Goal: Task Accomplishment & Management: Manage account settings

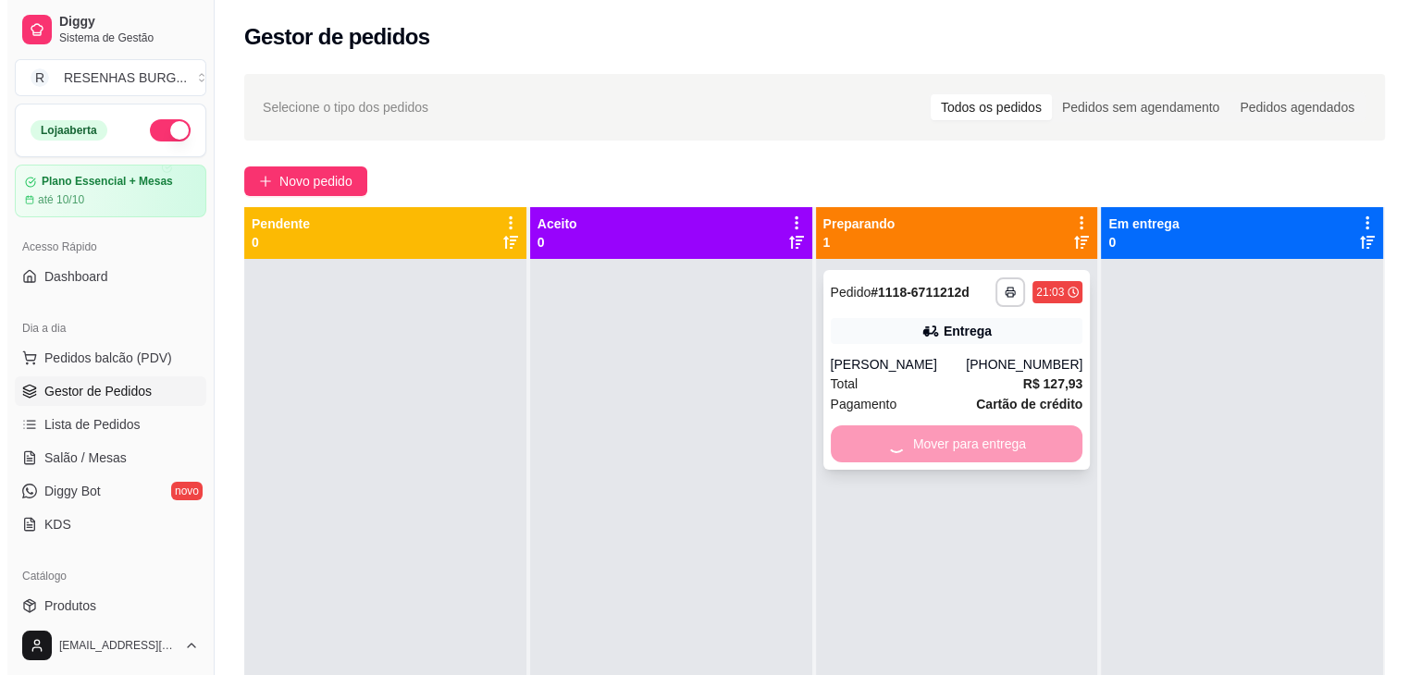
scroll to position [93, 0]
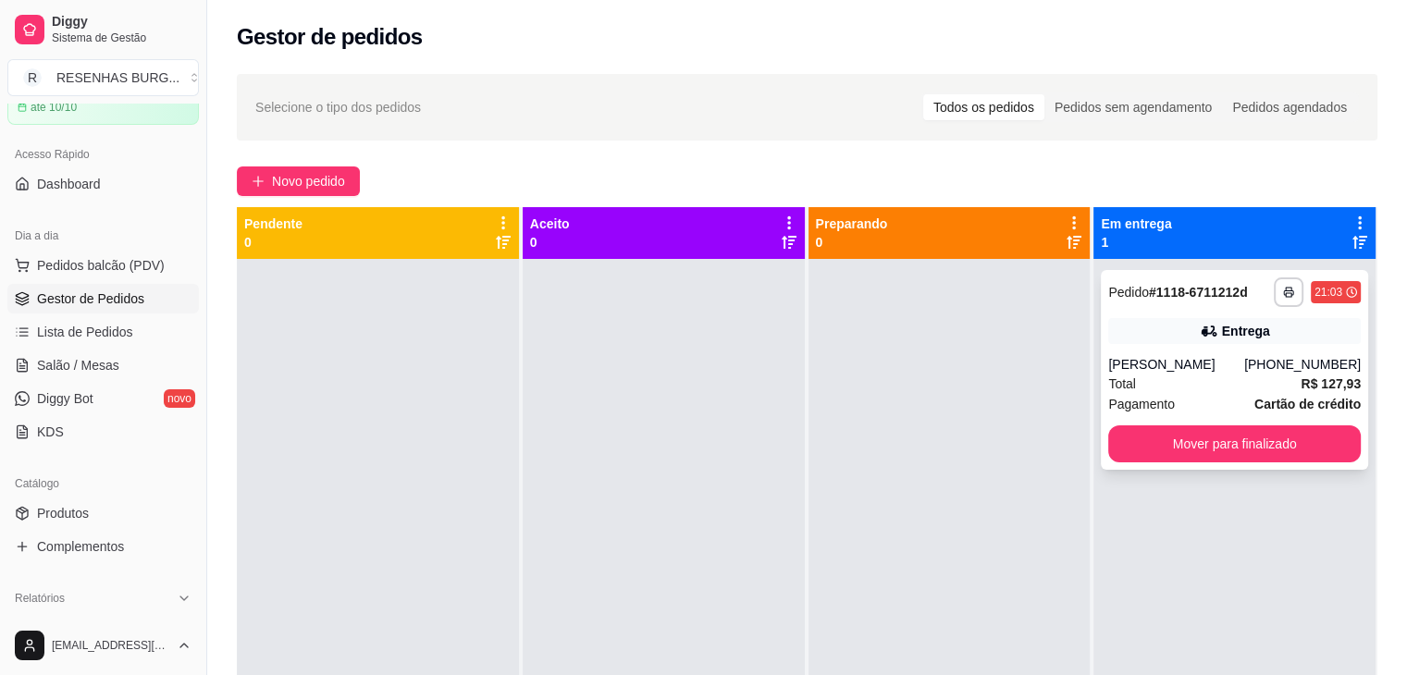
click at [1191, 340] on div "Entrega" at bounding box center [1234, 331] width 253 height 26
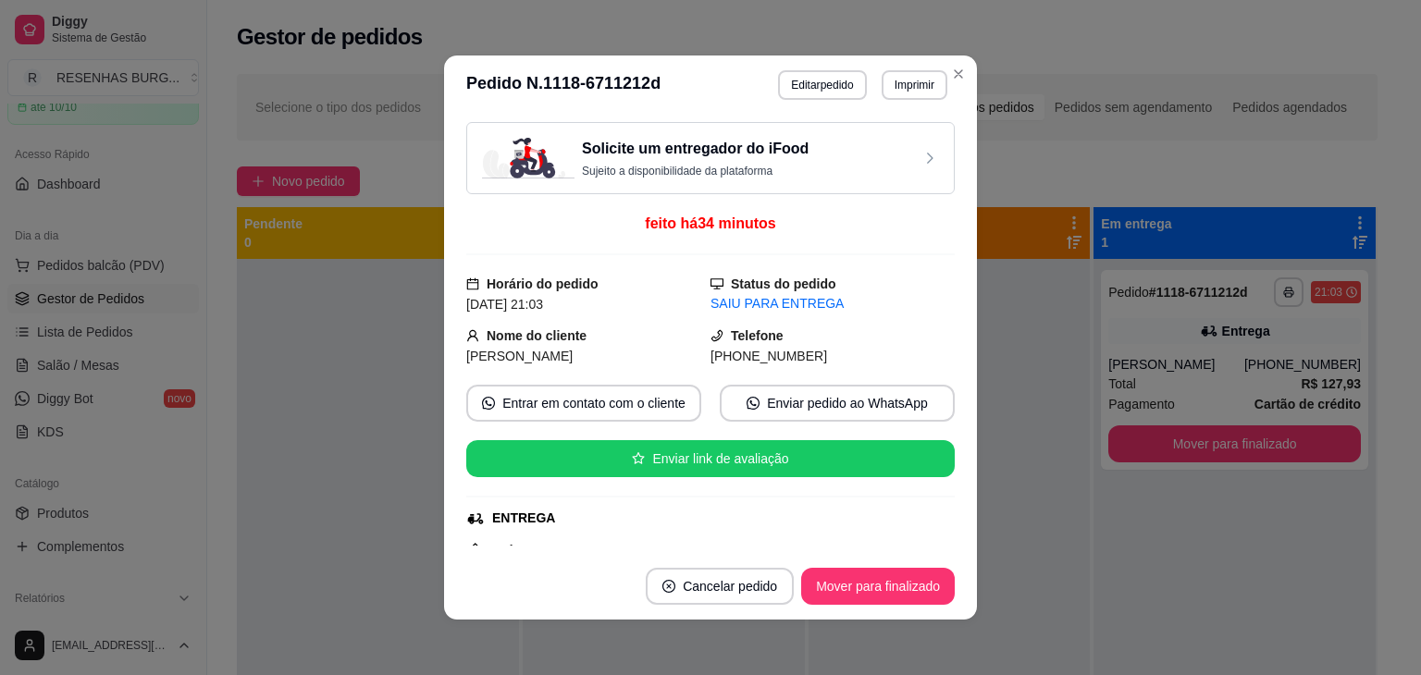
scroll to position [185, 0]
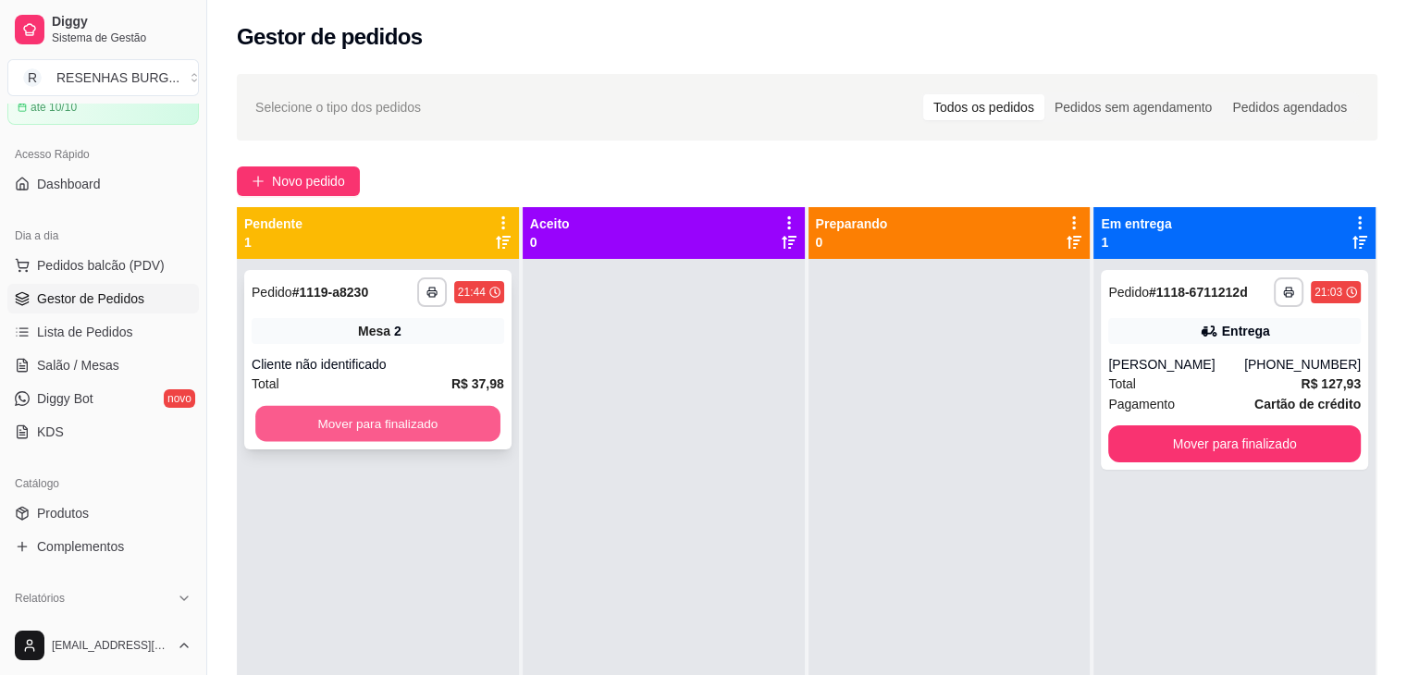
click at [396, 433] on button "Mover para finalizado" at bounding box center [377, 424] width 245 height 36
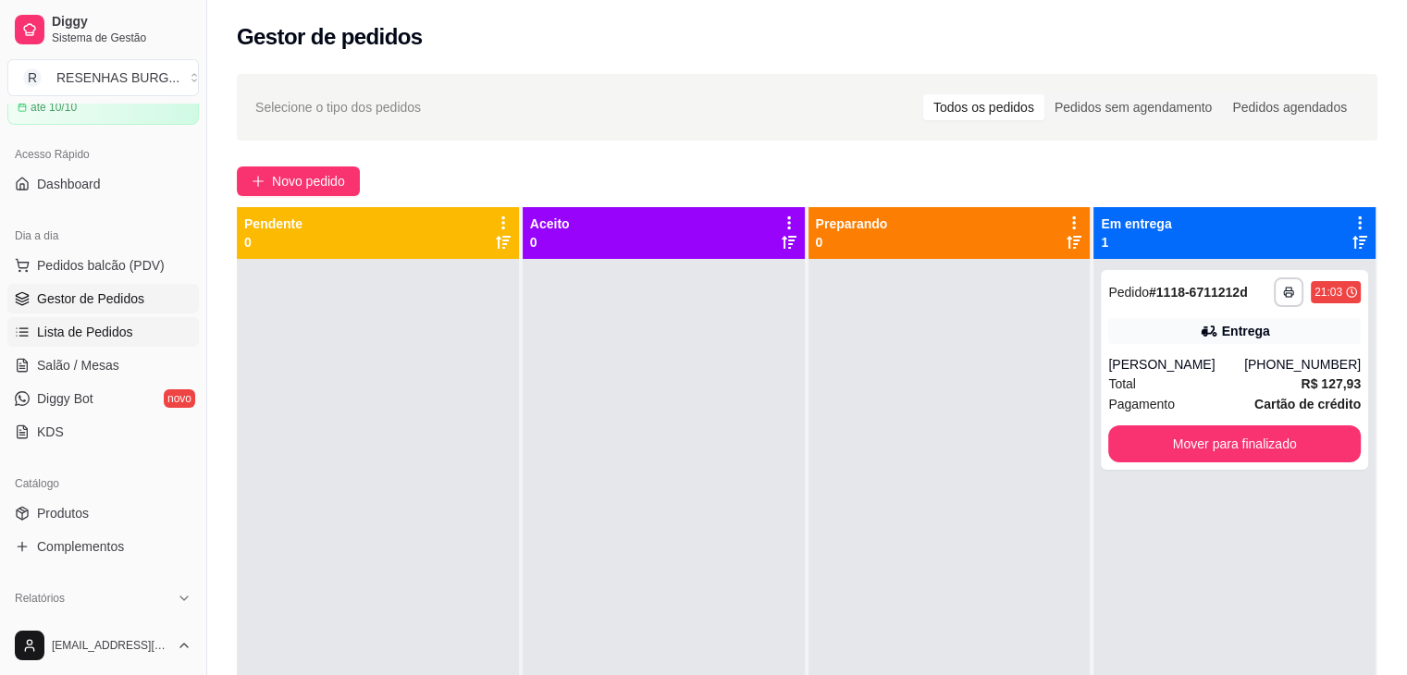
click at [96, 330] on span "Lista de Pedidos" at bounding box center [85, 332] width 96 height 19
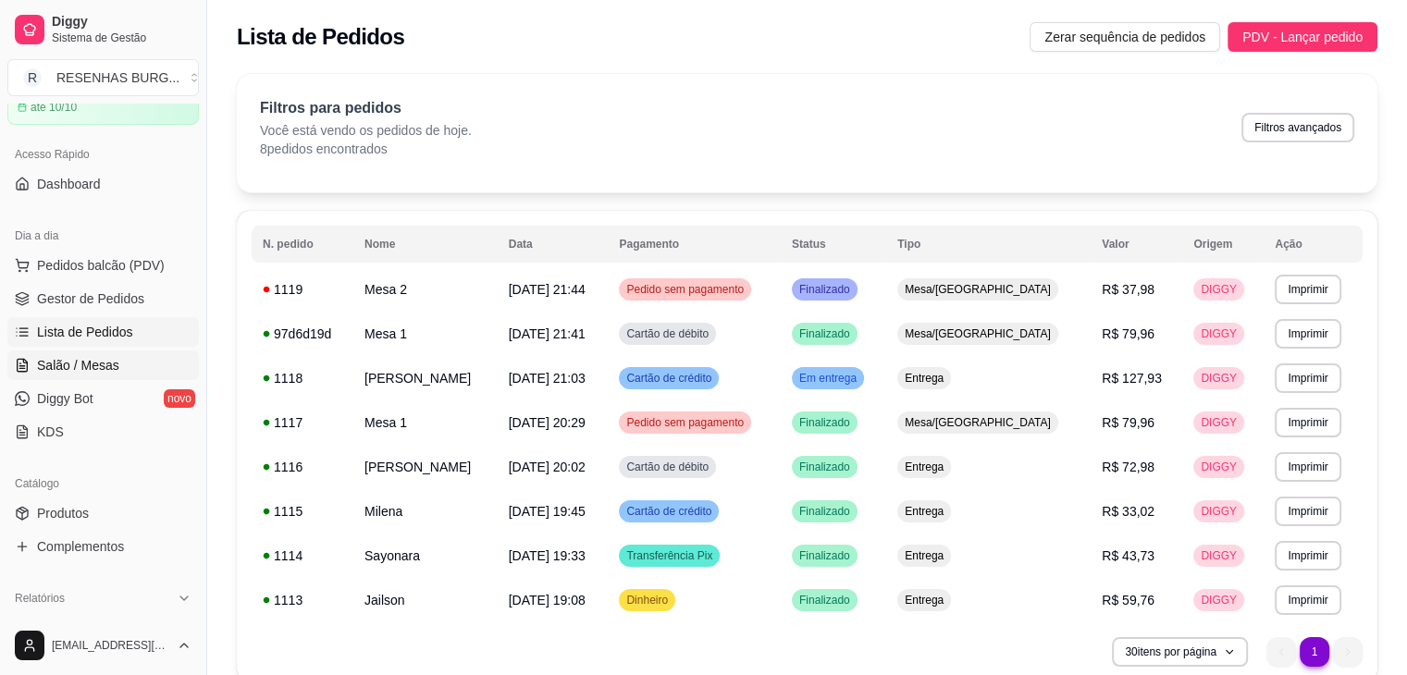
click at [86, 362] on span "Salão / Mesas" at bounding box center [78, 365] width 82 height 19
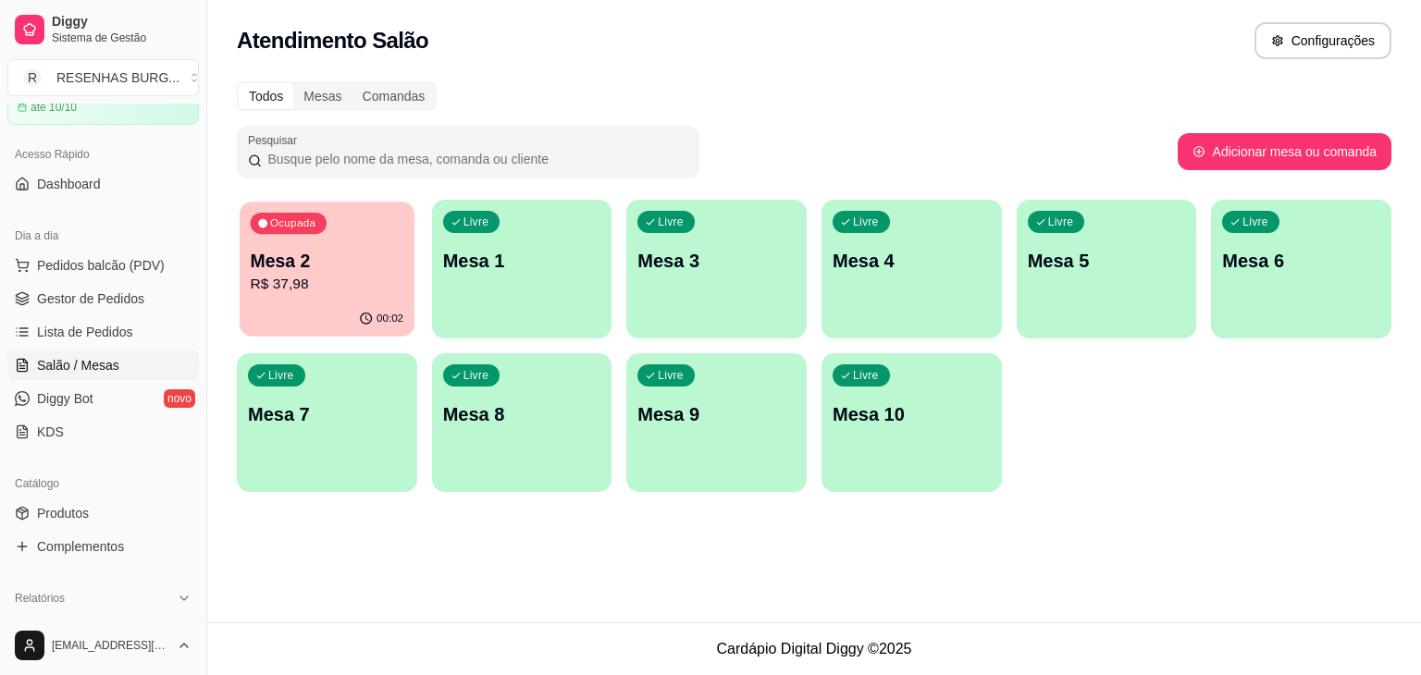
click at [369, 267] on p "Mesa 2" at bounding box center [328, 261] width 154 height 25
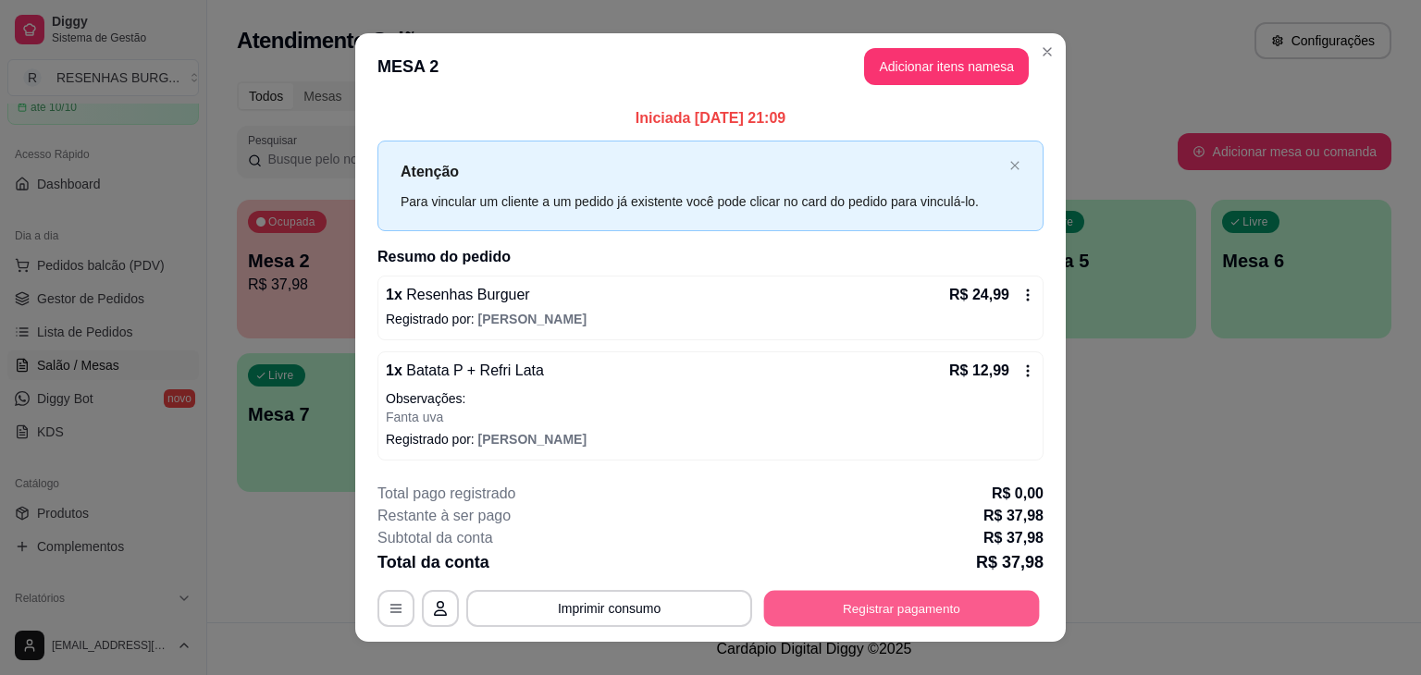
click at [892, 619] on button "Registrar pagamento" at bounding box center [902, 608] width 276 height 36
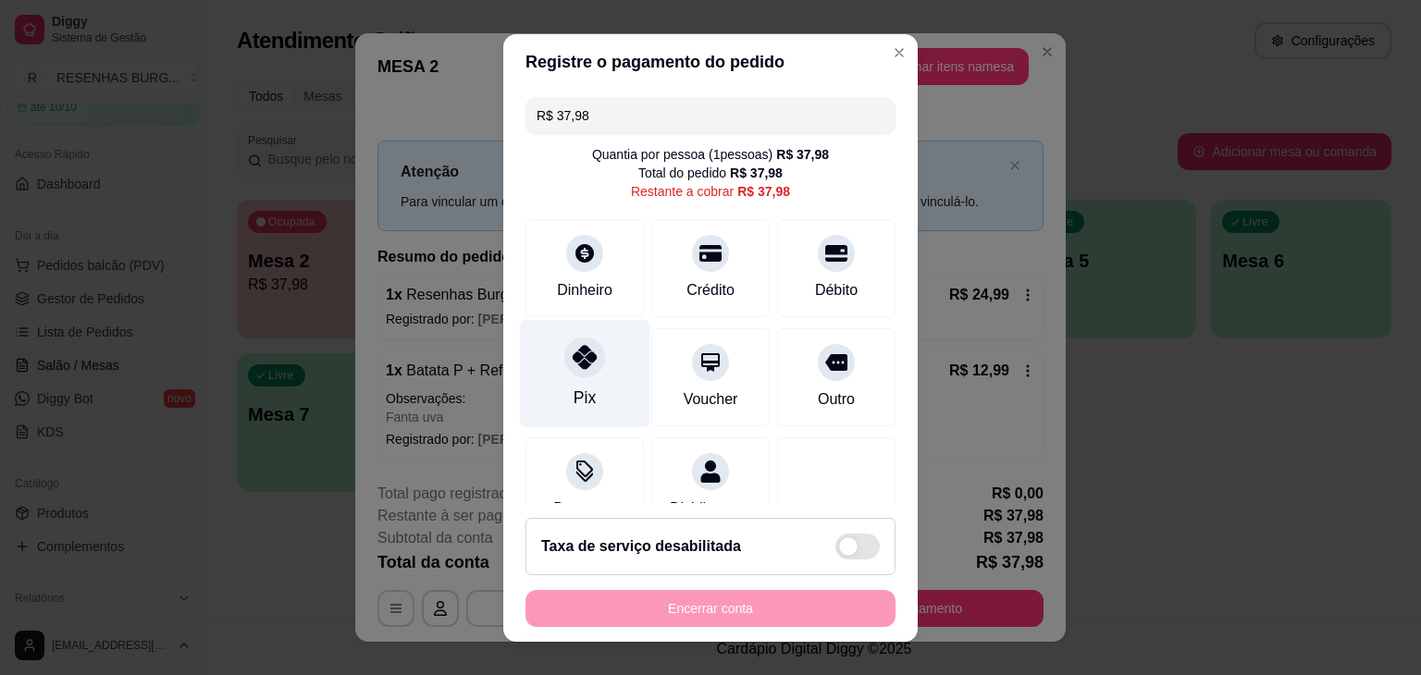
click at [570, 374] on div at bounding box center [584, 357] width 41 height 41
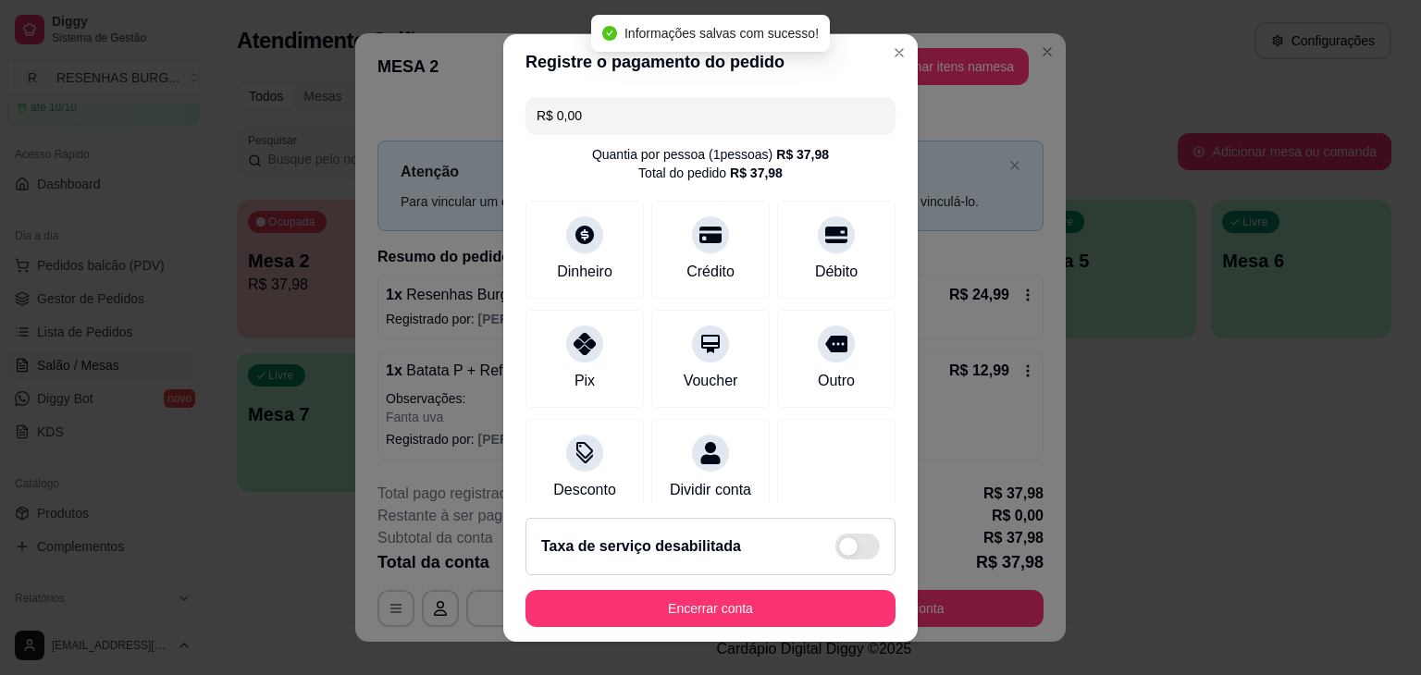
type input "R$ 0,00"
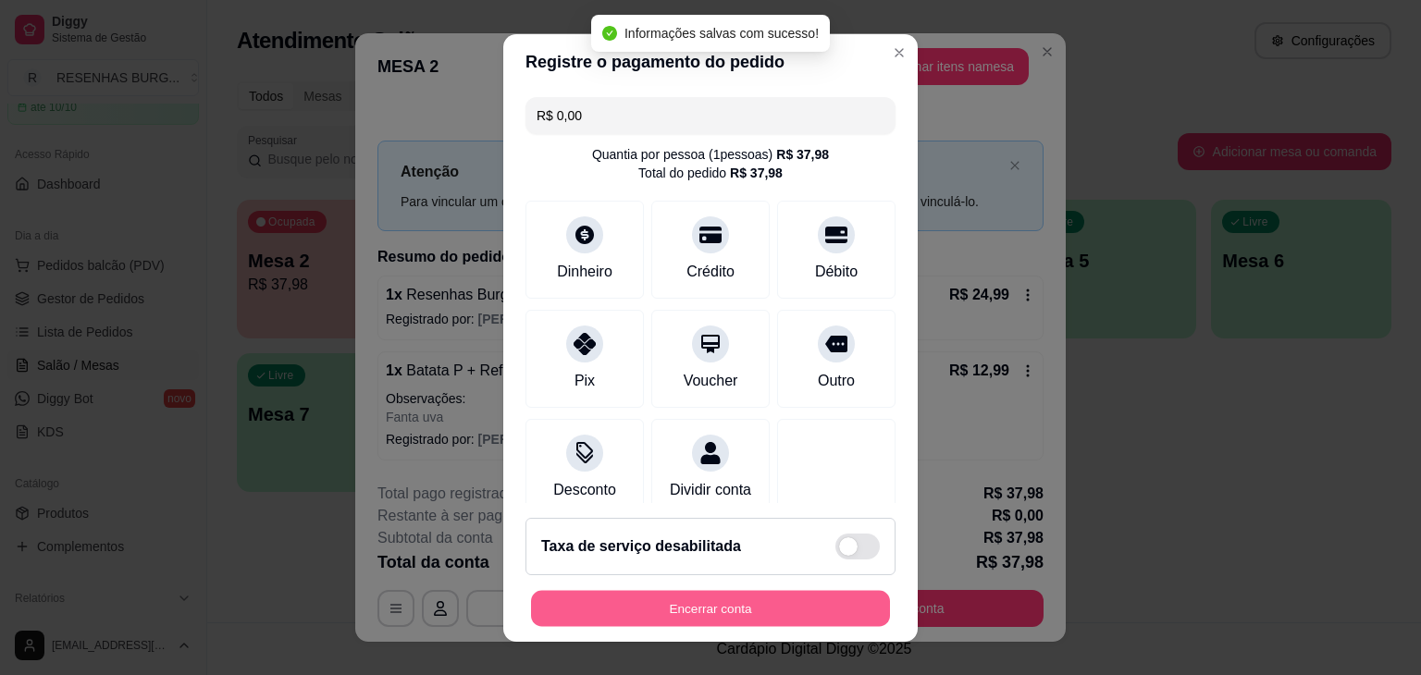
click at [670, 605] on button "Encerrar conta" at bounding box center [710, 608] width 359 height 36
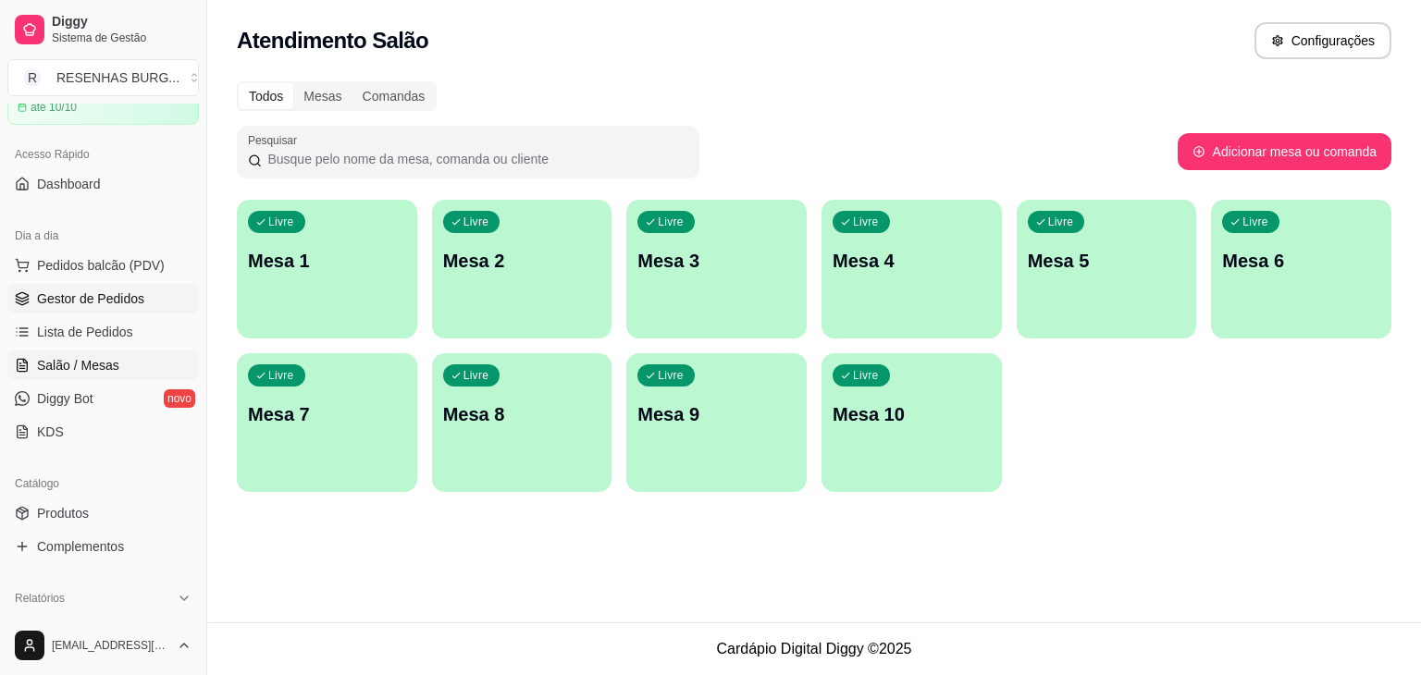
click at [105, 303] on span "Gestor de Pedidos" at bounding box center [90, 299] width 107 height 19
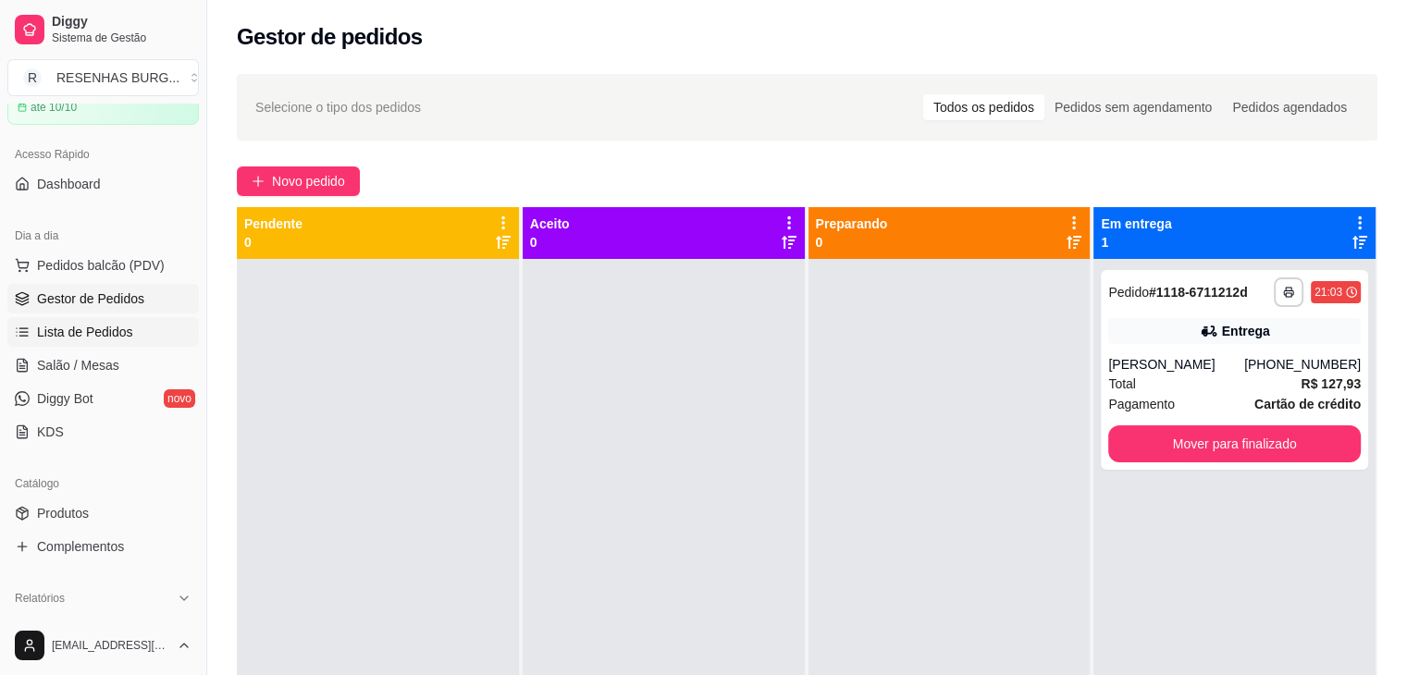
click at [108, 323] on span "Lista de Pedidos" at bounding box center [85, 332] width 96 height 19
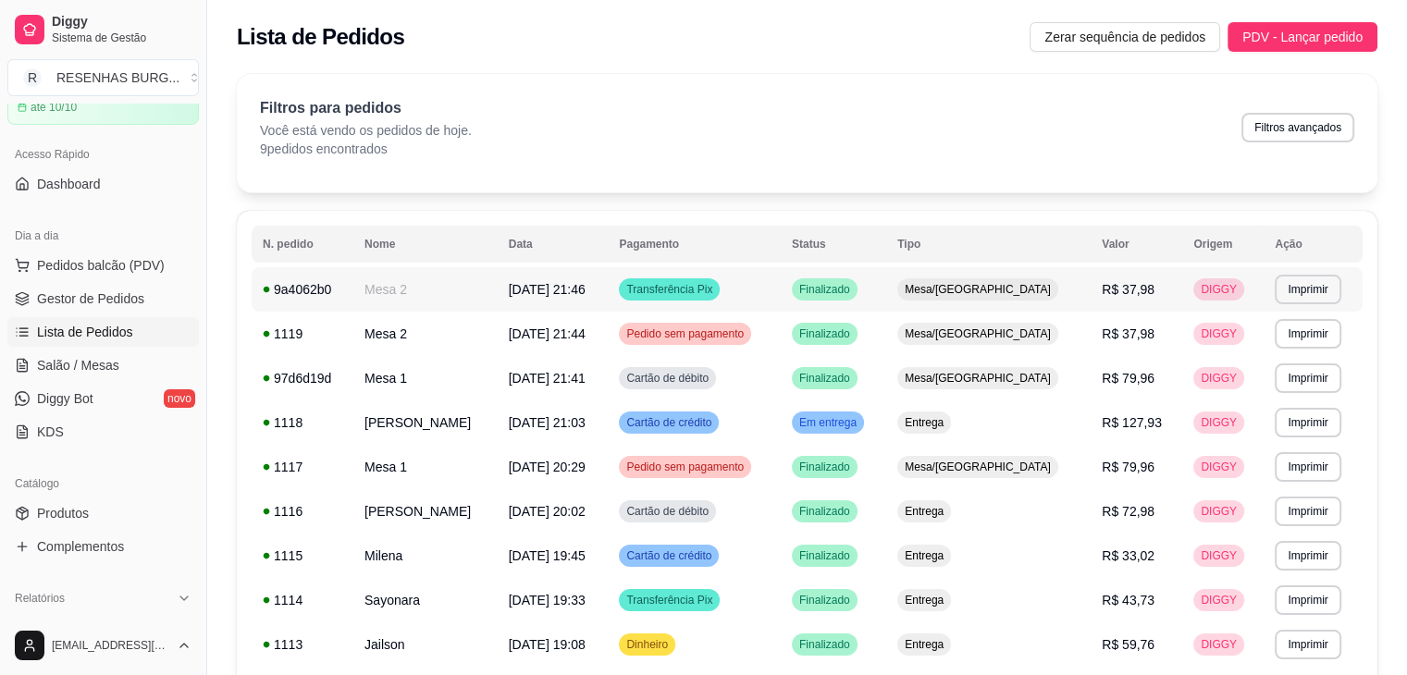
click at [716, 290] on span "Transferência Pix" at bounding box center [669, 289] width 93 height 15
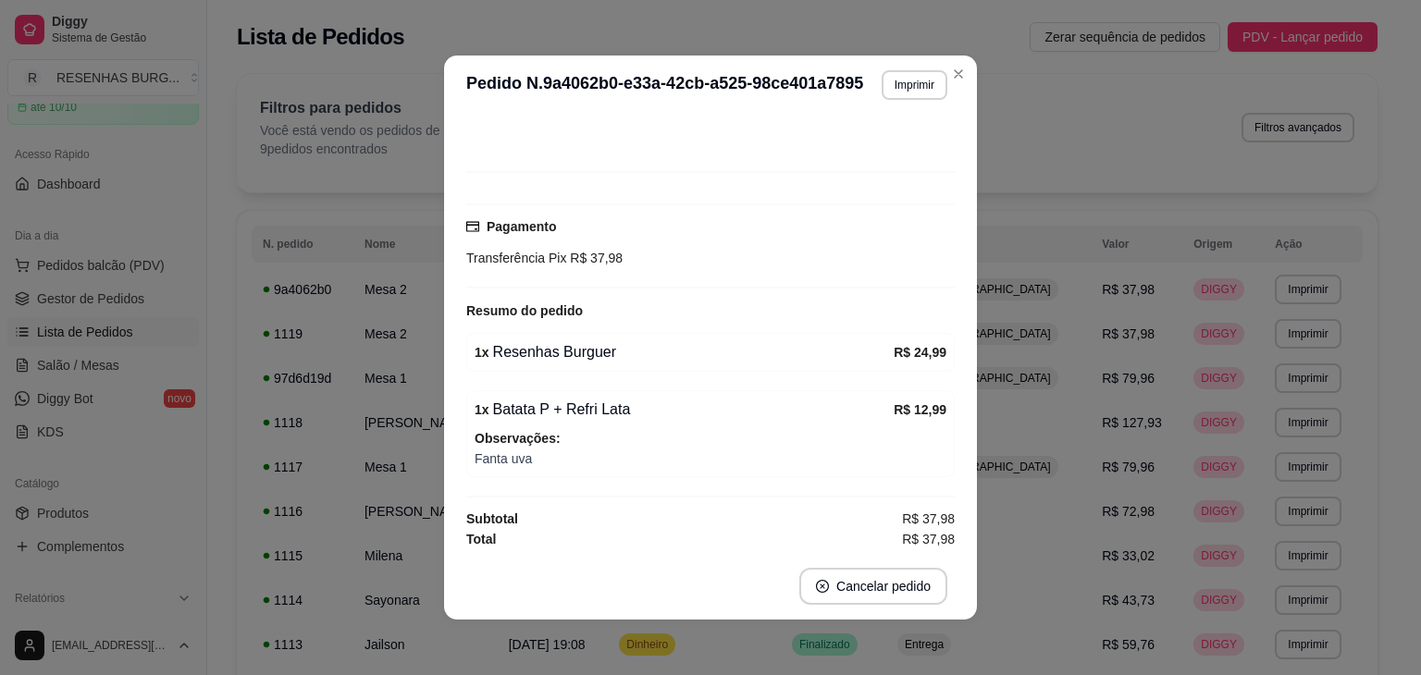
scroll to position [100, 0]
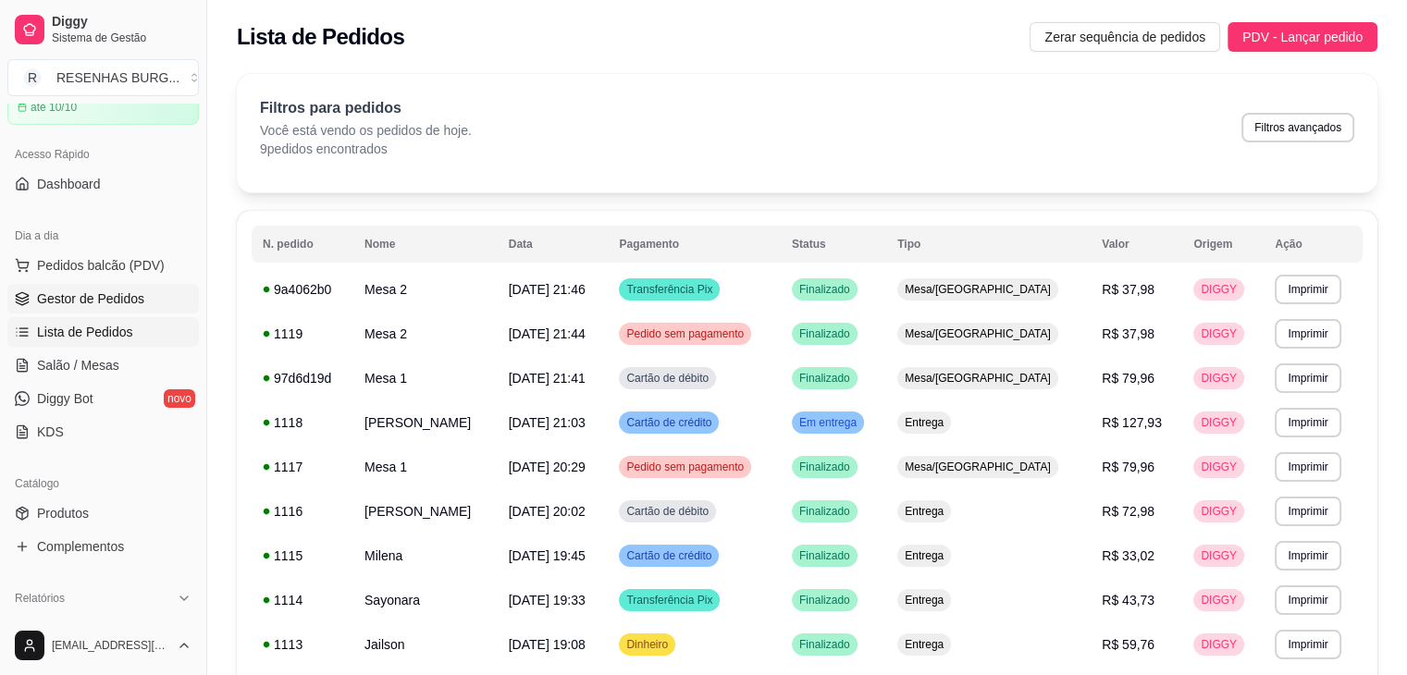
click at [71, 304] on span "Gestor de Pedidos" at bounding box center [90, 299] width 107 height 19
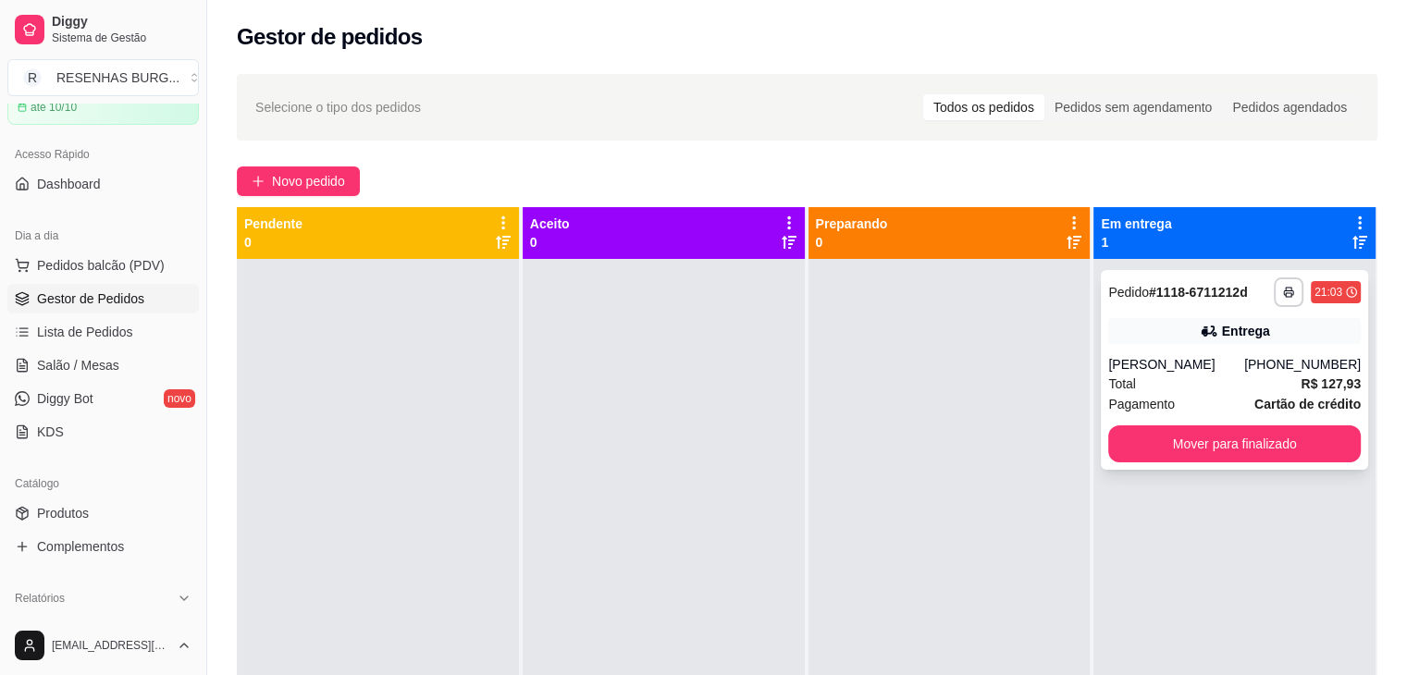
click at [1230, 350] on div "**********" at bounding box center [1234, 370] width 267 height 200
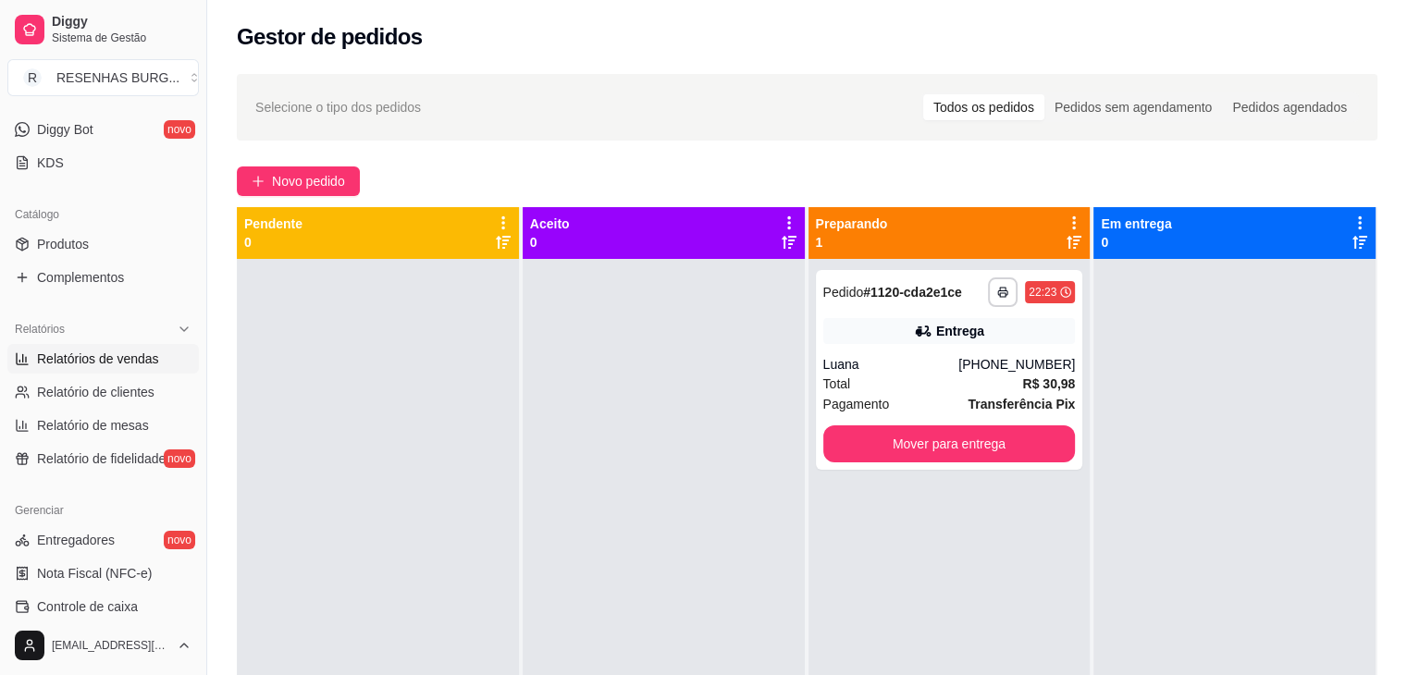
scroll to position [370, 0]
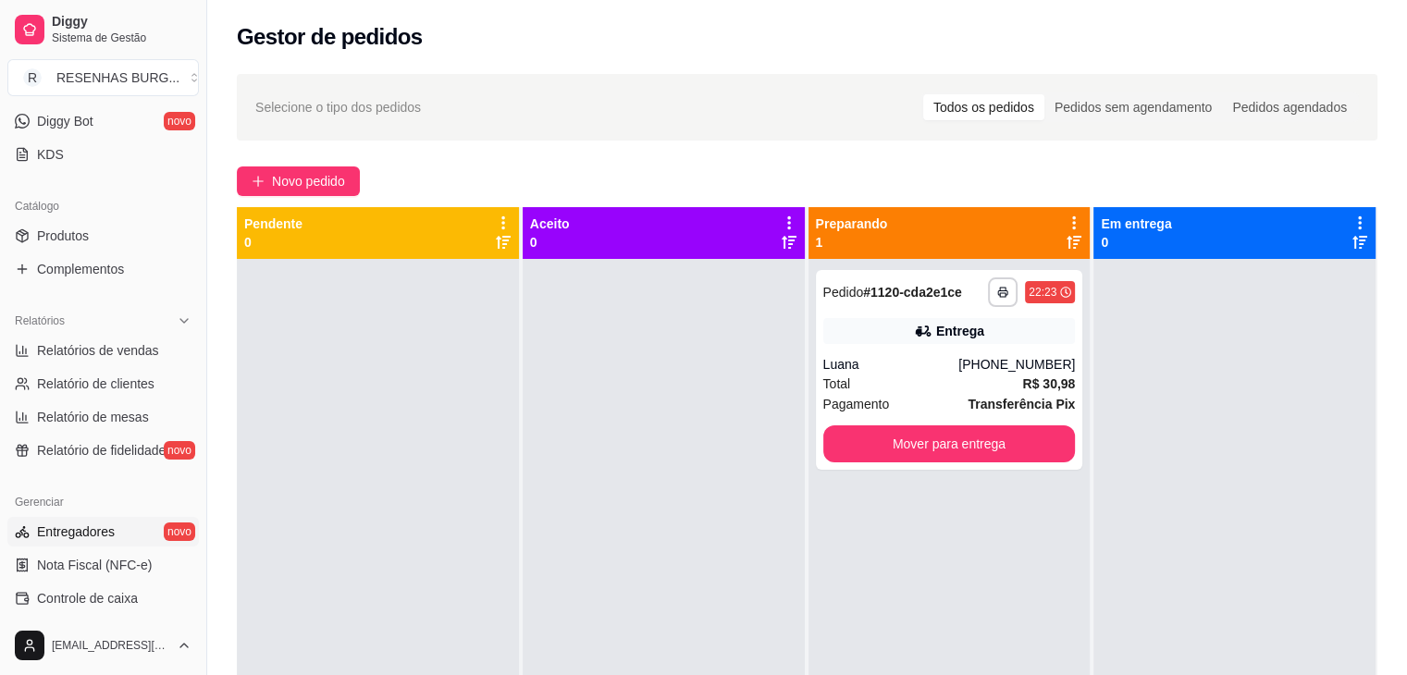
click at [101, 530] on span "Entregadores" at bounding box center [76, 532] width 78 height 19
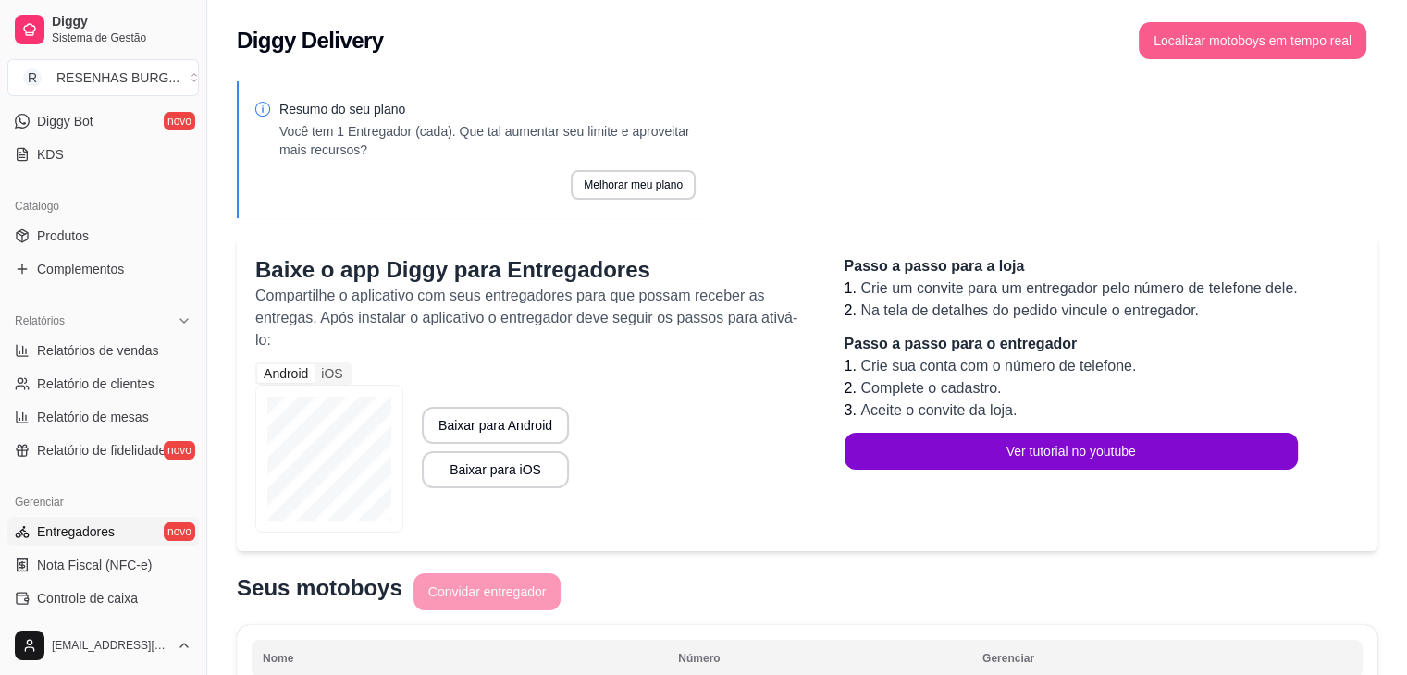
click at [1236, 40] on button "Localizar motoboys em tempo real" at bounding box center [1253, 40] width 228 height 37
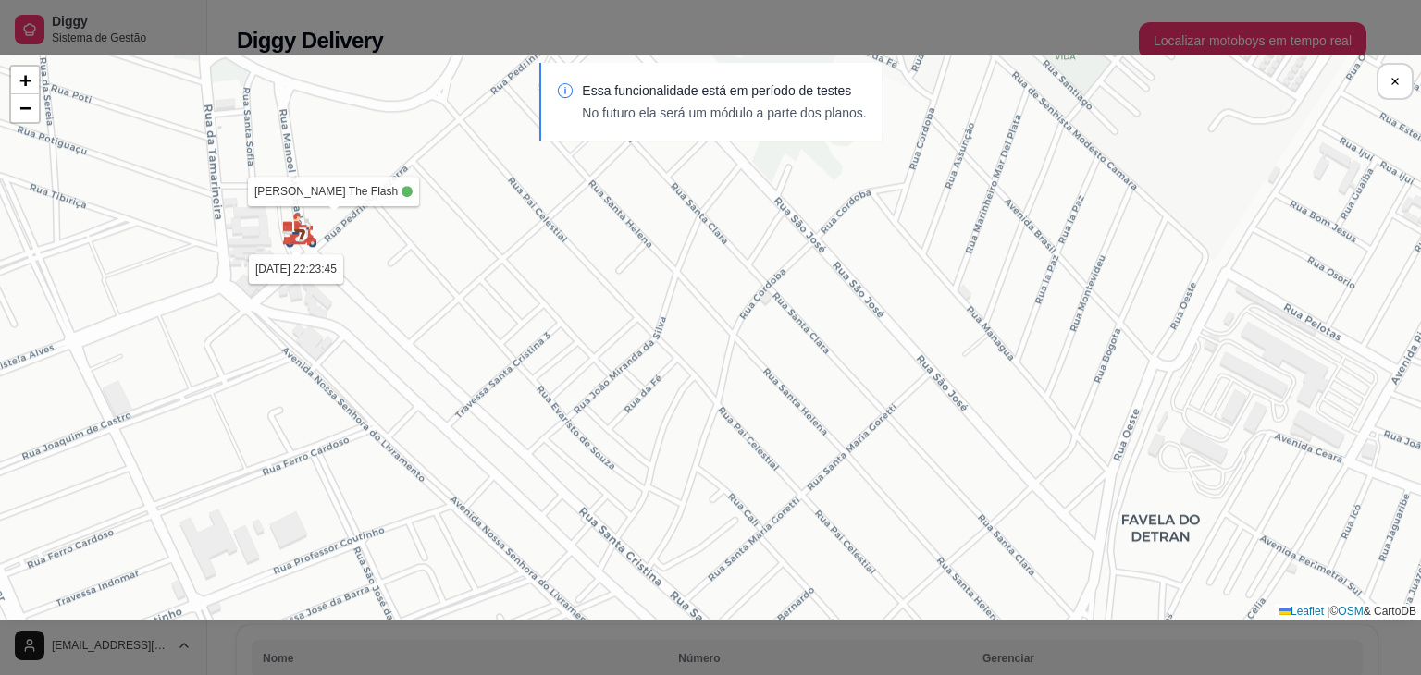
drag, startPoint x: 179, startPoint y: 201, endPoint x: 451, endPoint y: 449, distance: 368.1
click at [451, 449] on div "Sua loja [PERSON_NAME] The Flash [DATE] 22:23:45 + − Leaflet | © OSM & CartoDB" at bounding box center [710, 338] width 1421 height 564
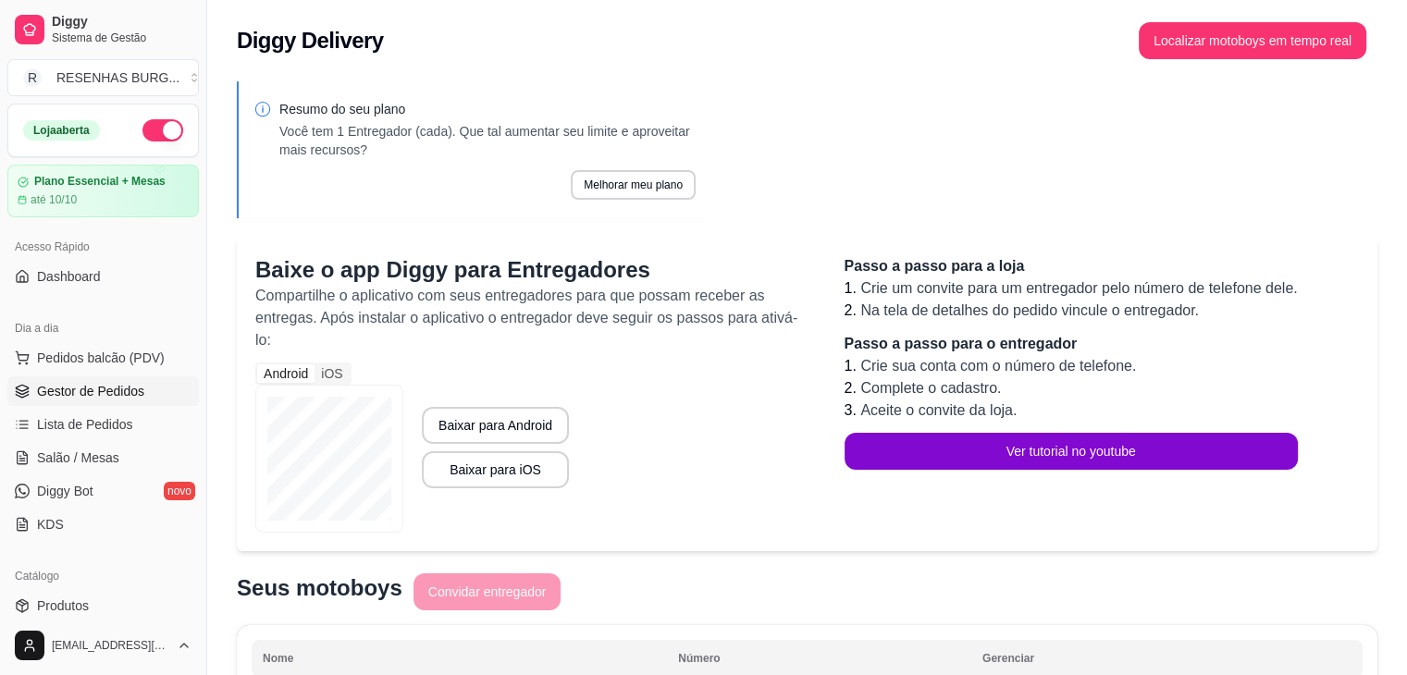
click at [86, 401] on link "Gestor de Pedidos" at bounding box center [103, 392] width 192 height 30
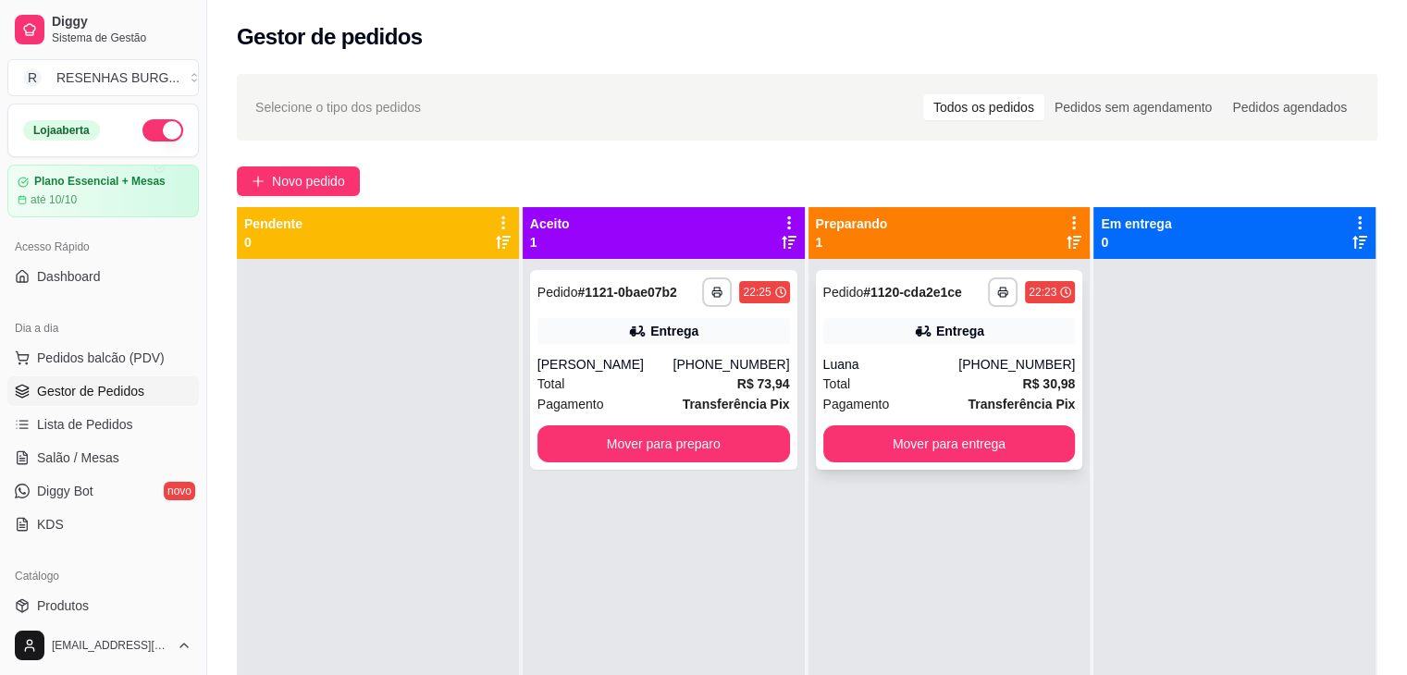
click at [893, 324] on div "Entrega" at bounding box center [949, 331] width 253 height 26
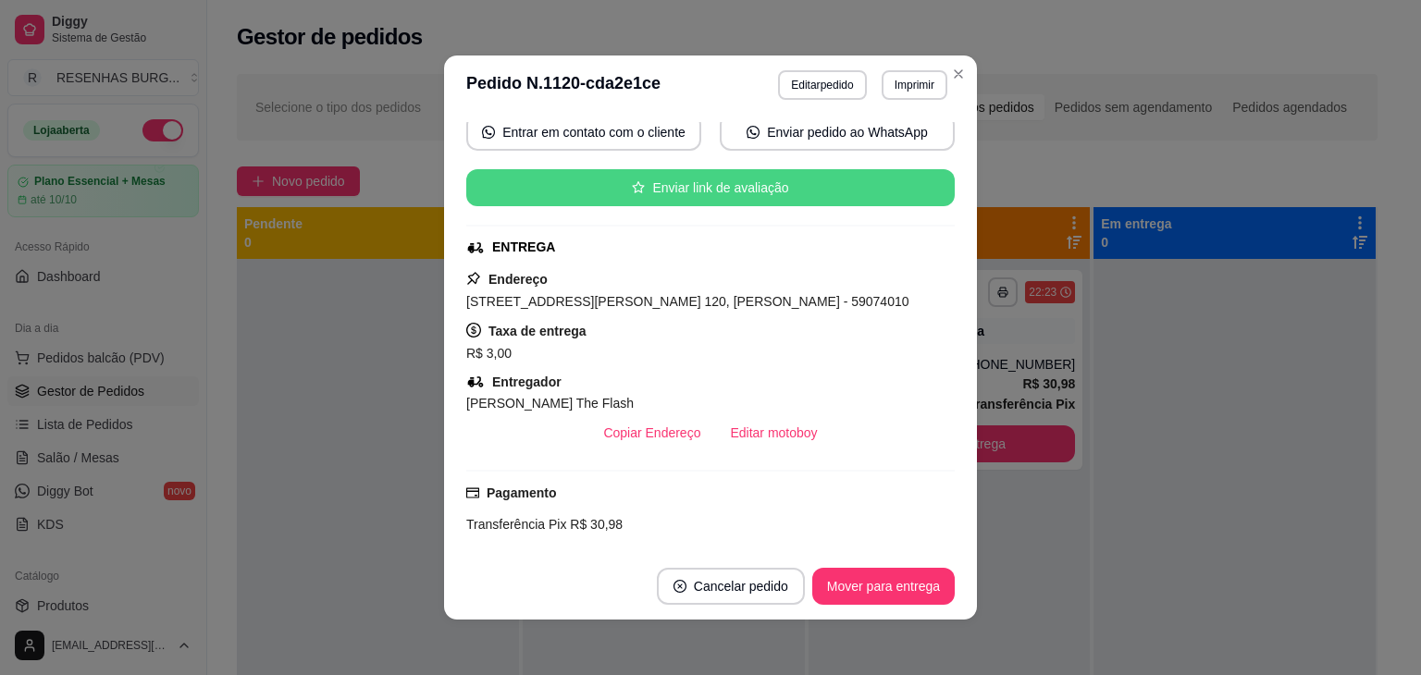
scroll to position [275, 0]
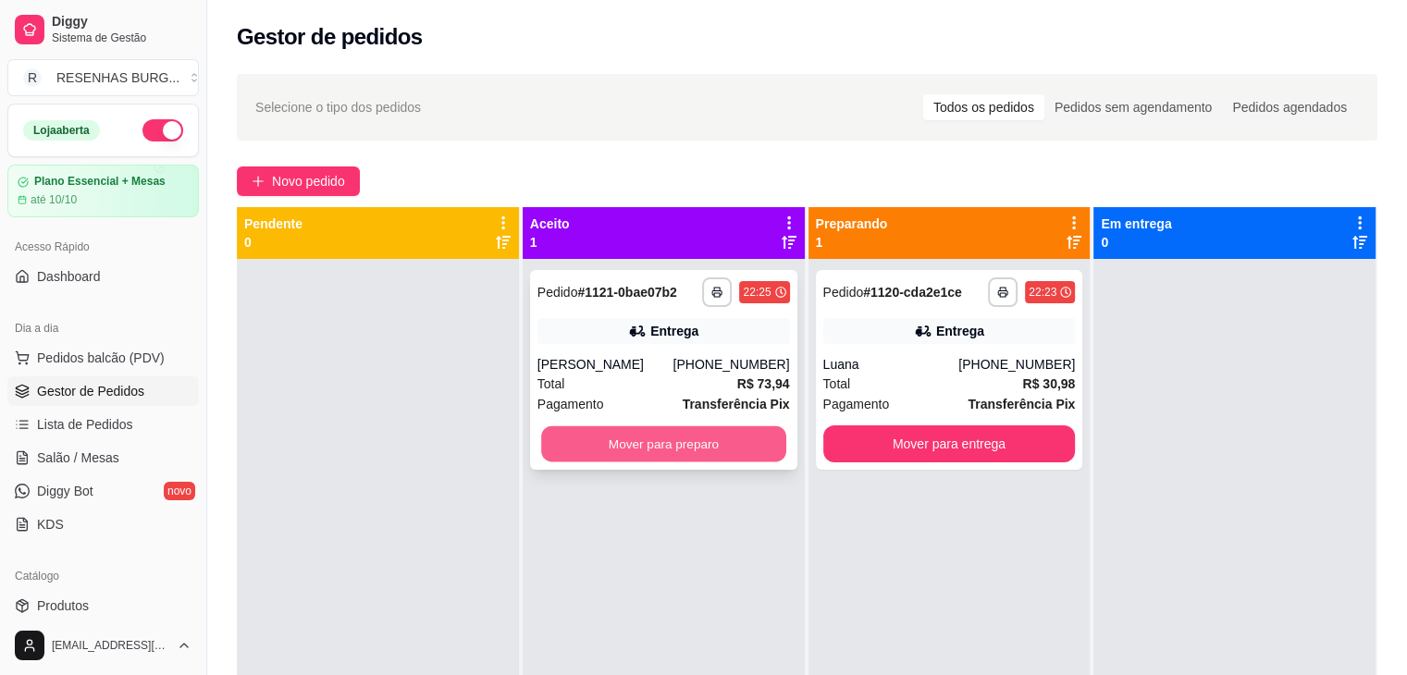
click at [668, 438] on button "Mover para preparo" at bounding box center [663, 445] width 245 height 36
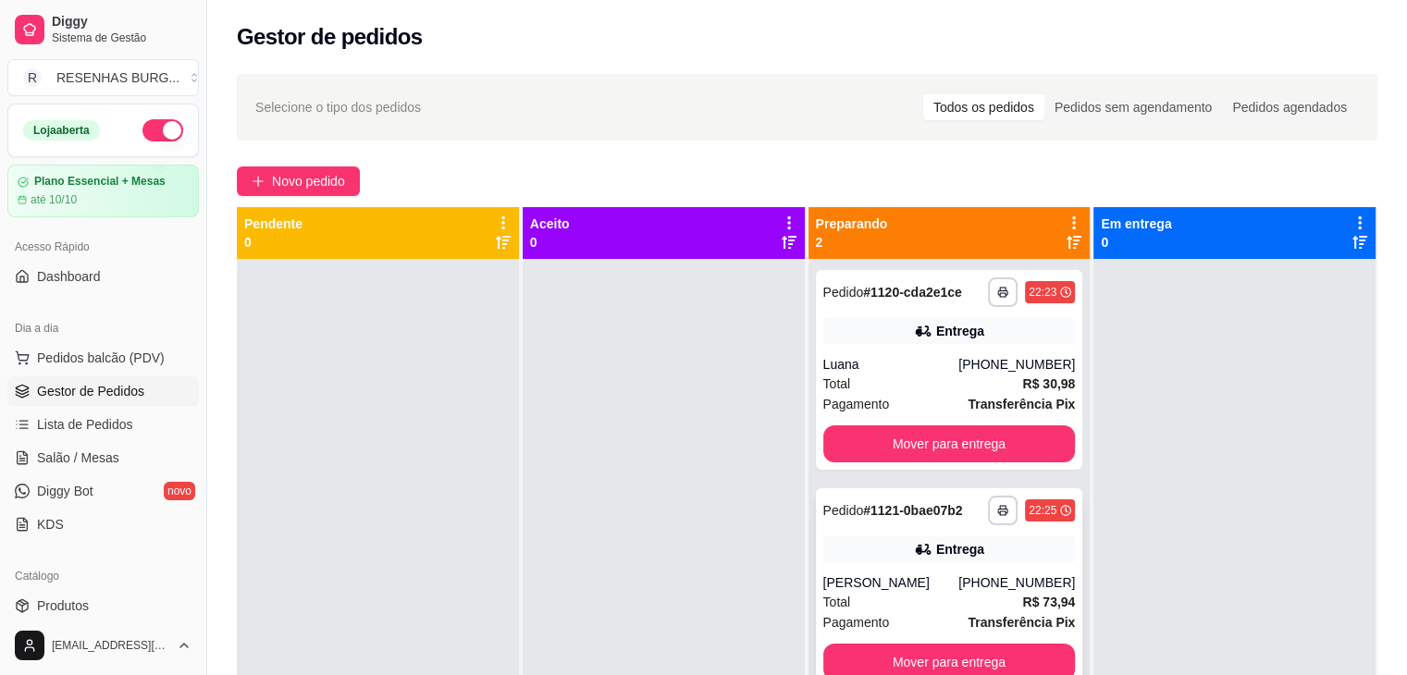
click at [883, 600] on div "Total R$ 73,94" at bounding box center [949, 602] width 253 height 20
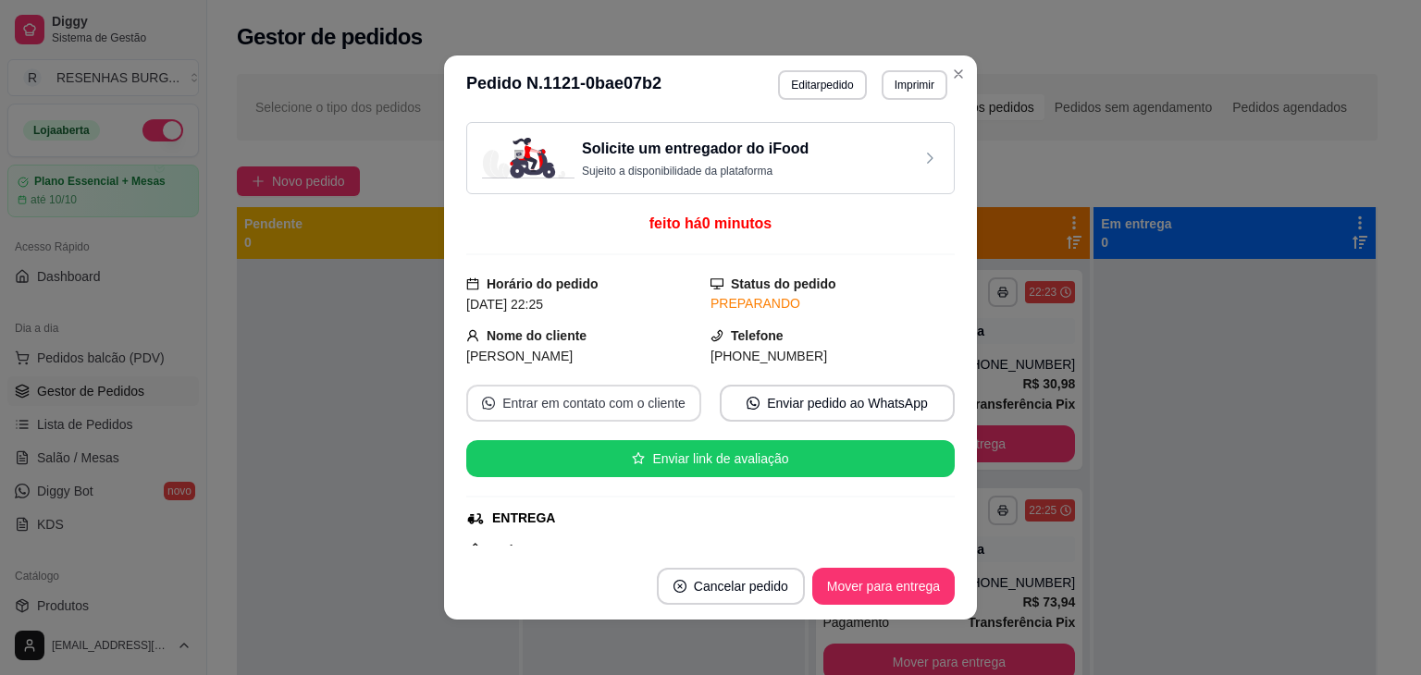
scroll to position [185, 0]
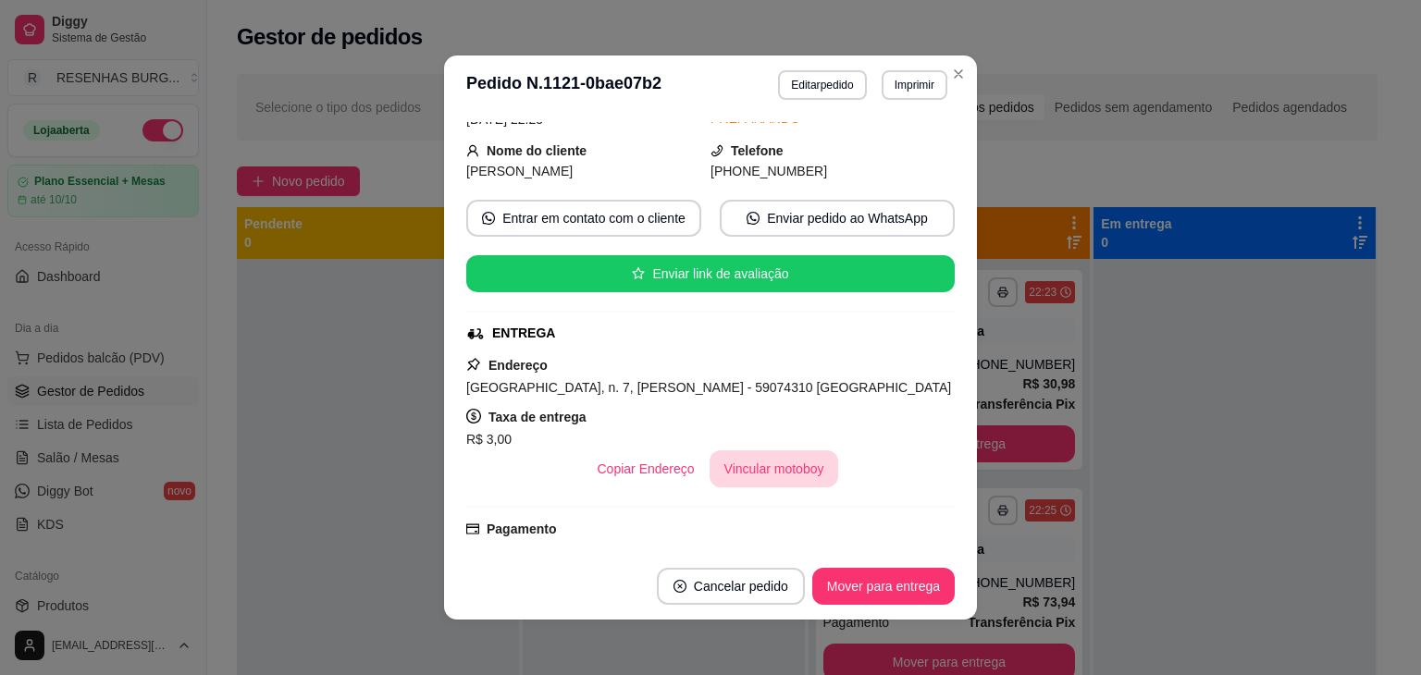
click at [747, 470] on button "Vincular motoboy" at bounding box center [775, 469] width 130 height 37
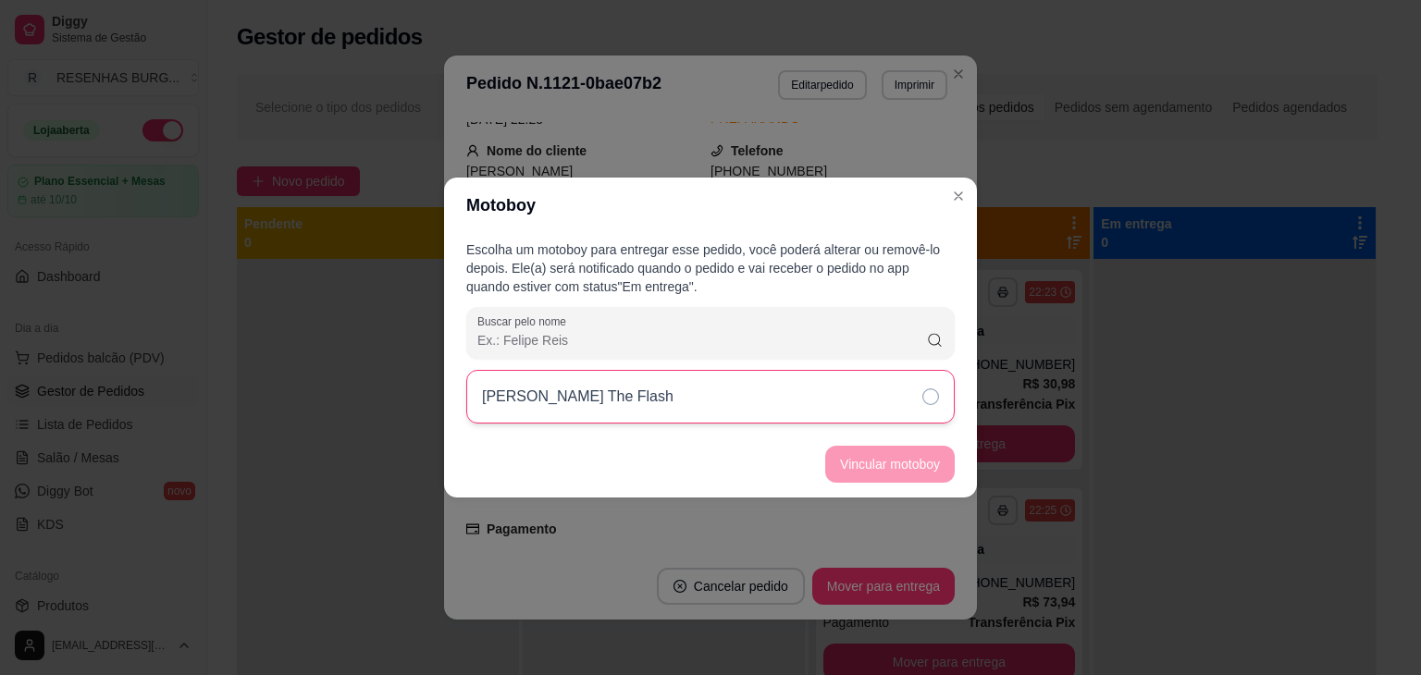
click at [785, 393] on div "[PERSON_NAME] The Flash" at bounding box center [710, 397] width 488 height 54
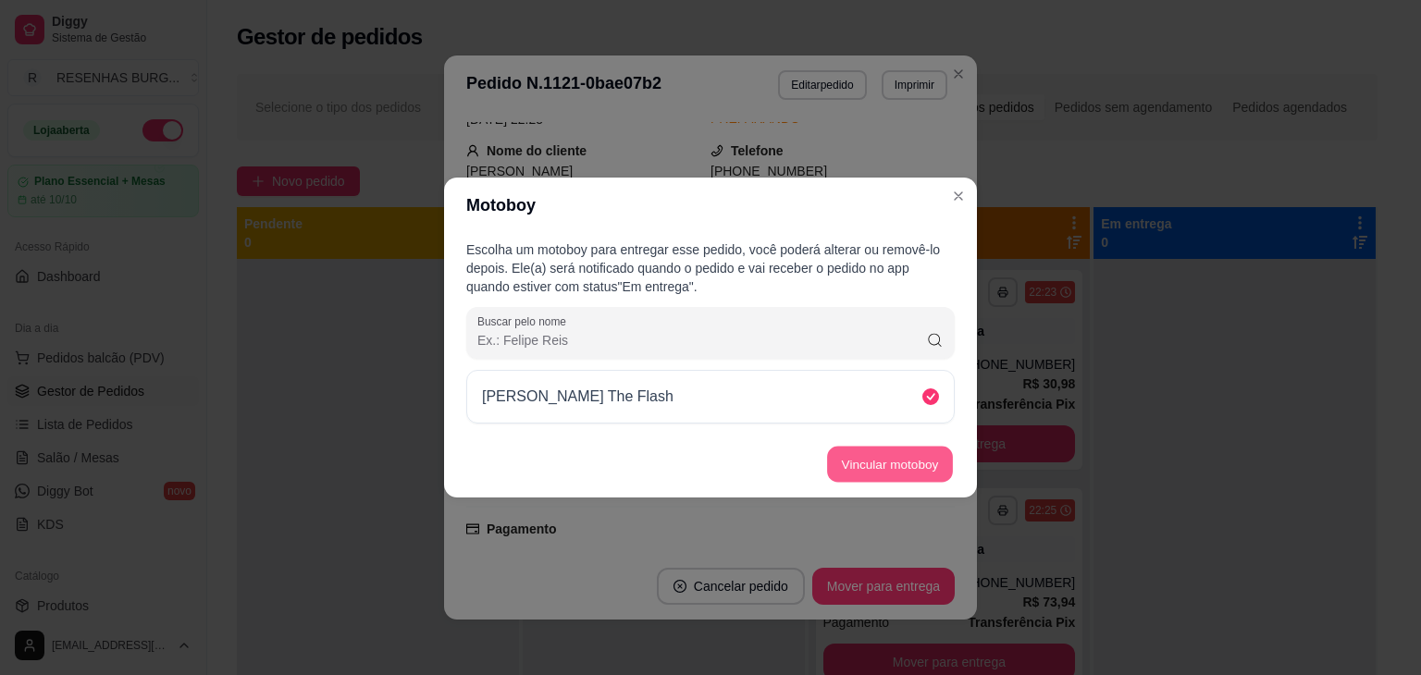
click at [879, 462] on button "Vincular motoboy" at bounding box center [890, 465] width 126 height 36
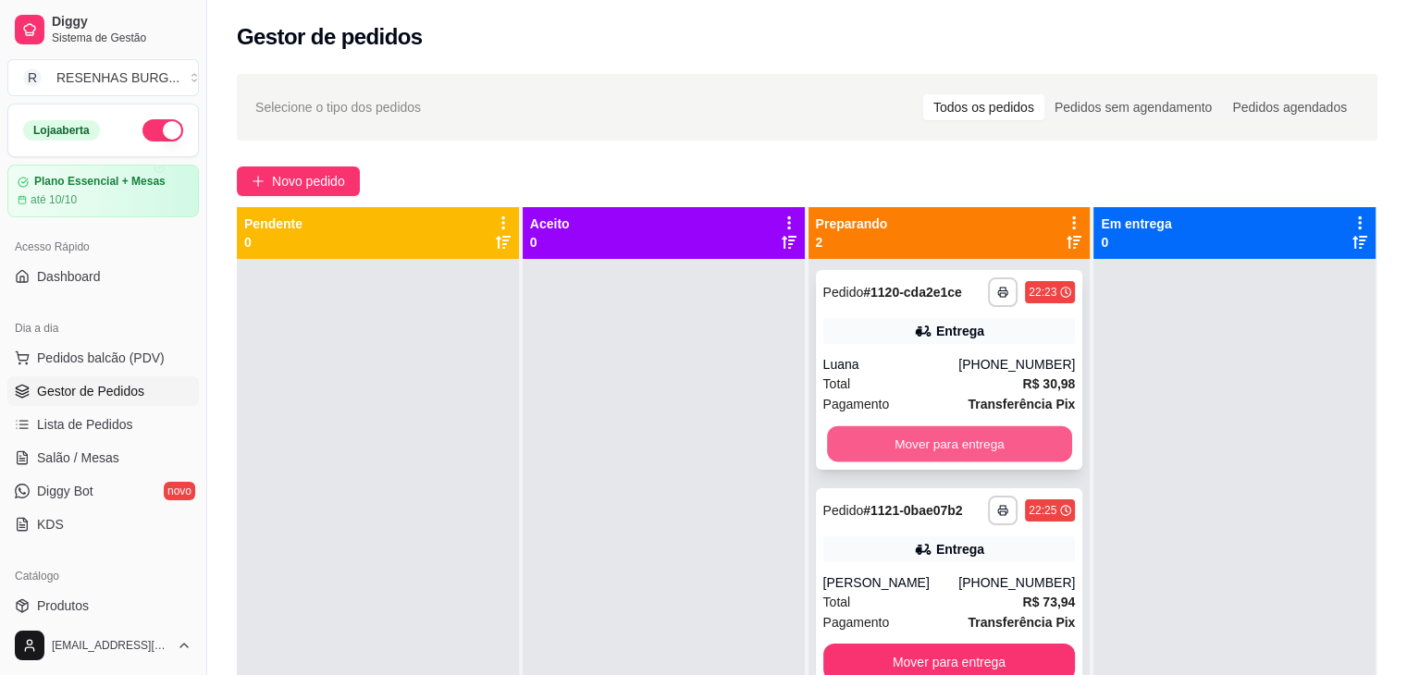
click at [1050, 447] on button "Mover para entrega" at bounding box center [949, 445] width 245 height 36
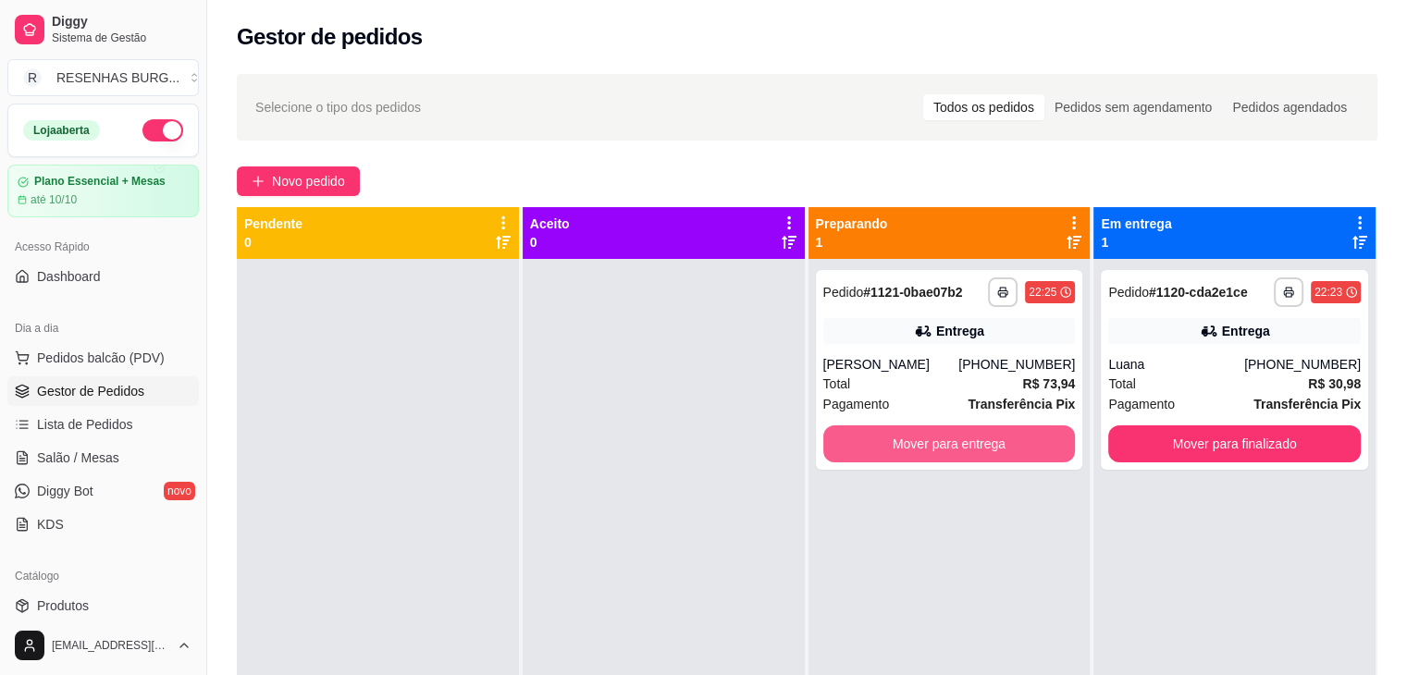
click at [1050, 447] on button "Mover para entrega" at bounding box center [949, 444] width 253 height 37
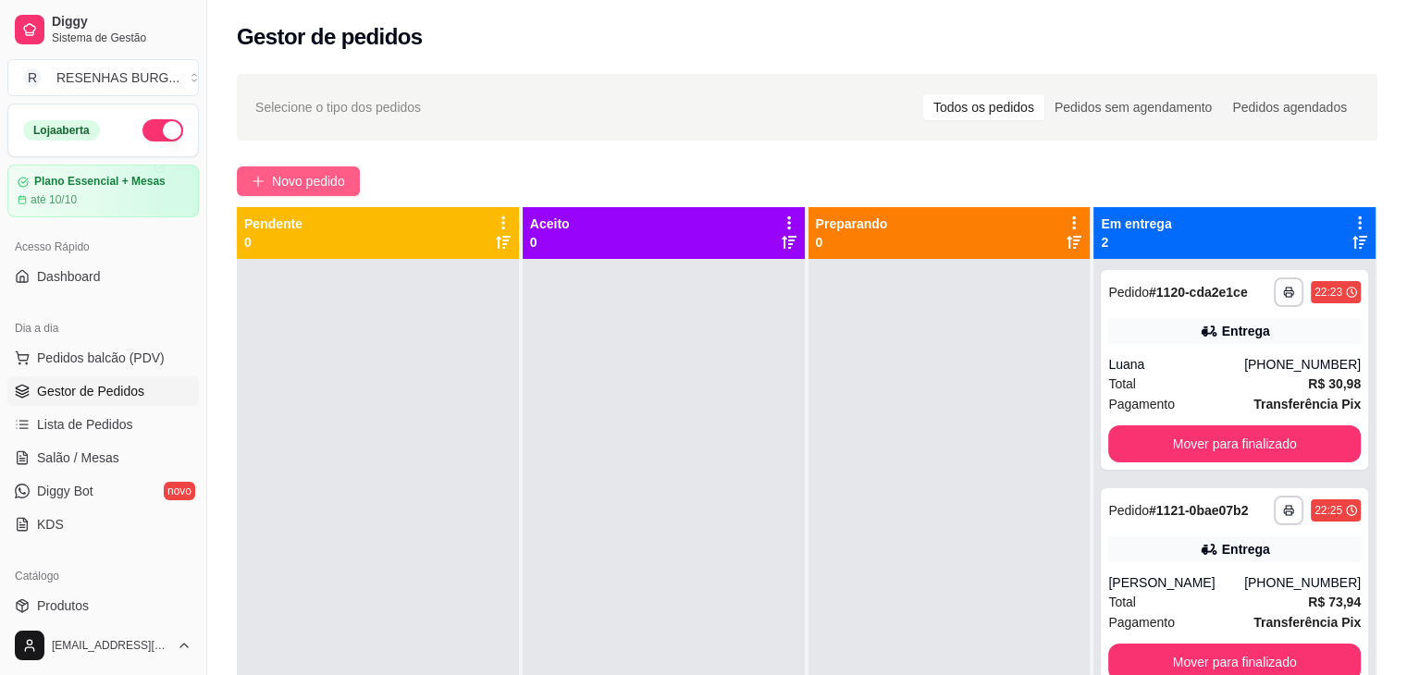
click at [270, 180] on button "Novo pedido" at bounding box center [298, 182] width 123 height 30
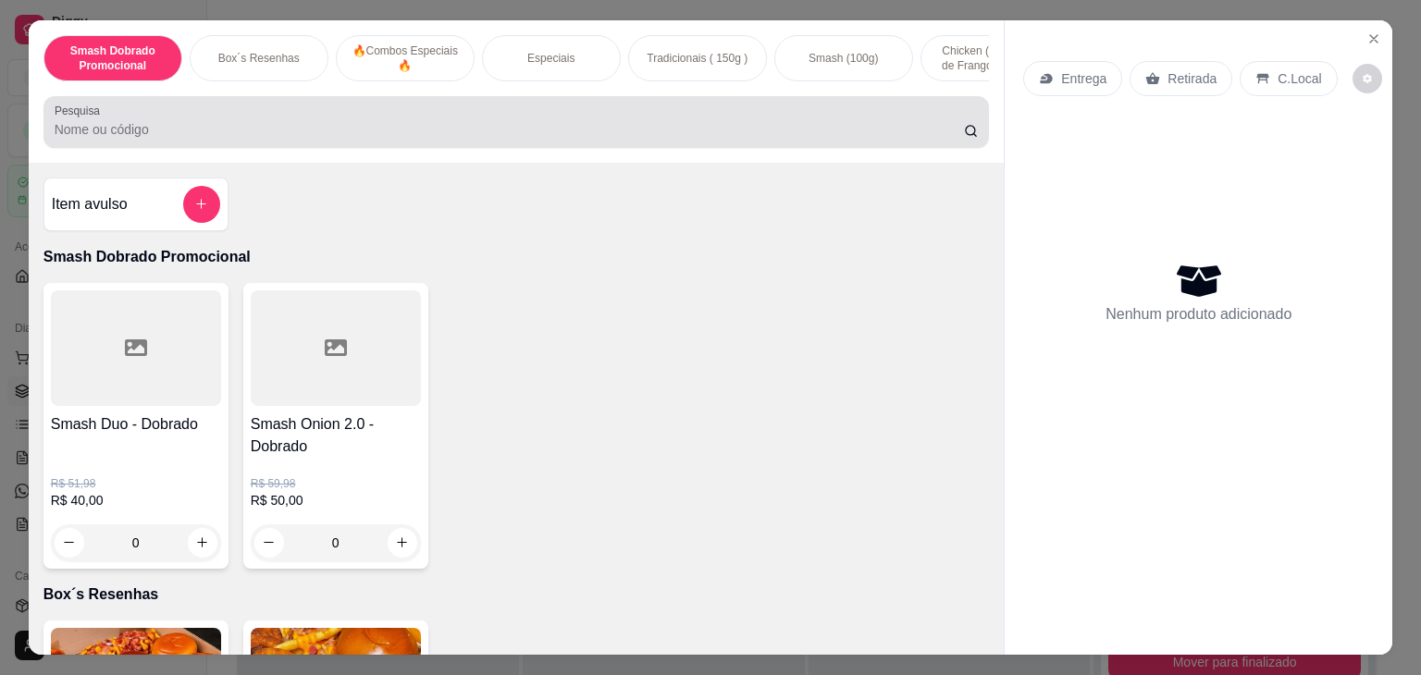
click at [238, 119] on div at bounding box center [517, 122] width 924 height 37
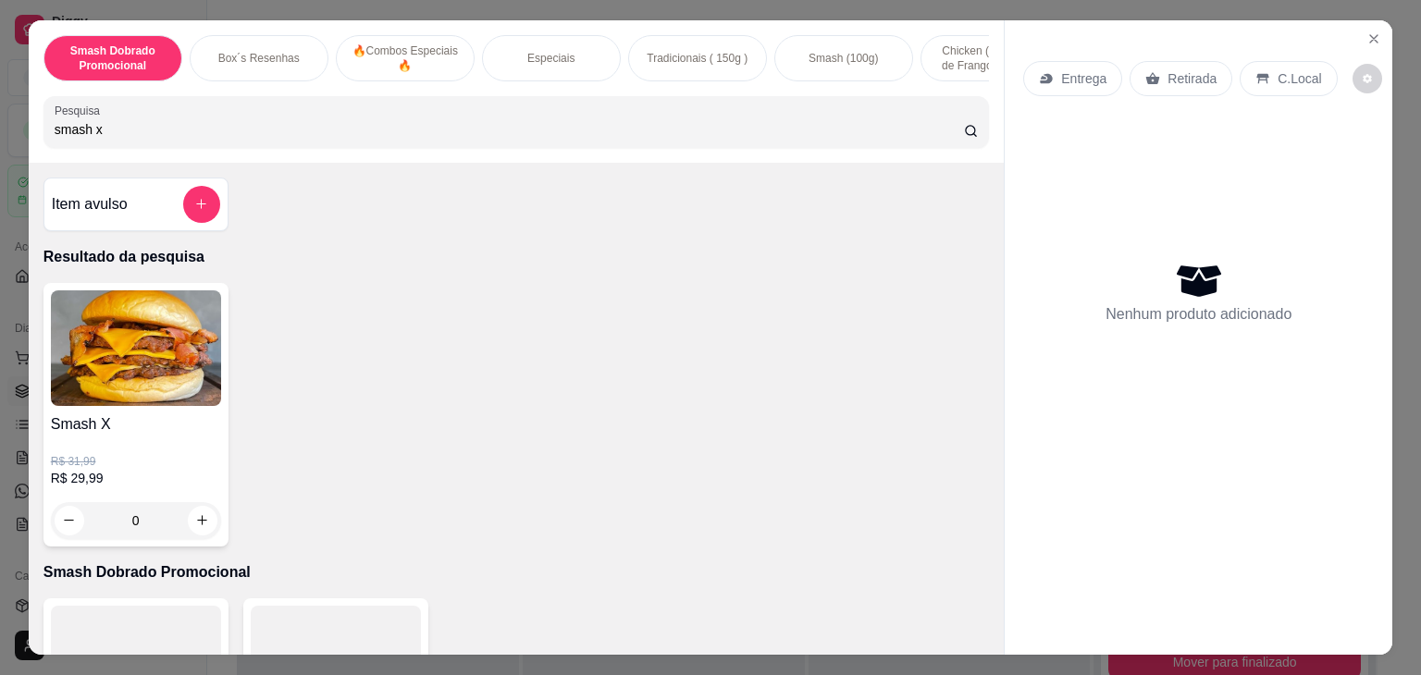
type input "smash x"
click at [211, 534] on div "0" at bounding box center [136, 520] width 170 height 37
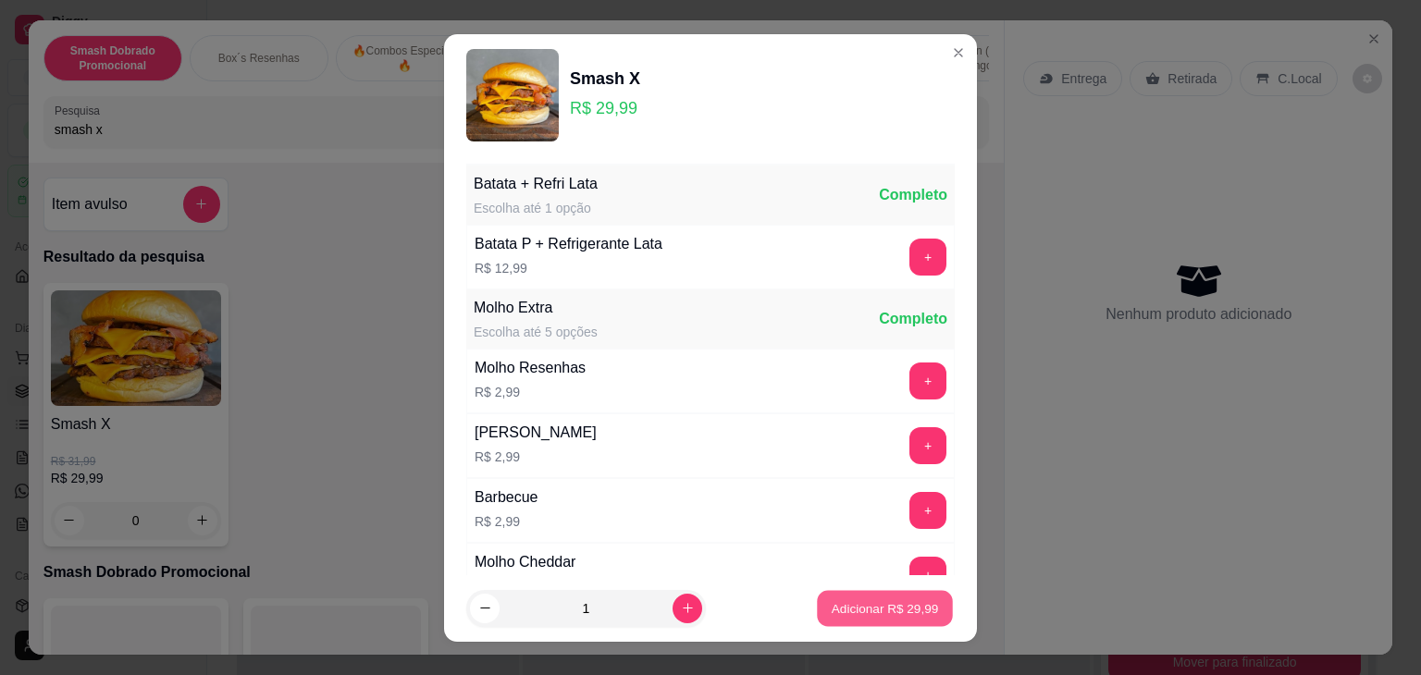
click at [862, 608] on p "Adicionar R$ 29,99" at bounding box center [885, 609] width 107 height 18
type input "1"
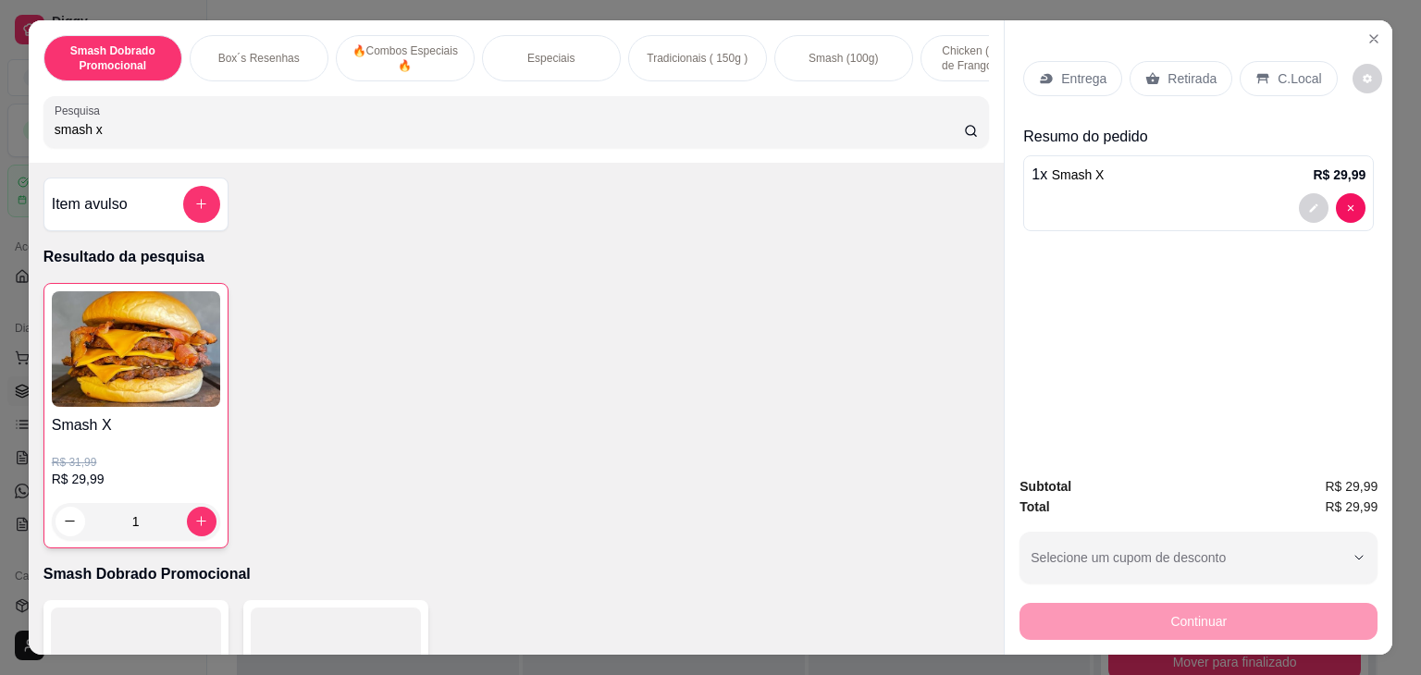
click at [124, 366] on img at bounding box center [136, 349] width 168 height 116
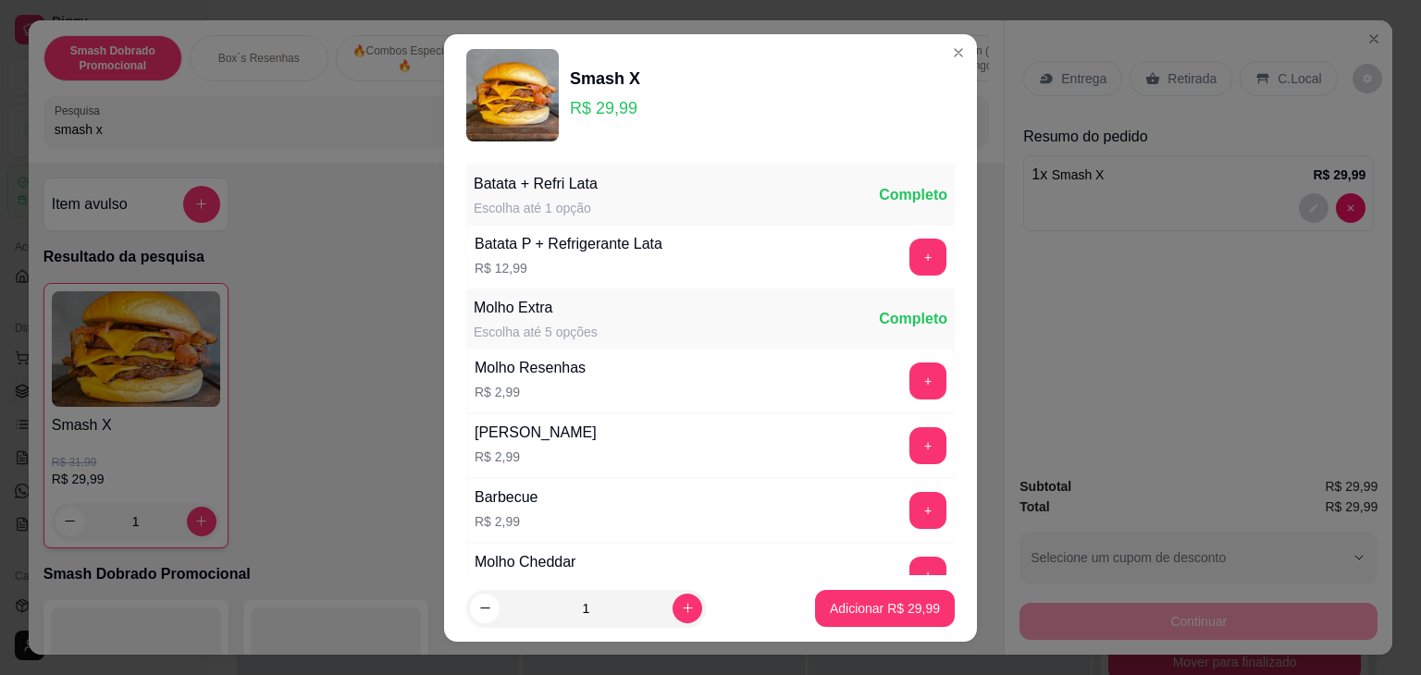
click at [684, 241] on div "Batata P + Refrigerante Lata R$ 12,99 +" at bounding box center [710, 257] width 488 height 65
click at [564, 250] on div "Batata P + Refrigerante Lata" at bounding box center [569, 244] width 188 height 22
click at [909, 264] on button "+" at bounding box center [927, 257] width 37 height 37
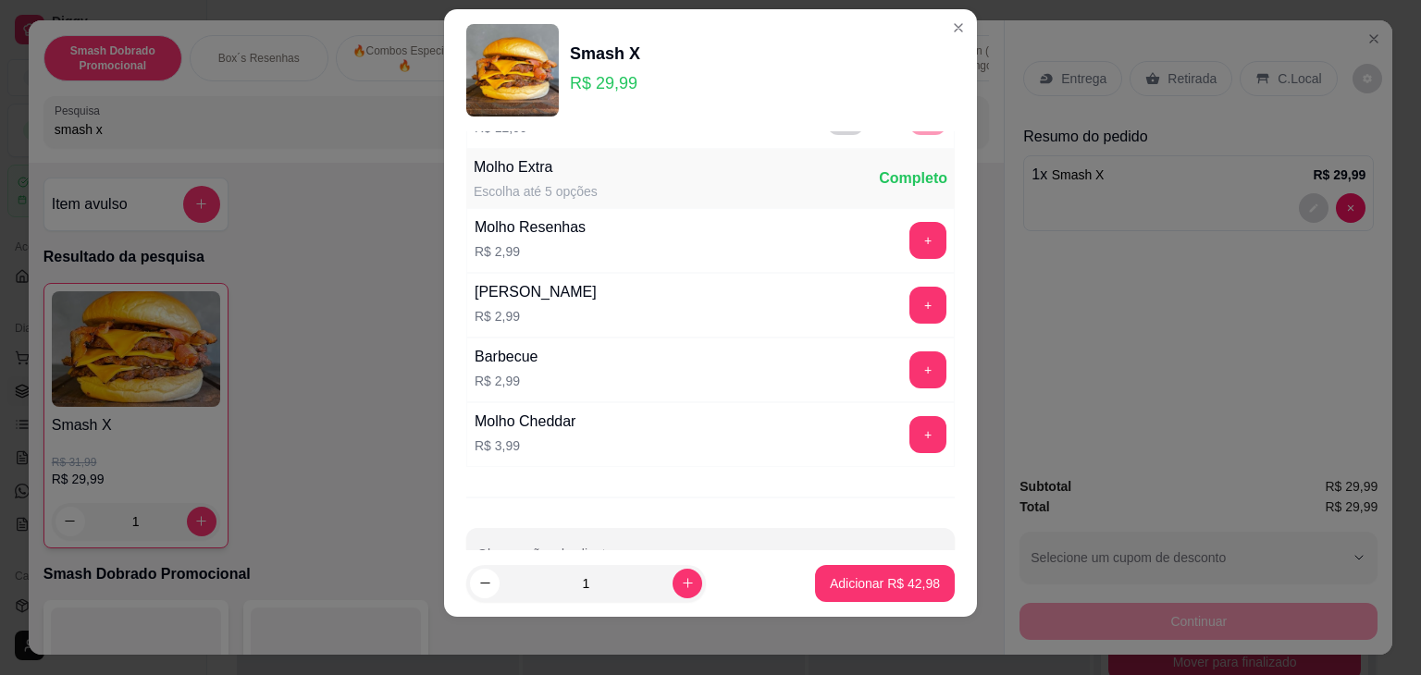
scroll to position [132, 0]
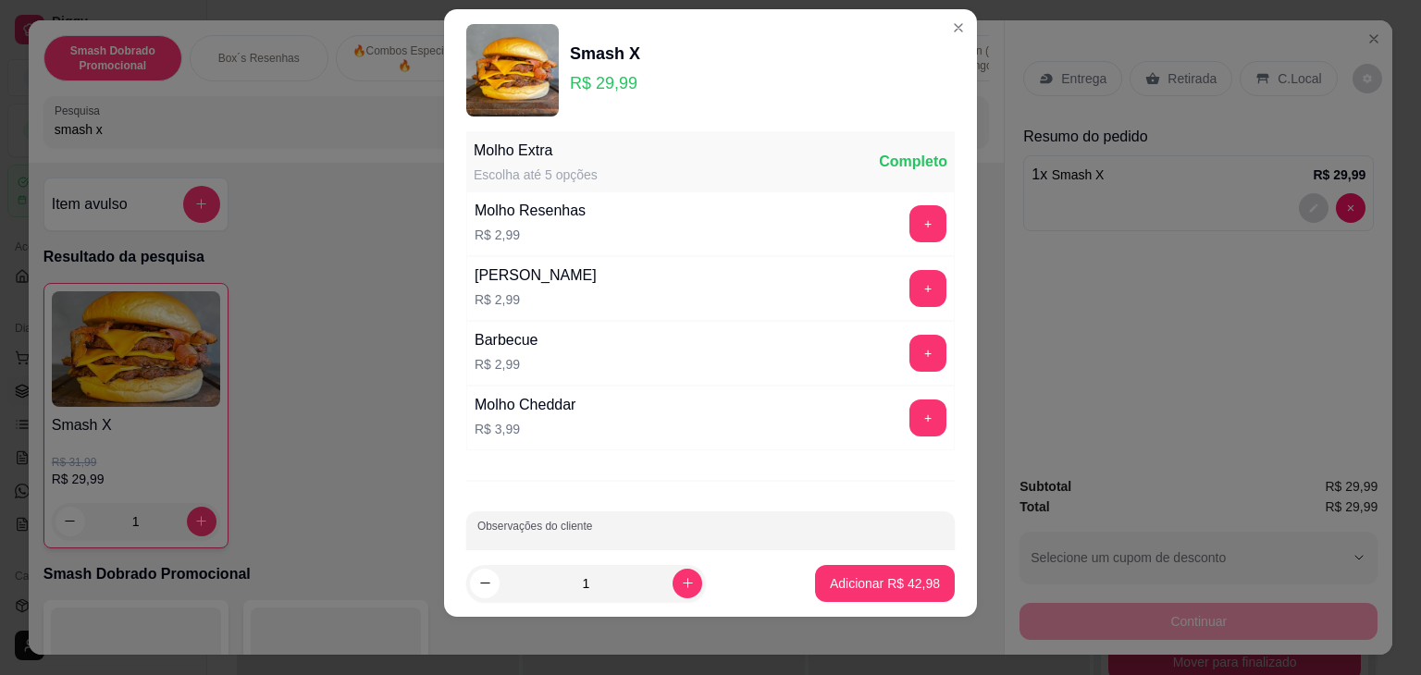
click at [550, 545] on input "Observações do cliente" at bounding box center [710, 545] width 466 height 19
type input "g"
type input "GUARANÁ"
click at [882, 586] on p "Adicionar R$ 42,98" at bounding box center [885, 584] width 110 height 19
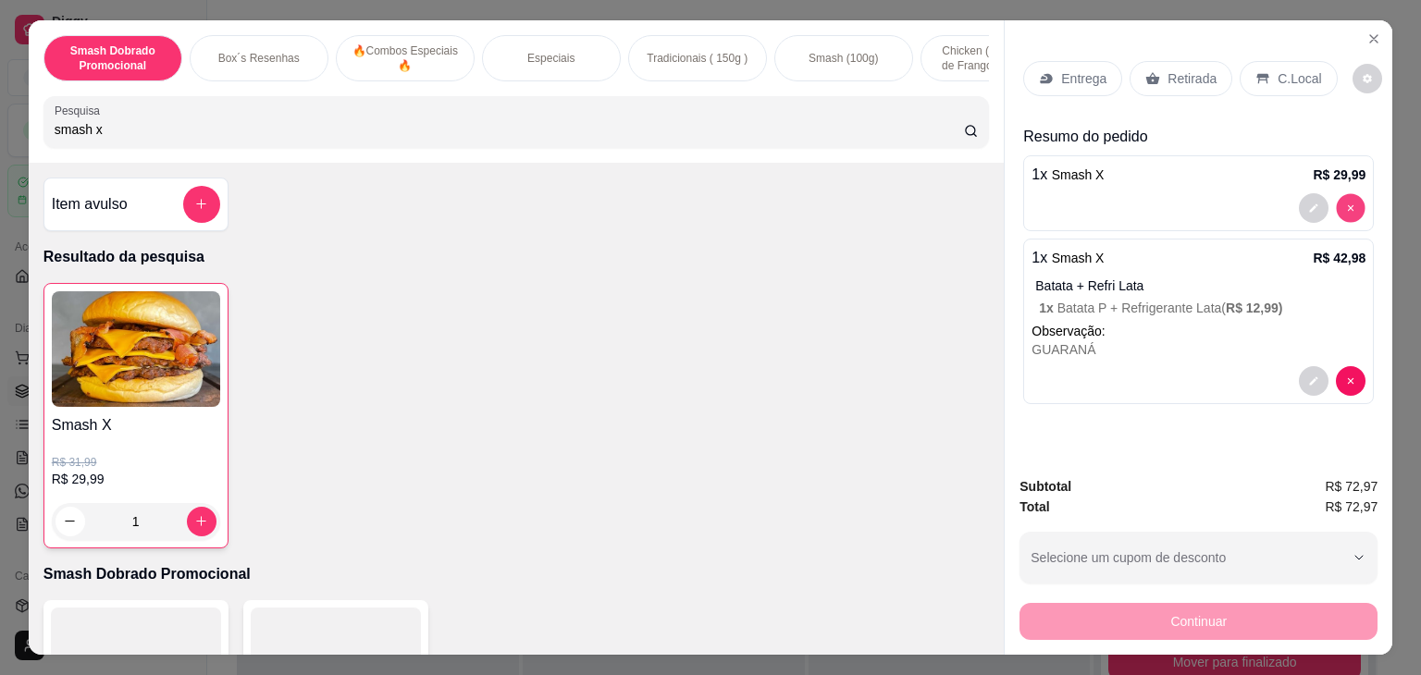
type input "0"
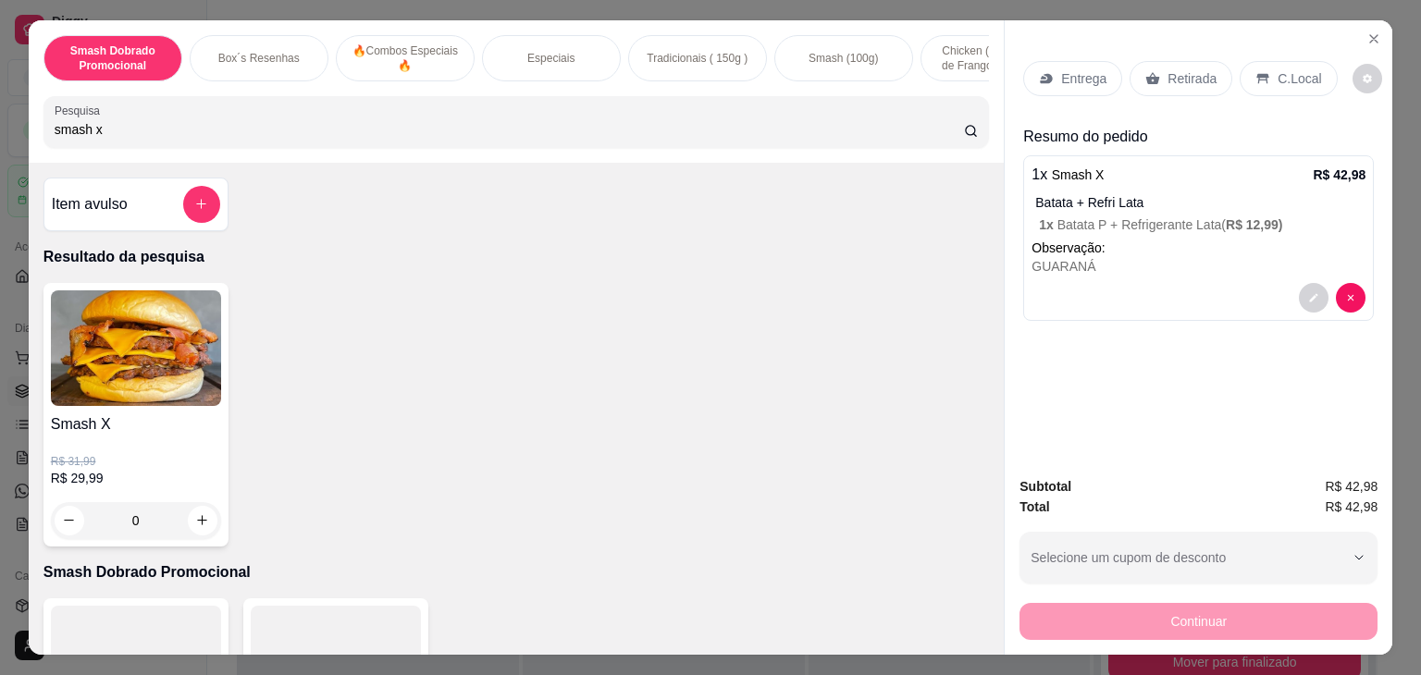
click at [1110, 75] on div "Entrega" at bounding box center [1072, 78] width 99 height 35
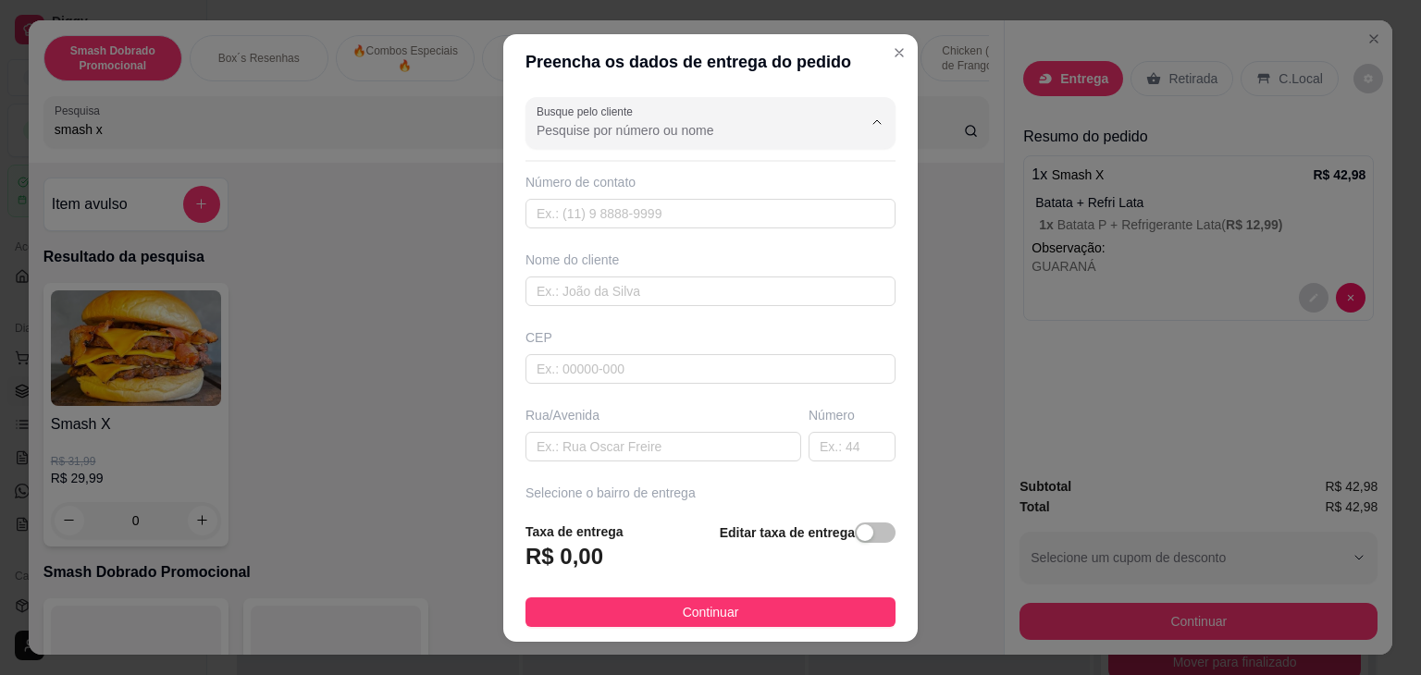
click at [624, 121] on input "Busque pelo cliente" at bounding box center [685, 130] width 296 height 19
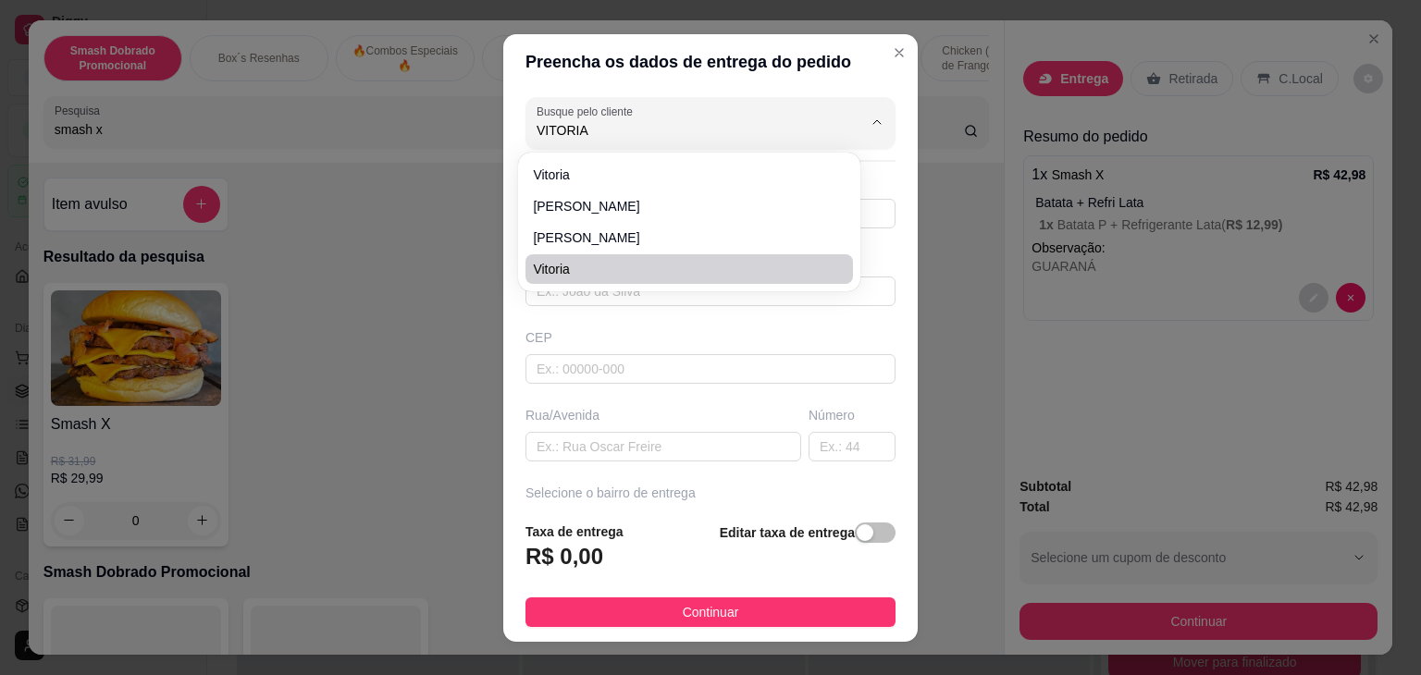
click at [589, 272] on span "vitoria" at bounding box center [680, 269] width 294 height 19
type input "vitoria"
type input "84996917418"
type input "vitoria"
type input "59064000"
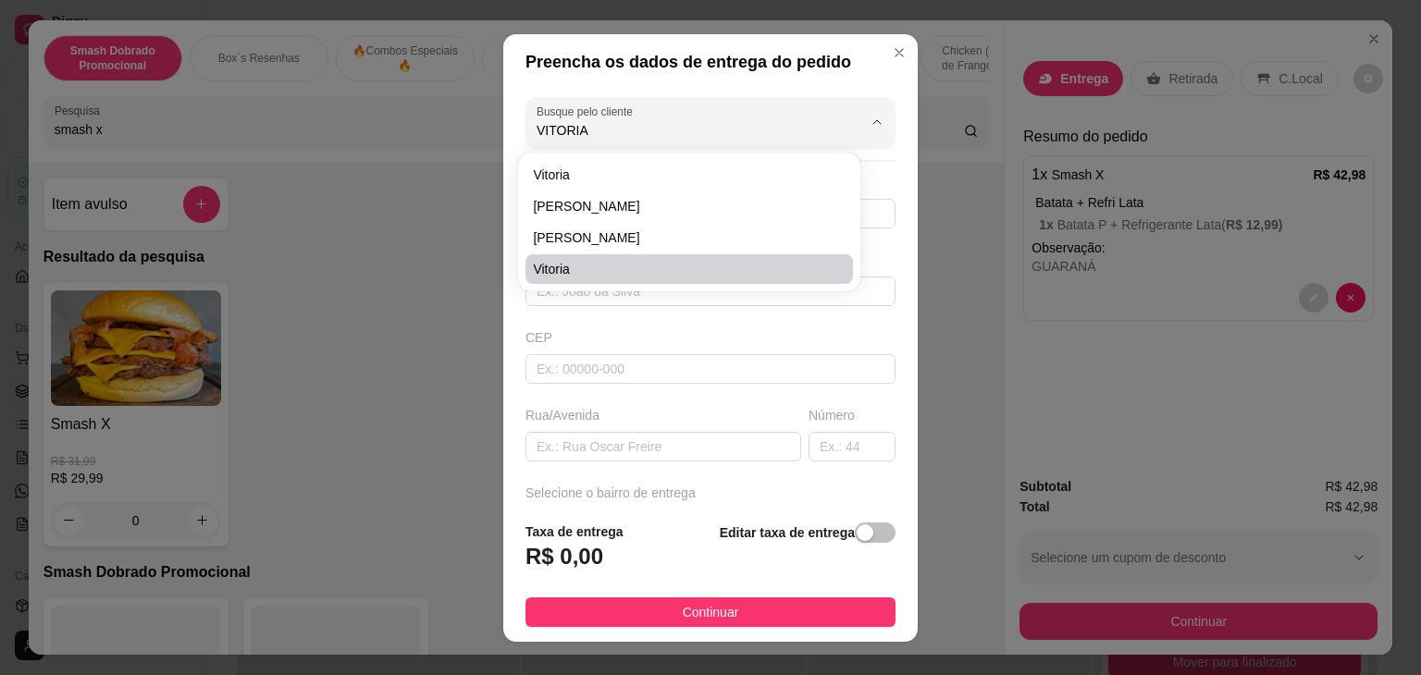
type input "[GEOGRAPHIC_DATA]"
type input "65"
type input "[DATE]"
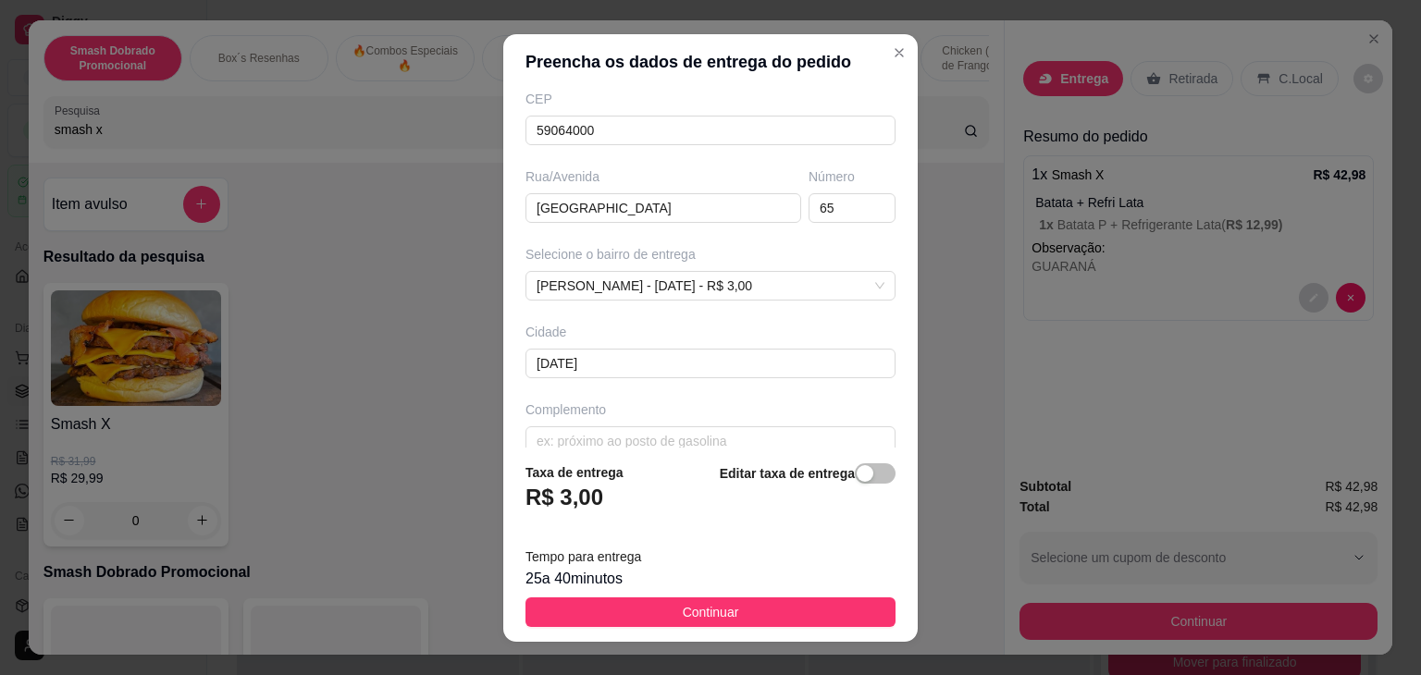
scroll to position [263, 0]
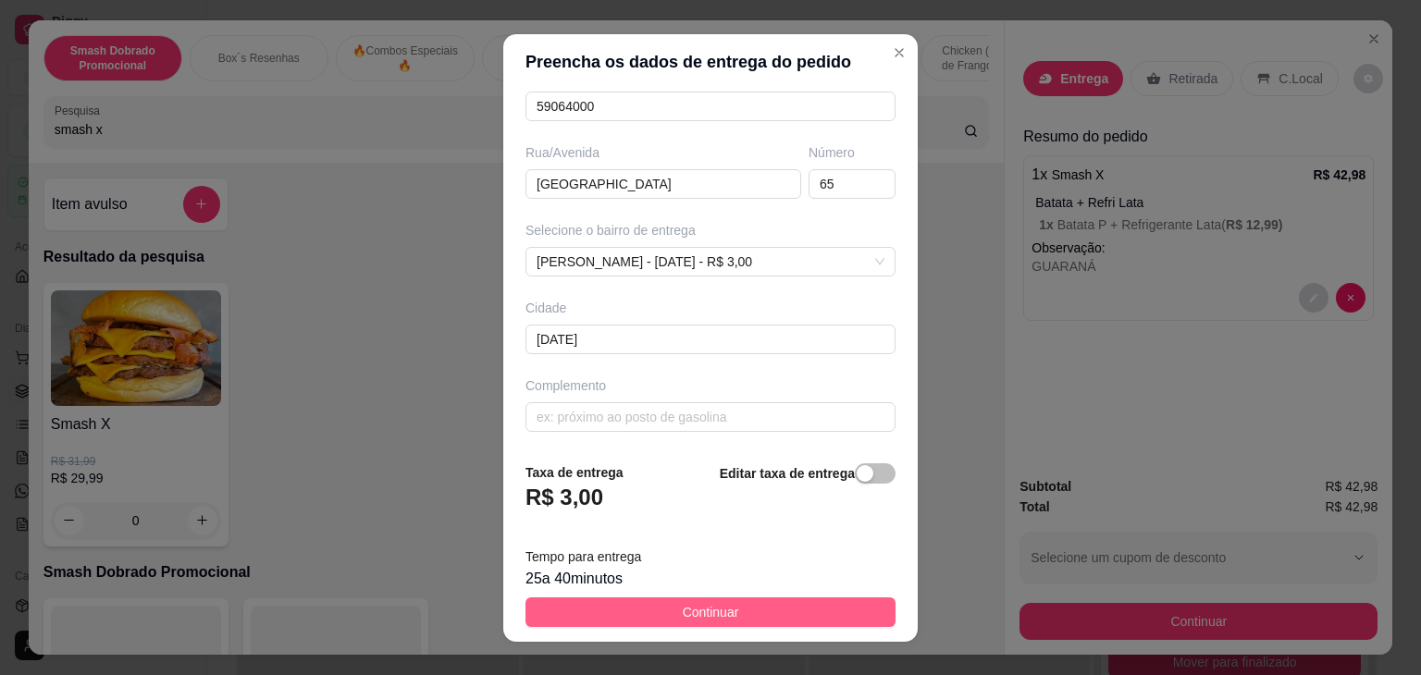
type input "vitoria"
click at [699, 614] on span "Continuar" at bounding box center [711, 612] width 56 height 20
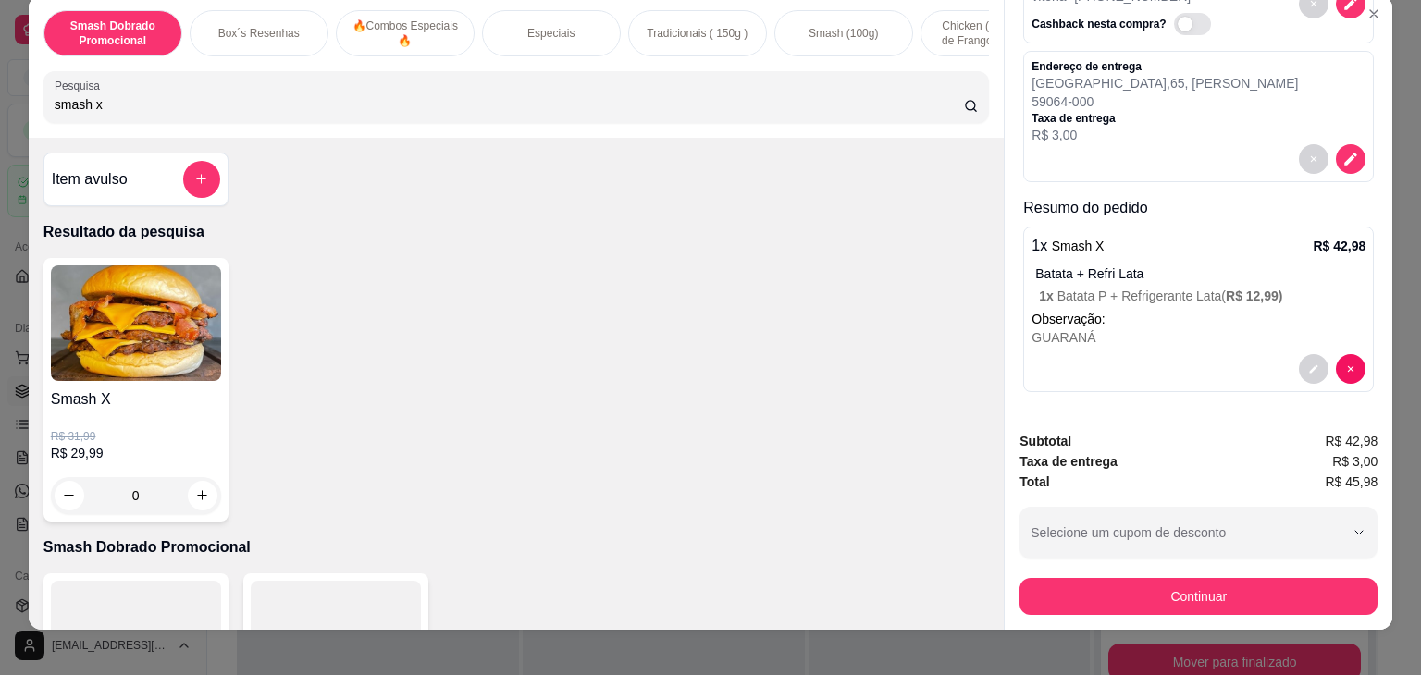
scroll to position [45, 0]
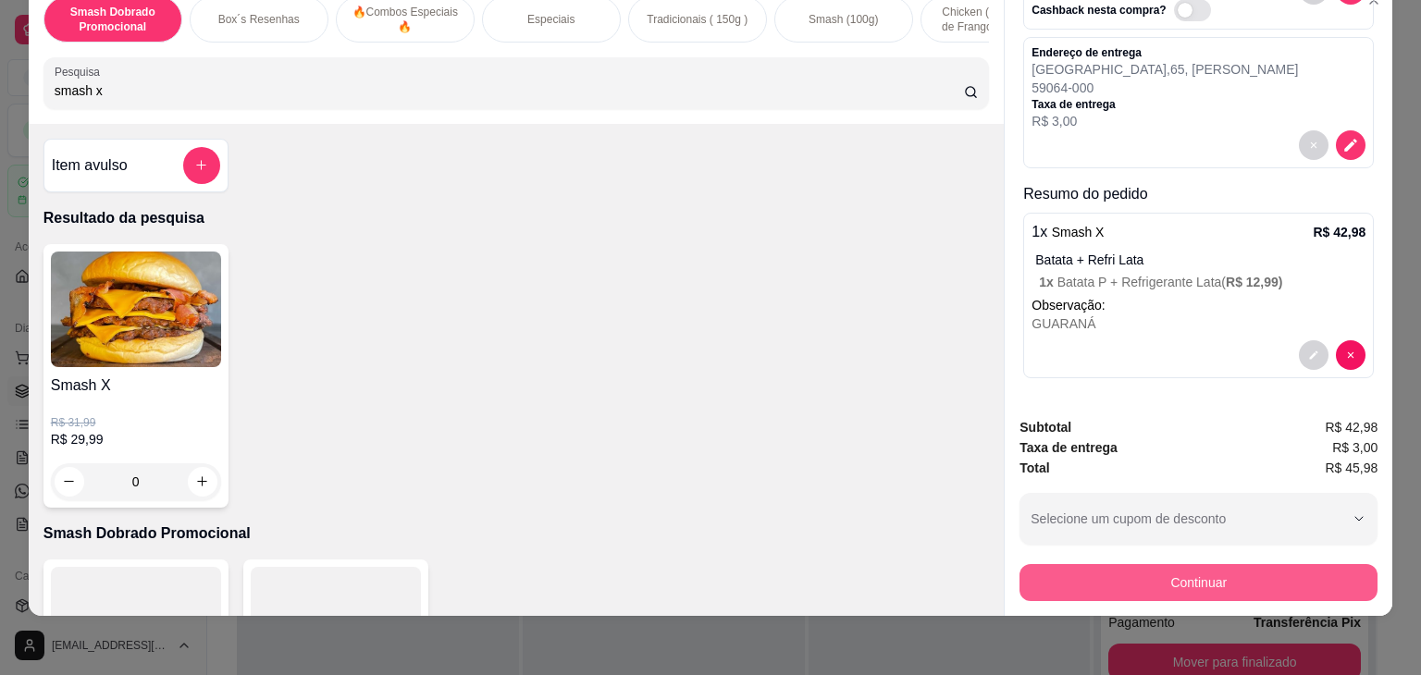
click at [1151, 570] on button "Continuar" at bounding box center [1199, 582] width 358 height 37
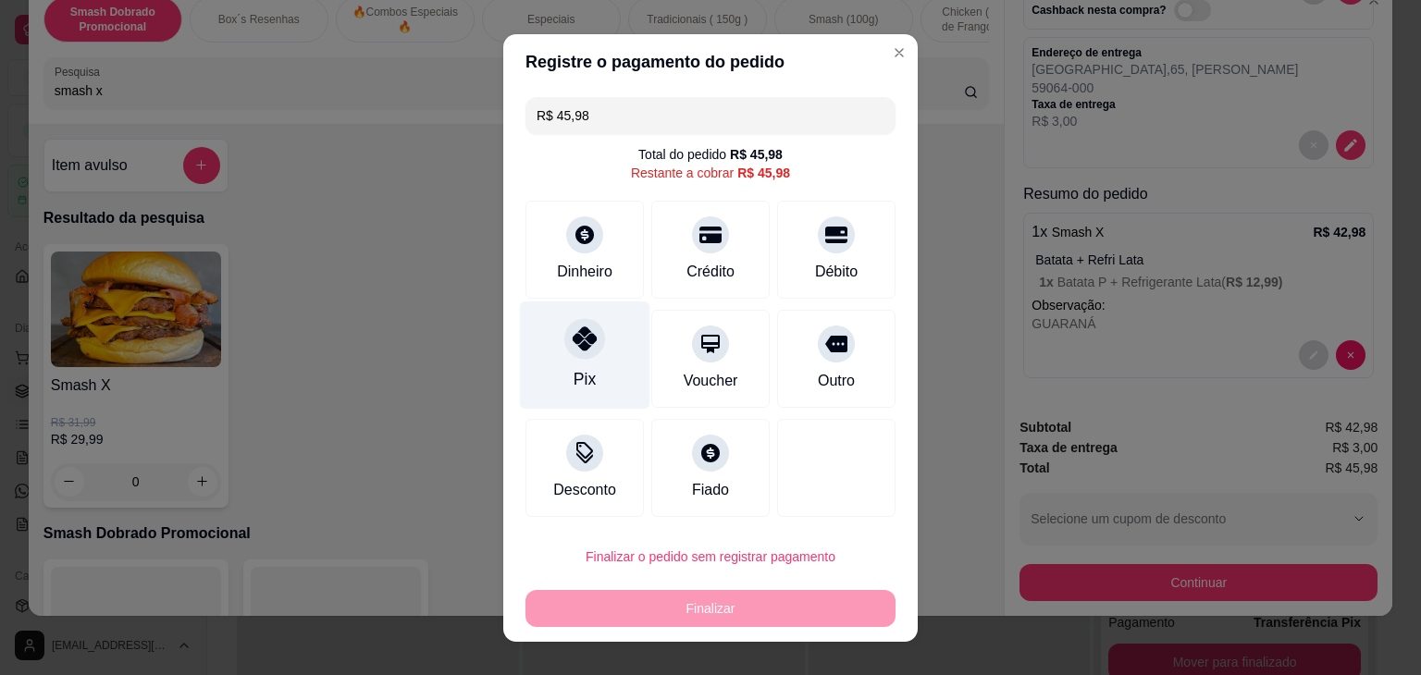
click at [564, 352] on div at bounding box center [584, 338] width 41 height 41
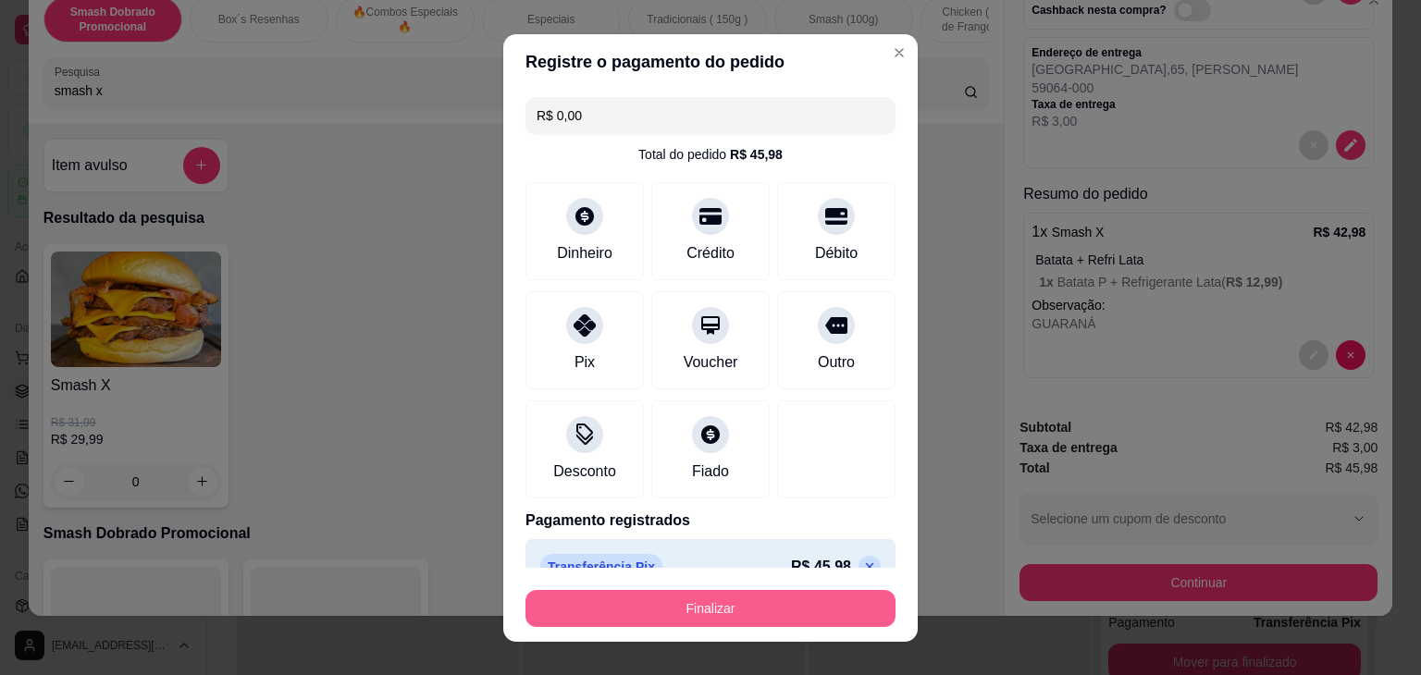
click at [711, 608] on button "Finalizar" at bounding box center [711, 608] width 370 height 37
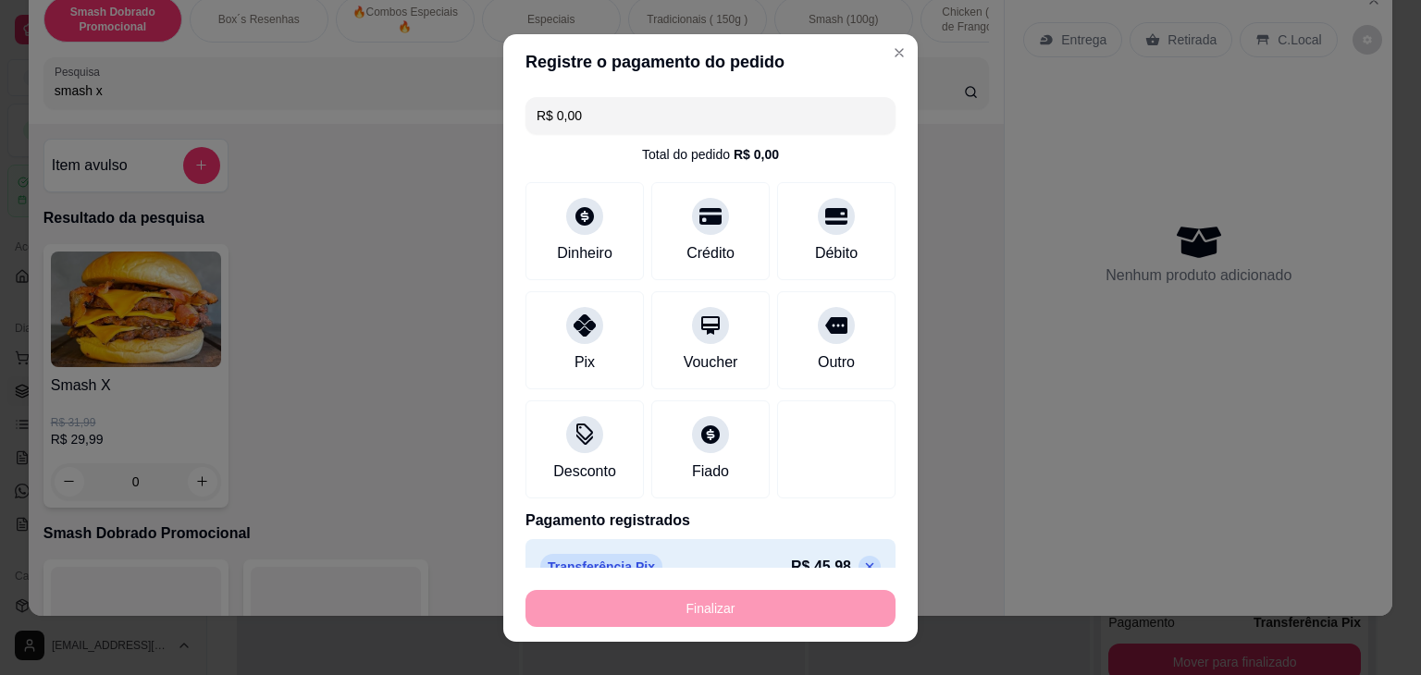
type input "-R$ 45,98"
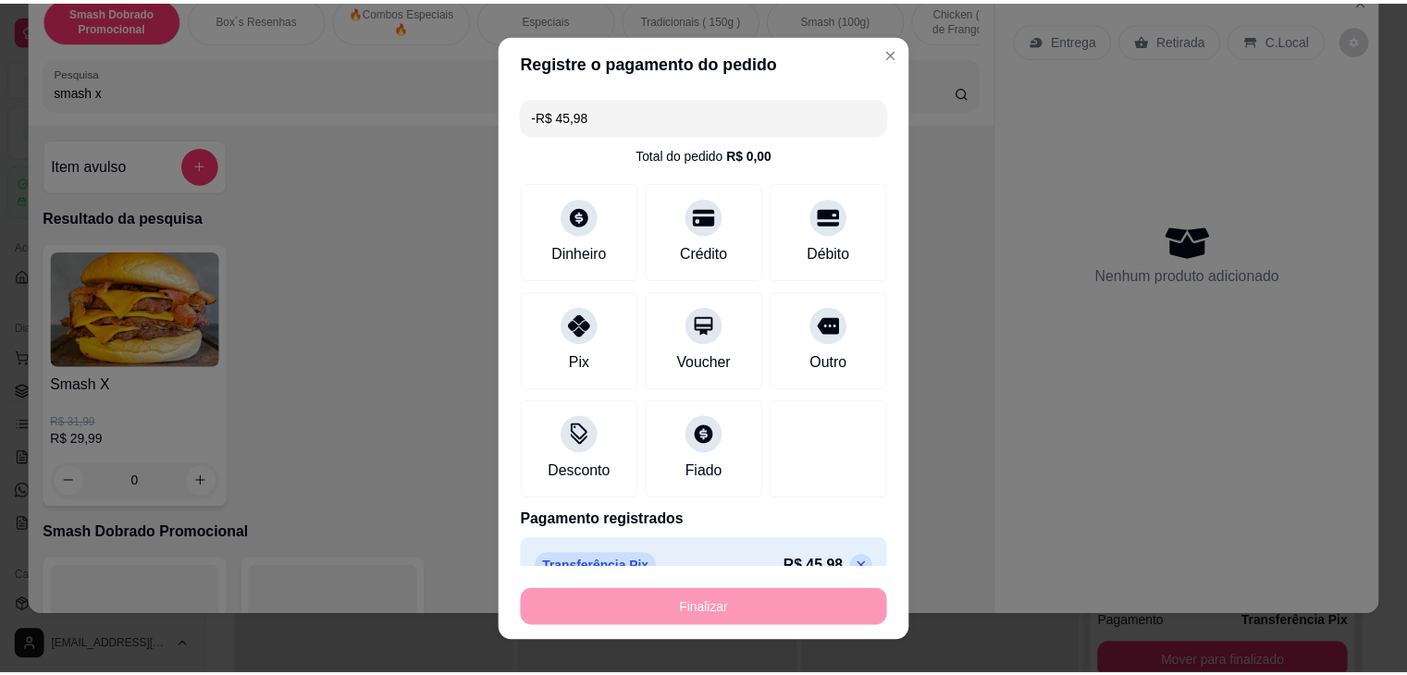
scroll to position [0, 0]
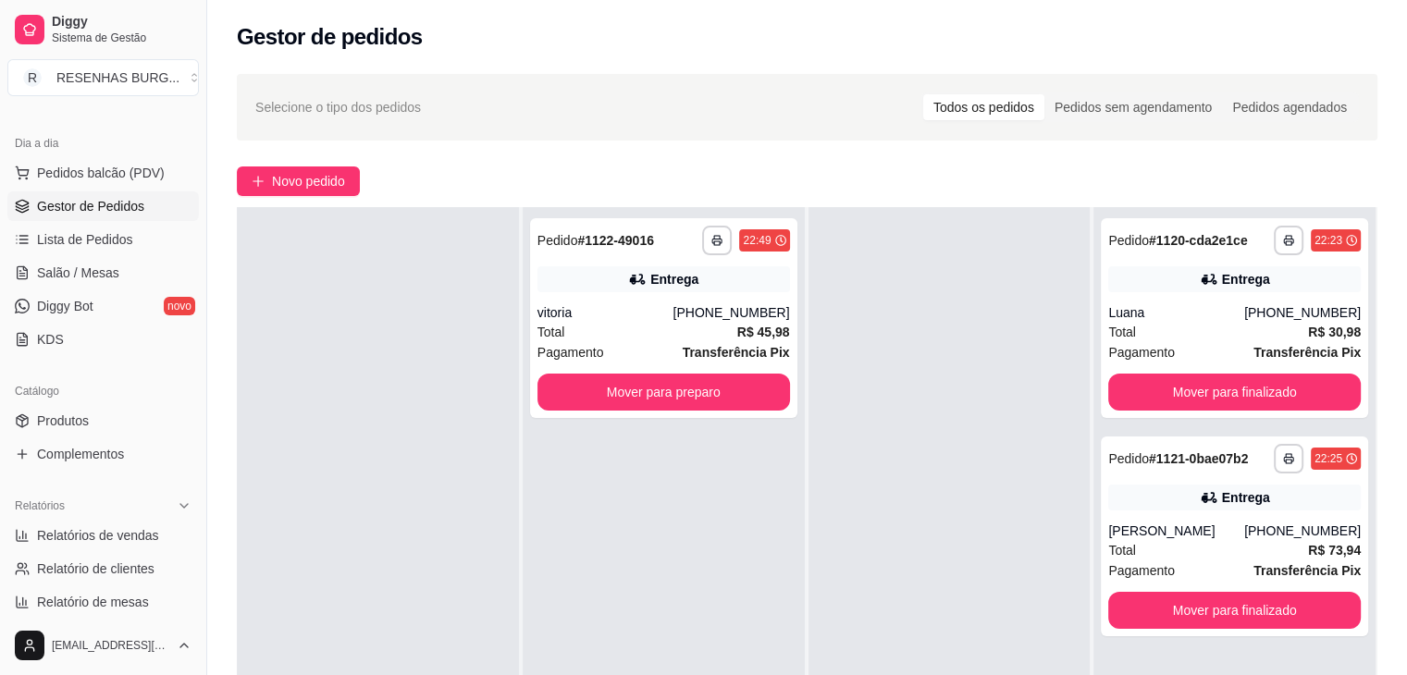
scroll to position [370, 0]
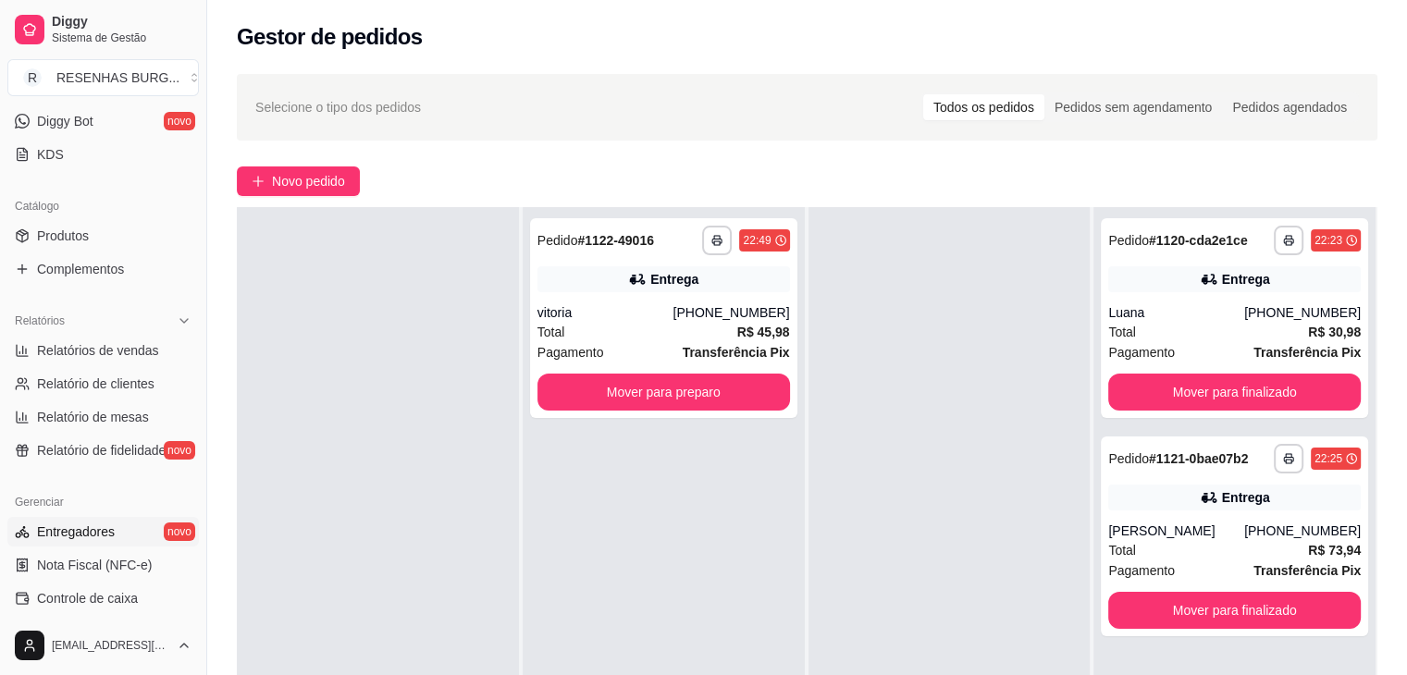
click at [85, 523] on span "Entregadores" at bounding box center [76, 532] width 78 height 19
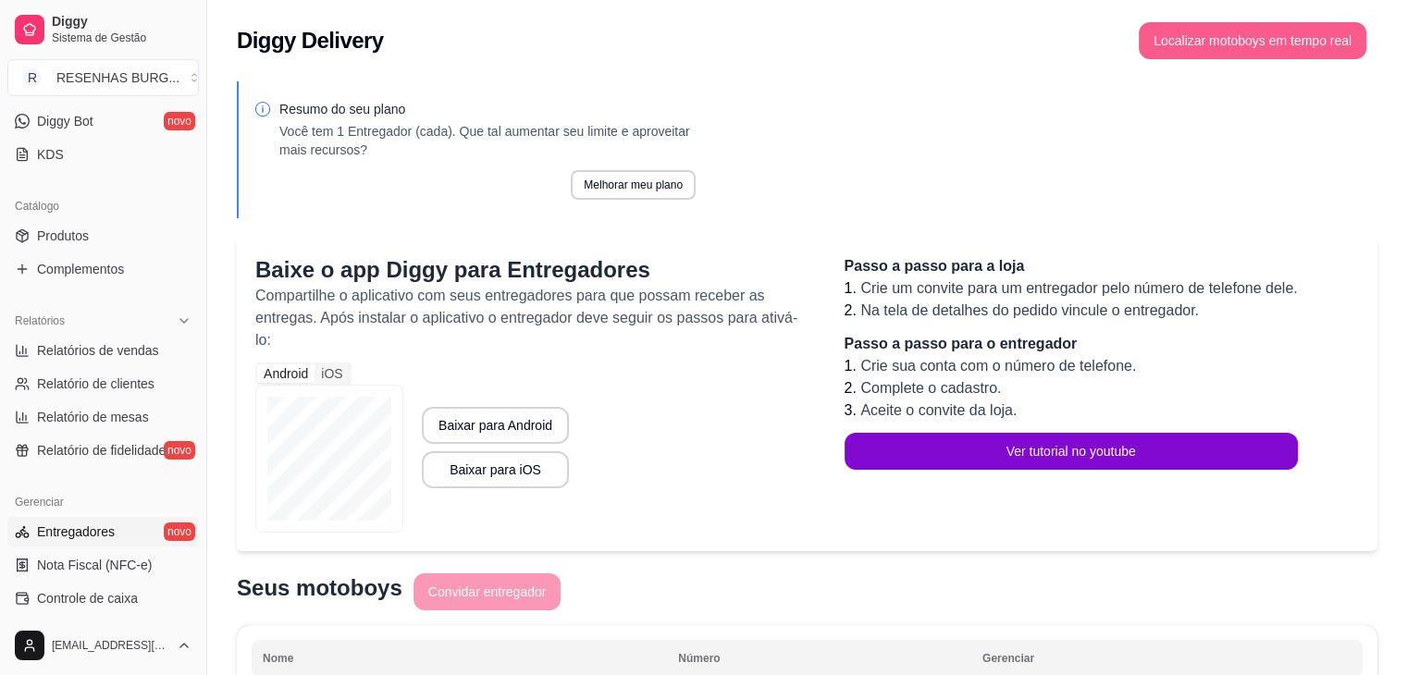
click at [1305, 43] on button "Localizar motoboys em tempo real" at bounding box center [1253, 40] width 228 height 37
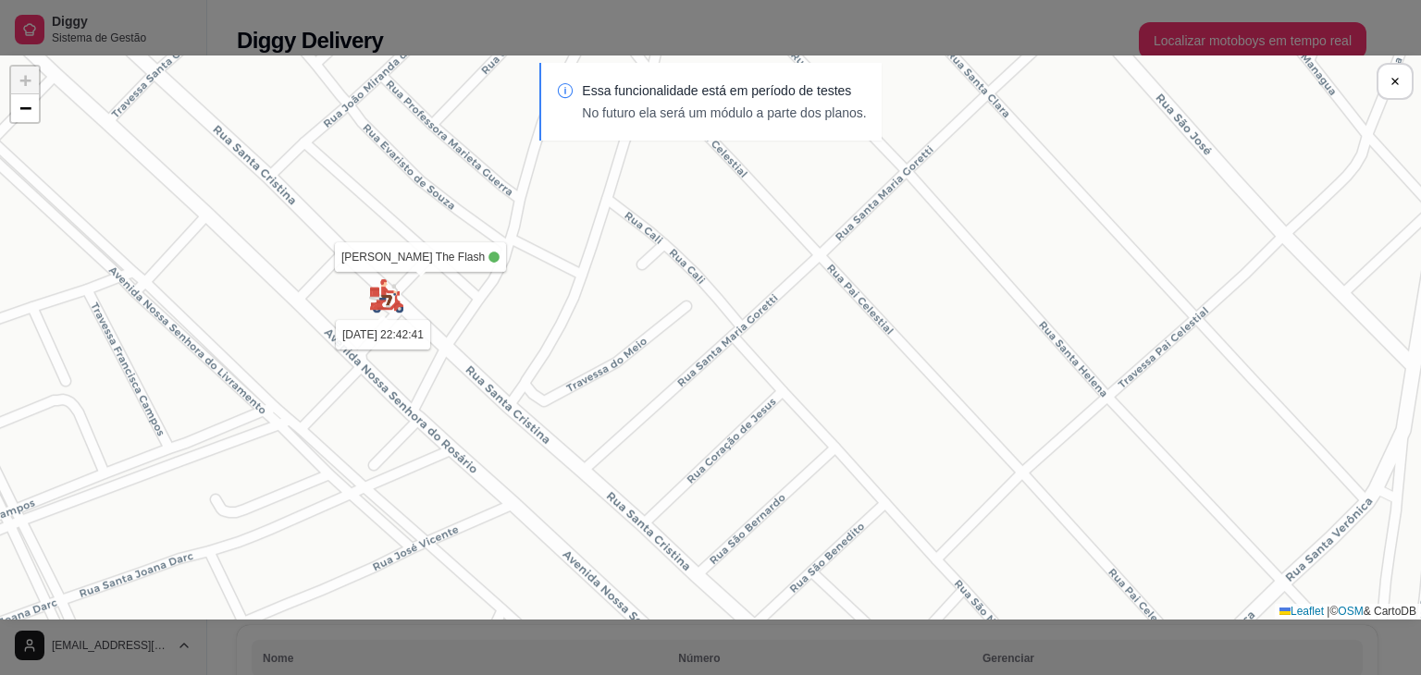
drag, startPoint x: 328, startPoint y: 208, endPoint x: 476, endPoint y: 370, distance: 220.0
click at [476, 370] on div "Sua loja [PERSON_NAME] The Flash [DATE] 22:42:41 + − Leaflet | © OSM & CartoDB" at bounding box center [710, 338] width 1421 height 564
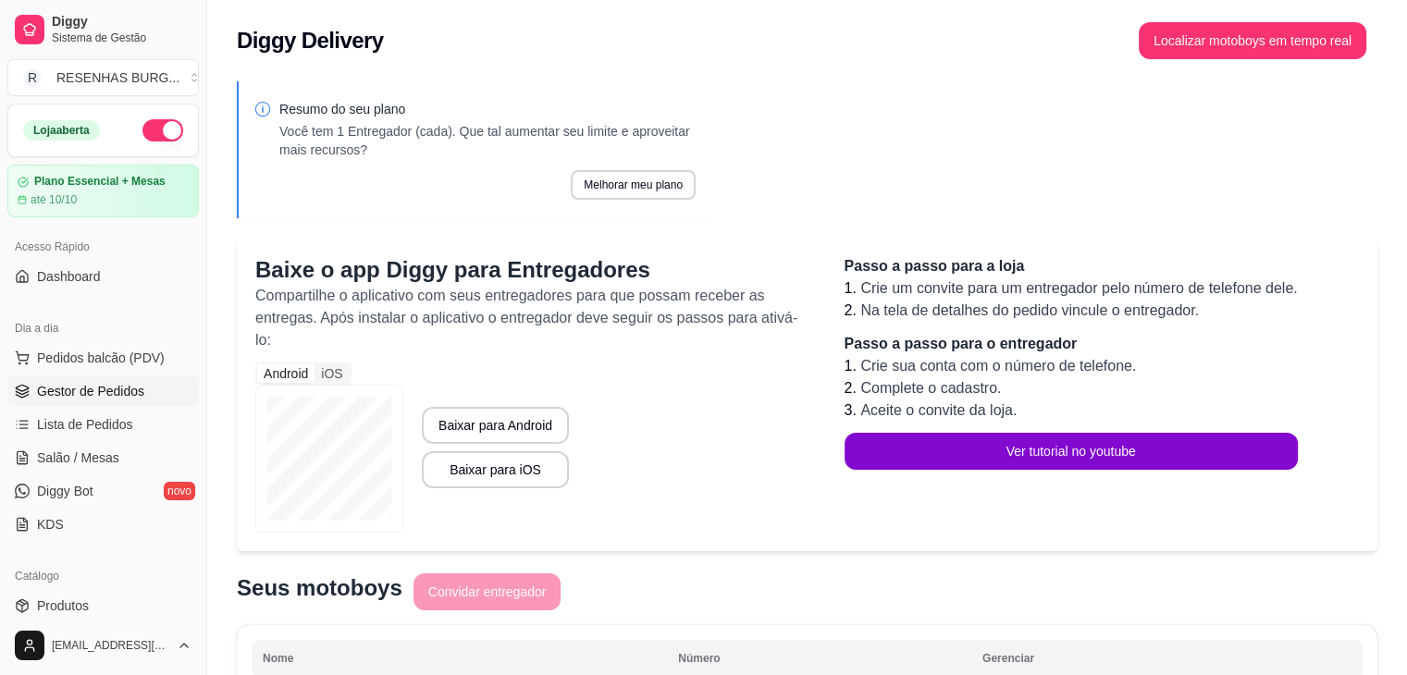
click at [96, 383] on span "Gestor de Pedidos" at bounding box center [90, 391] width 107 height 19
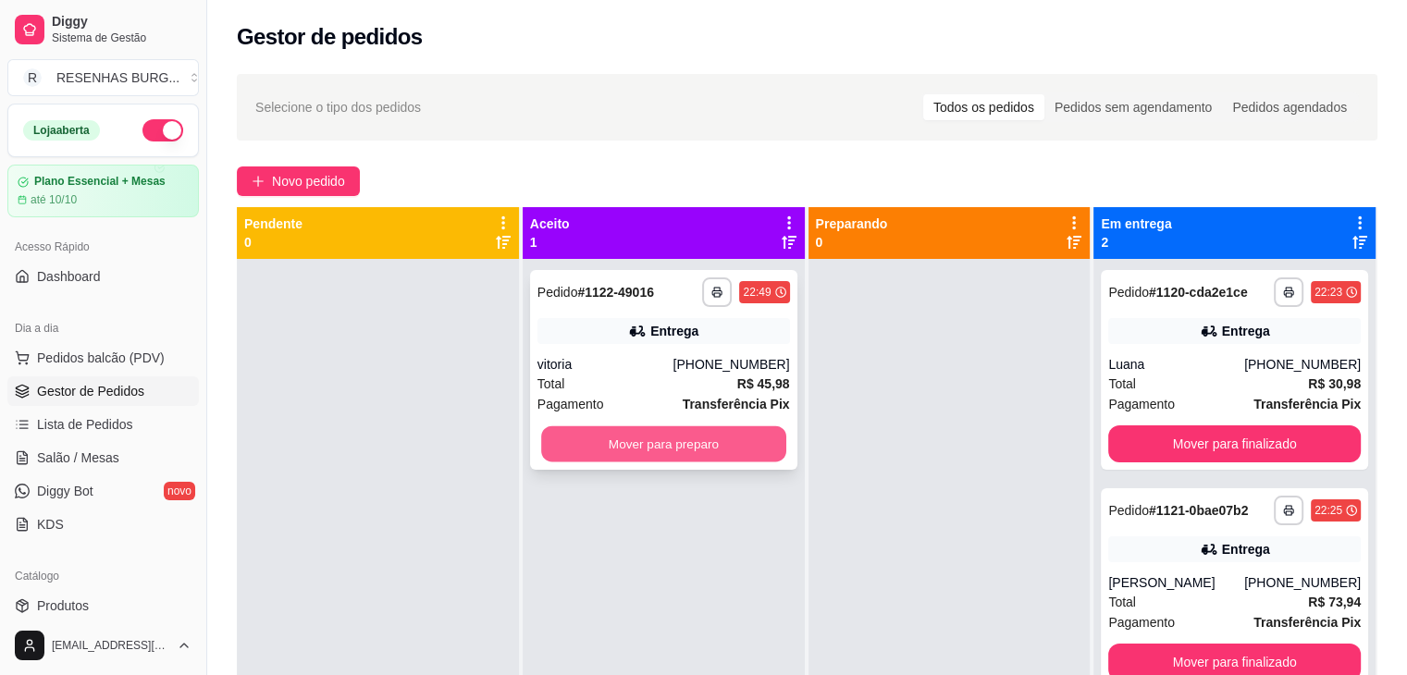
click at [721, 441] on button "Mover para preparo" at bounding box center [663, 445] width 245 height 36
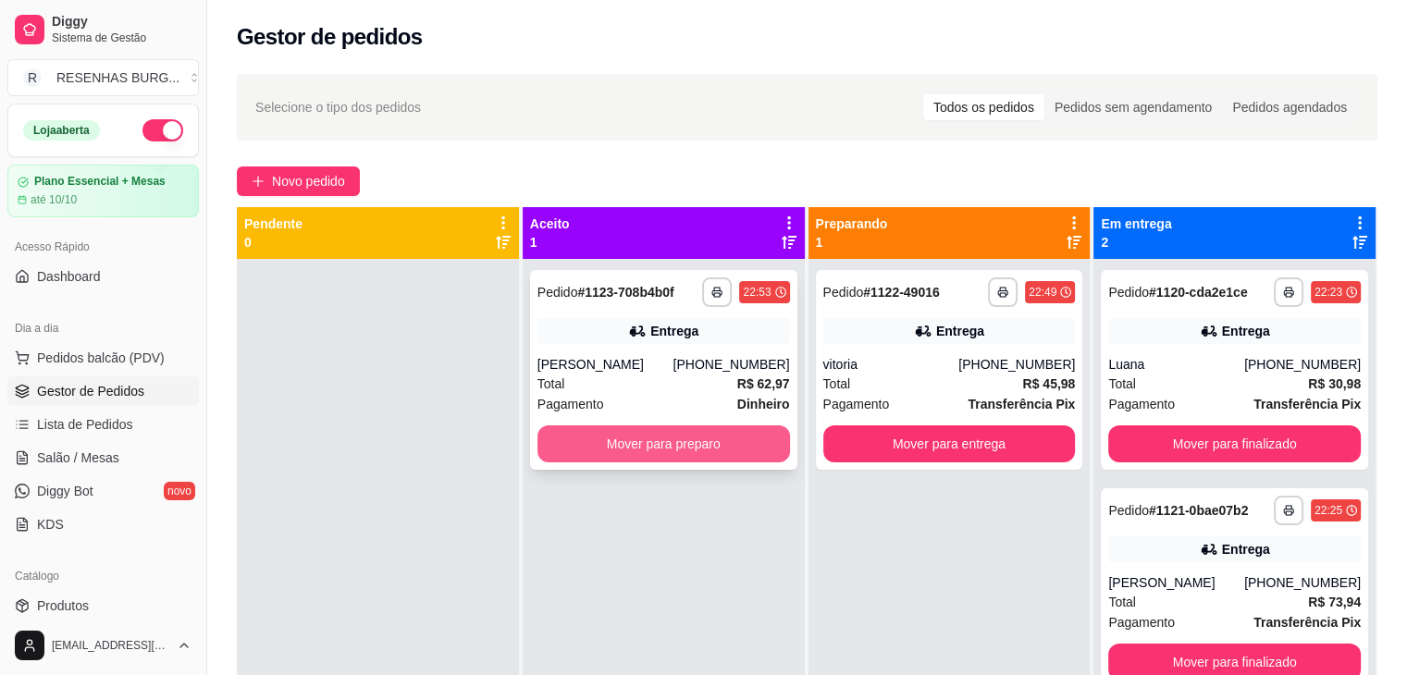
click at [579, 450] on button "Mover para preparo" at bounding box center [664, 444] width 253 height 37
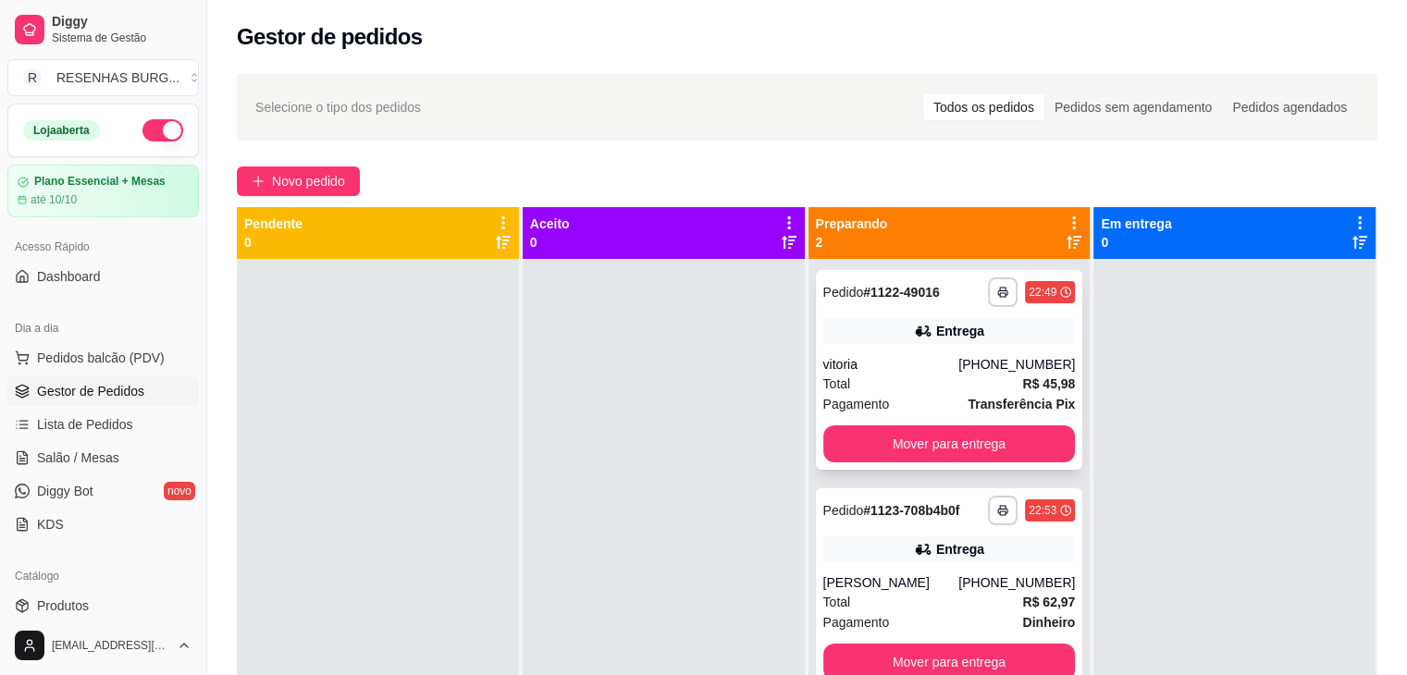
click at [896, 387] on div "Total R$ 45,98" at bounding box center [949, 384] width 253 height 20
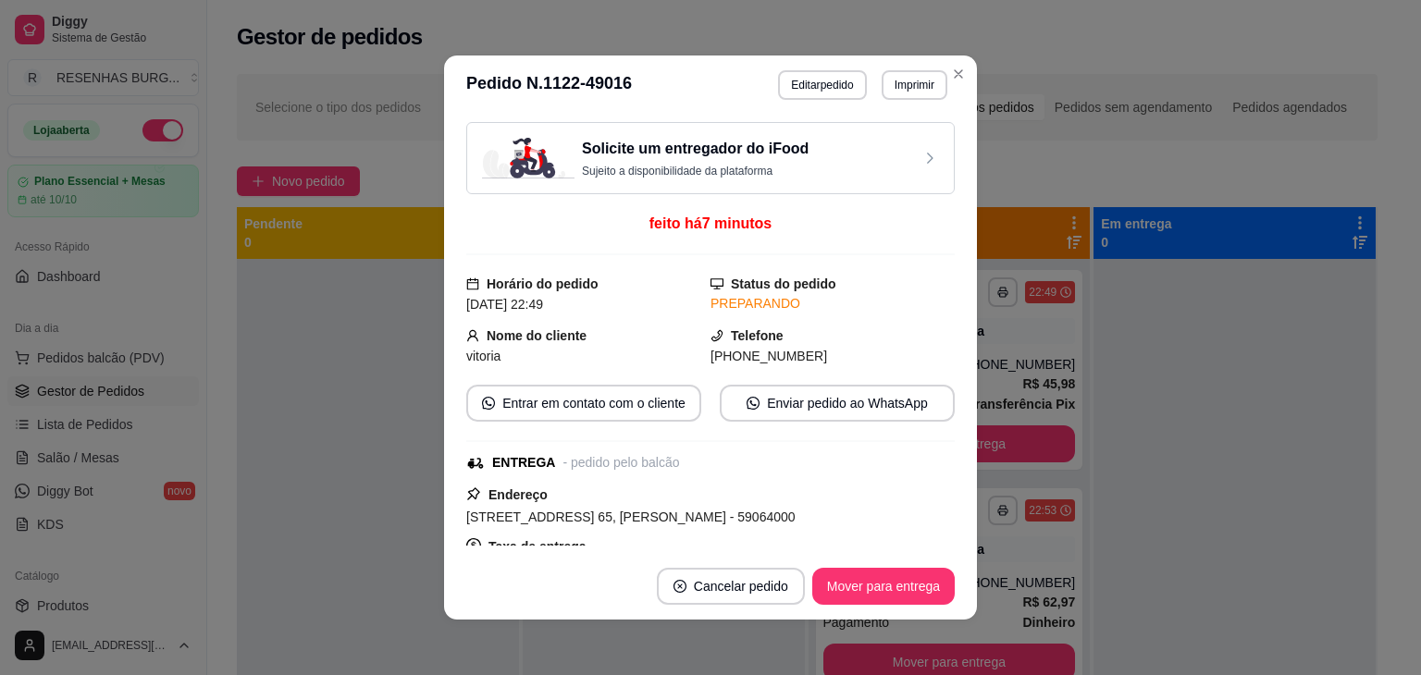
scroll to position [185, 0]
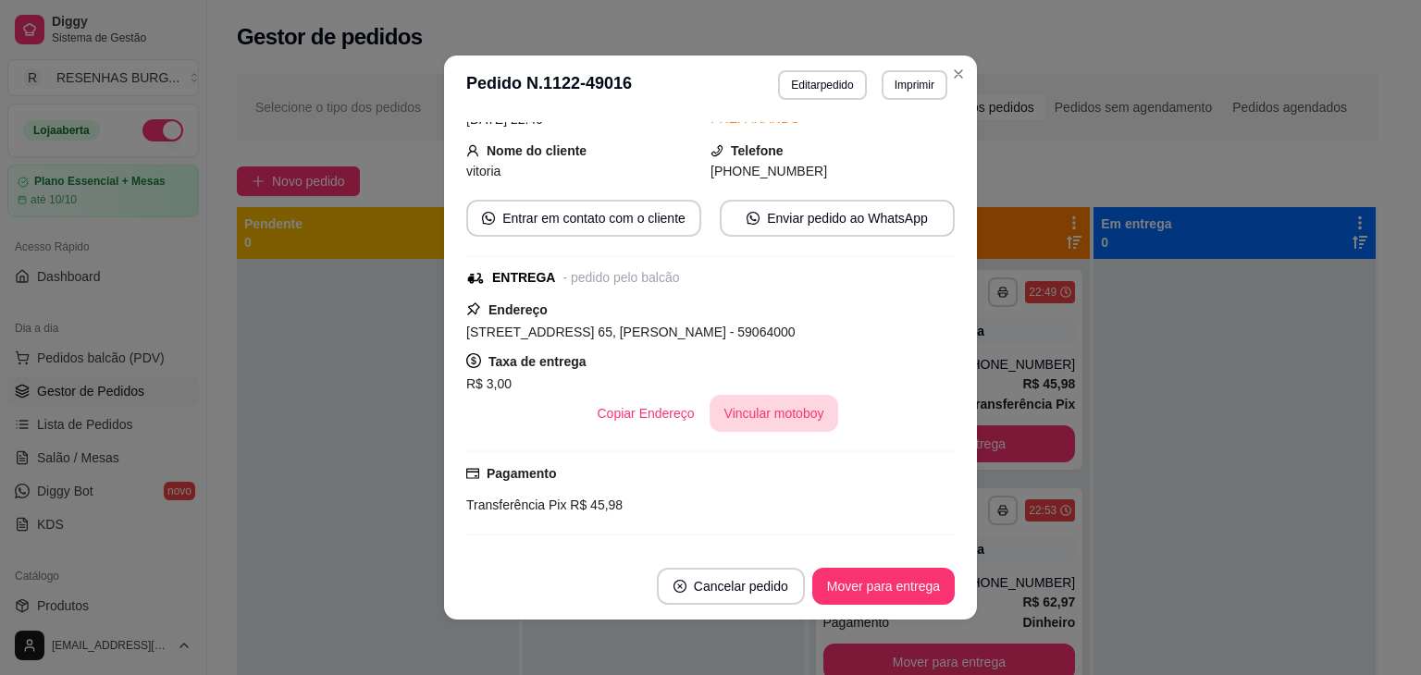
click at [754, 419] on button "Vincular motoboy" at bounding box center [775, 413] width 130 height 37
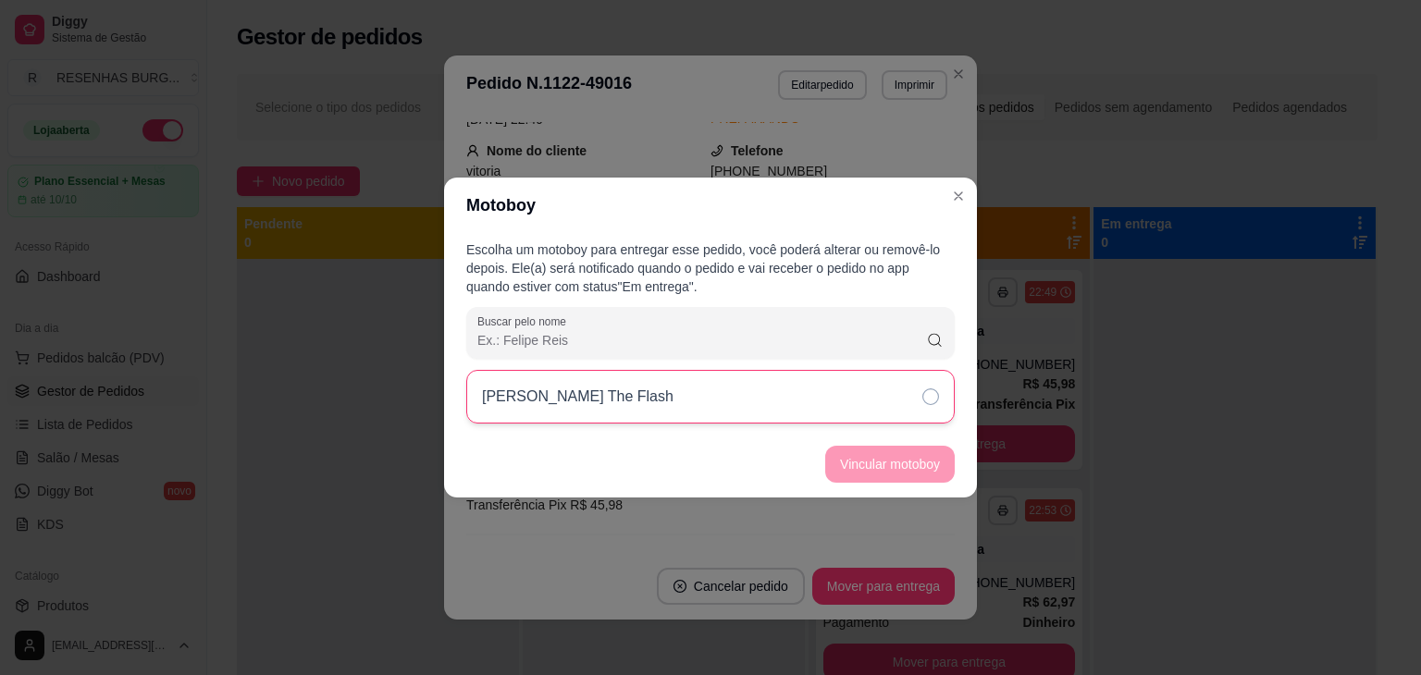
click at [857, 404] on div "[PERSON_NAME] The Flash" at bounding box center [710, 397] width 488 height 54
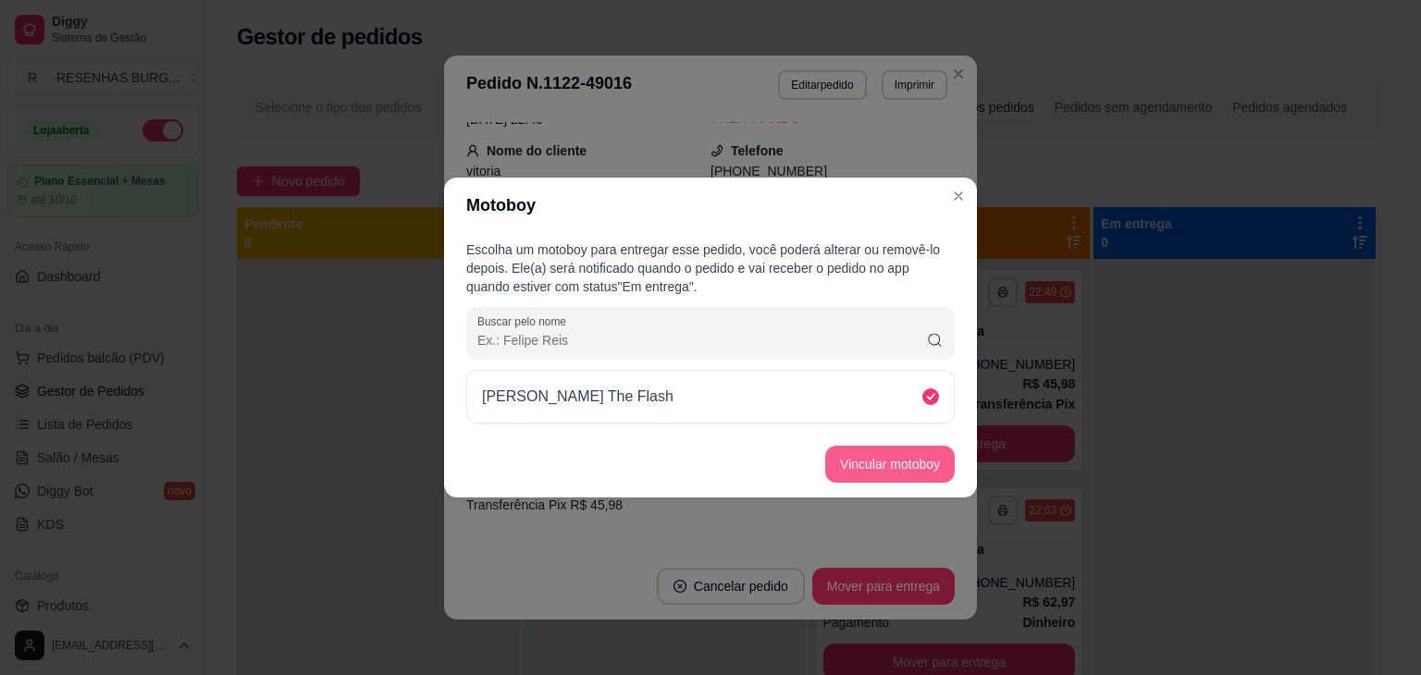
click at [893, 468] on button "Vincular motoboy" at bounding box center [890, 464] width 130 height 37
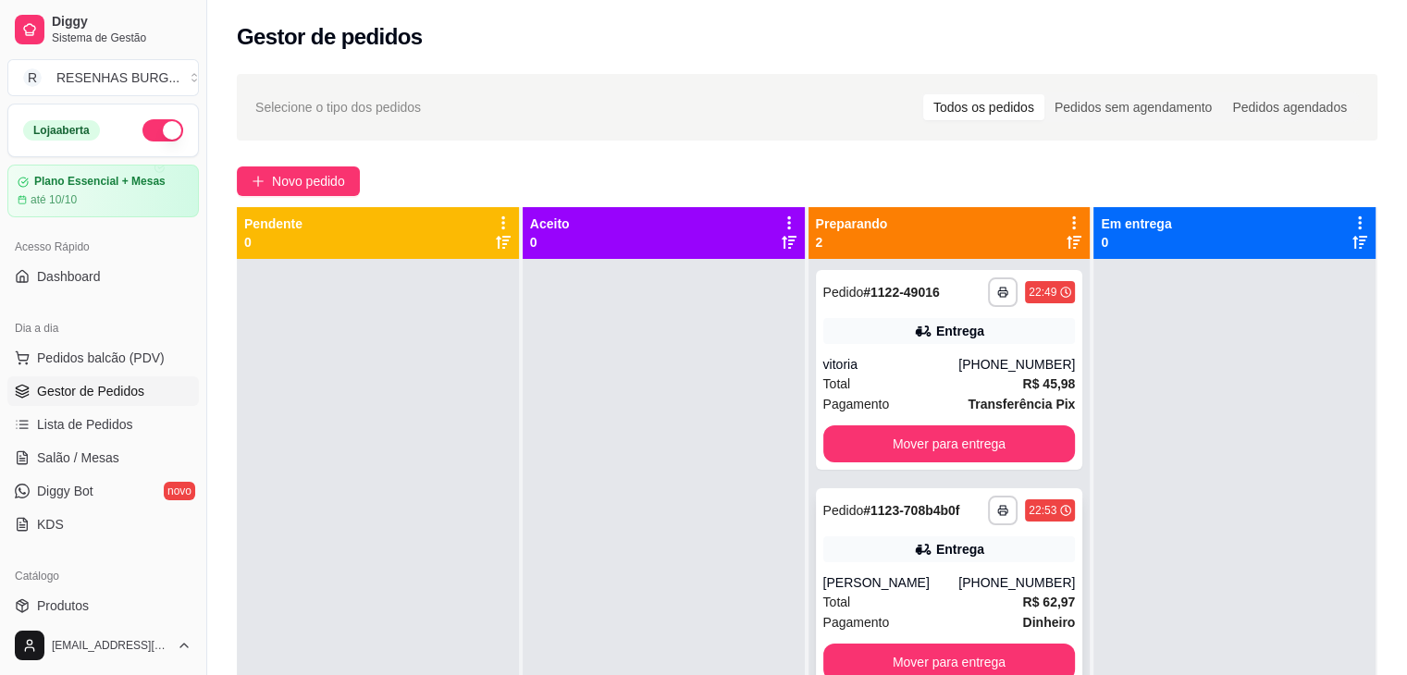
click at [983, 581] on div "[PHONE_NUMBER]" at bounding box center [1016, 583] width 117 height 19
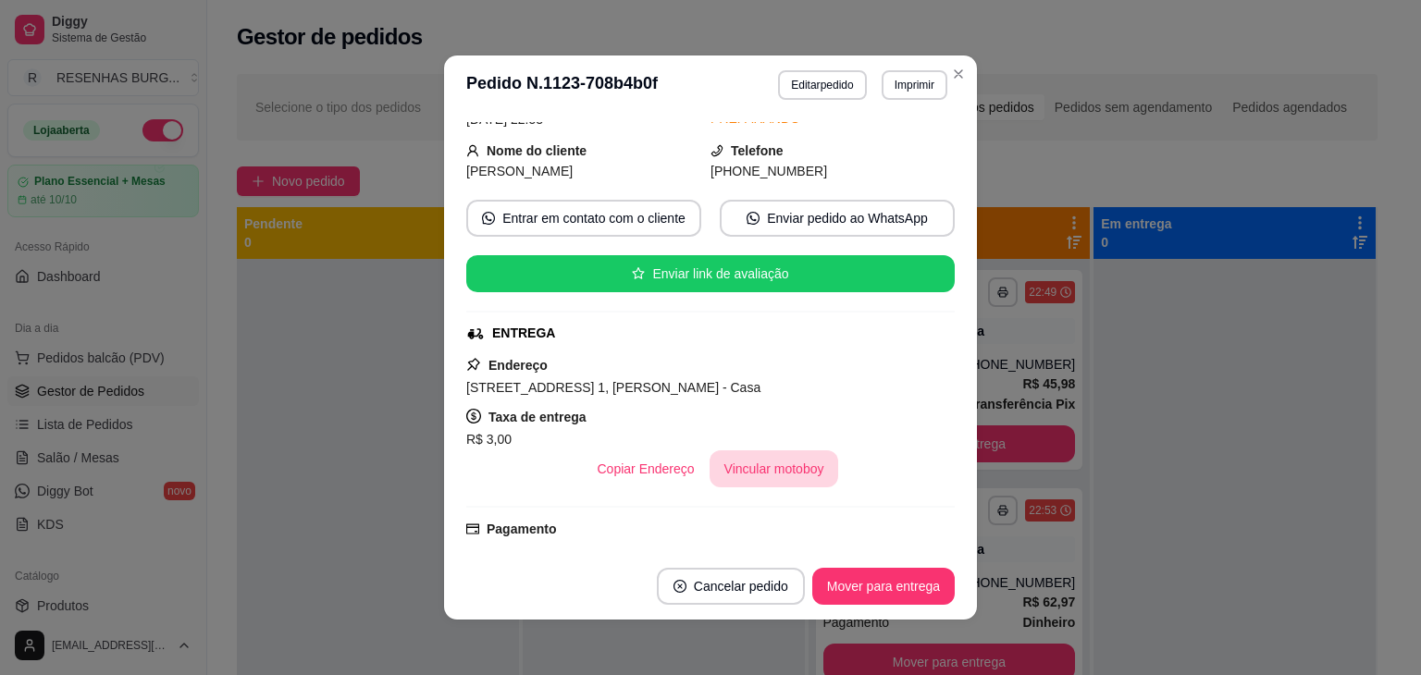
click at [750, 470] on button "Vincular motoboy" at bounding box center [775, 469] width 130 height 37
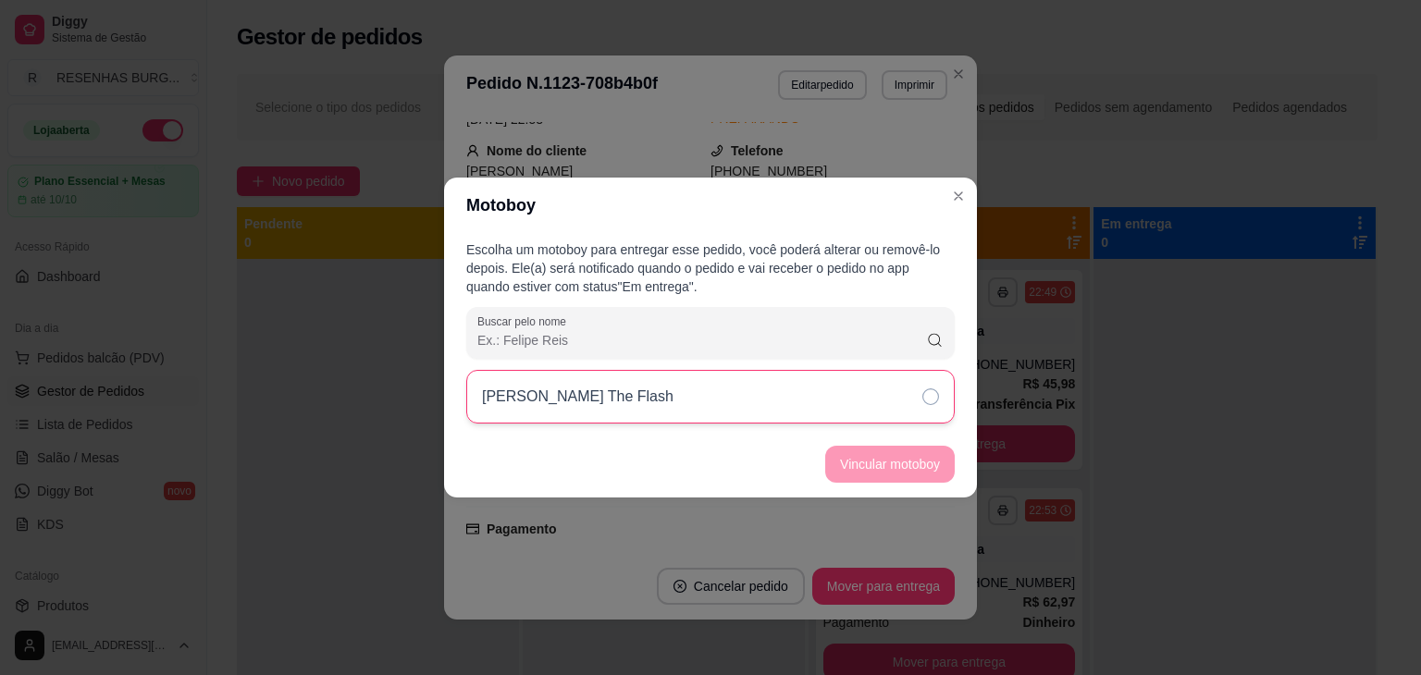
click at [892, 418] on div "[PERSON_NAME] The Flash" at bounding box center [710, 397] width 488 height 54
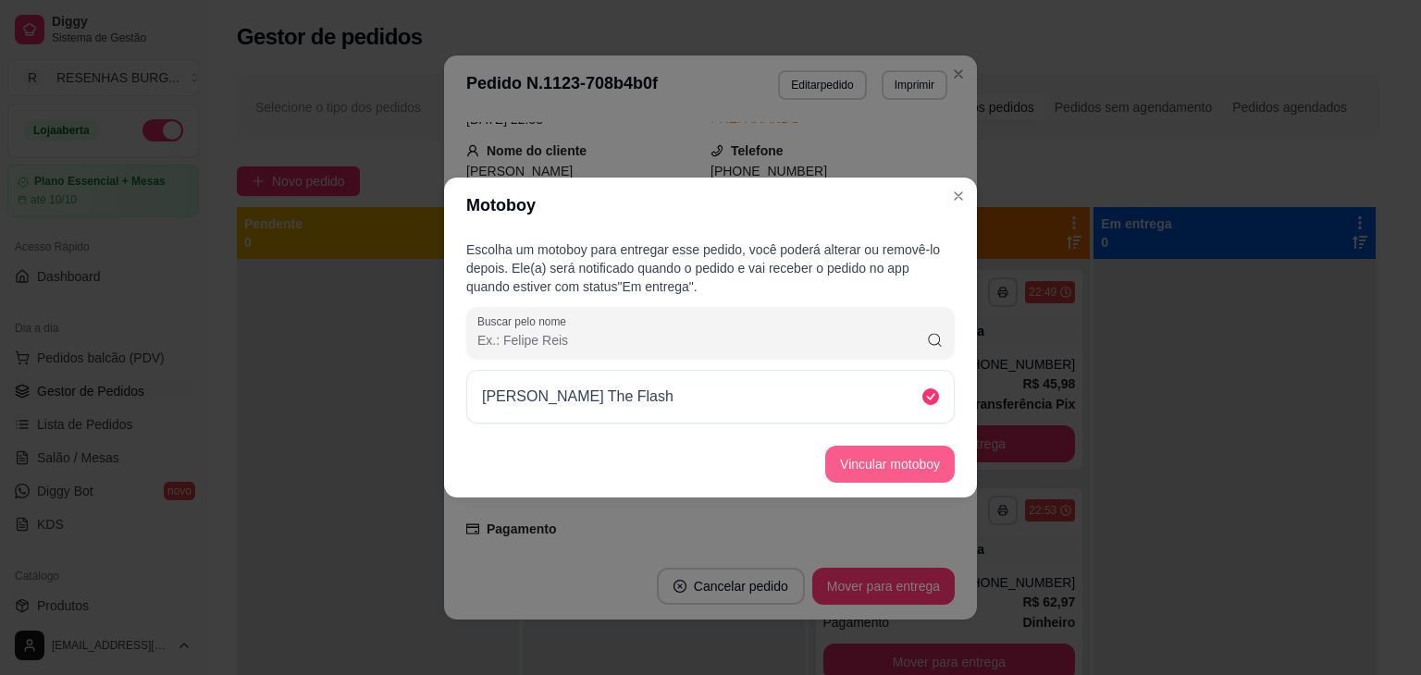
click at [893, 461] on button "Vincular motoboy" at bounding box center [890, 464] width 130 height 37
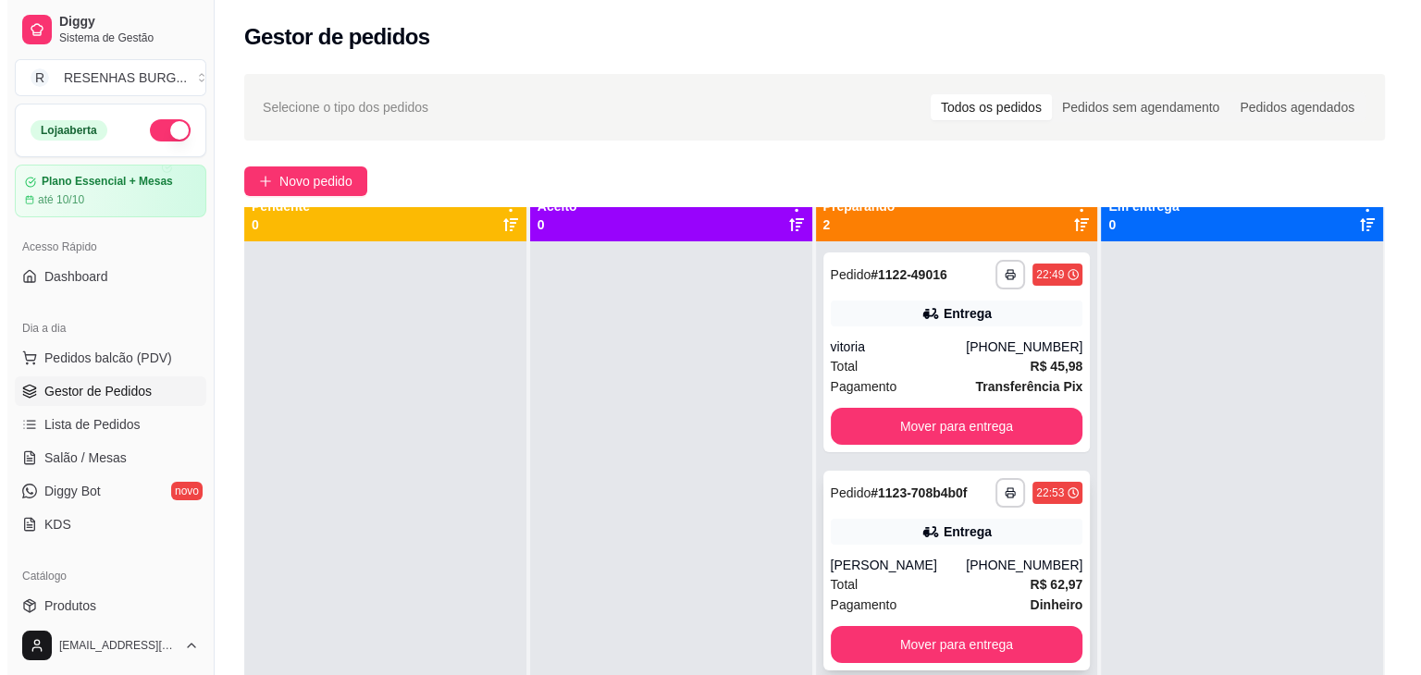
scroll to position [0, 0]
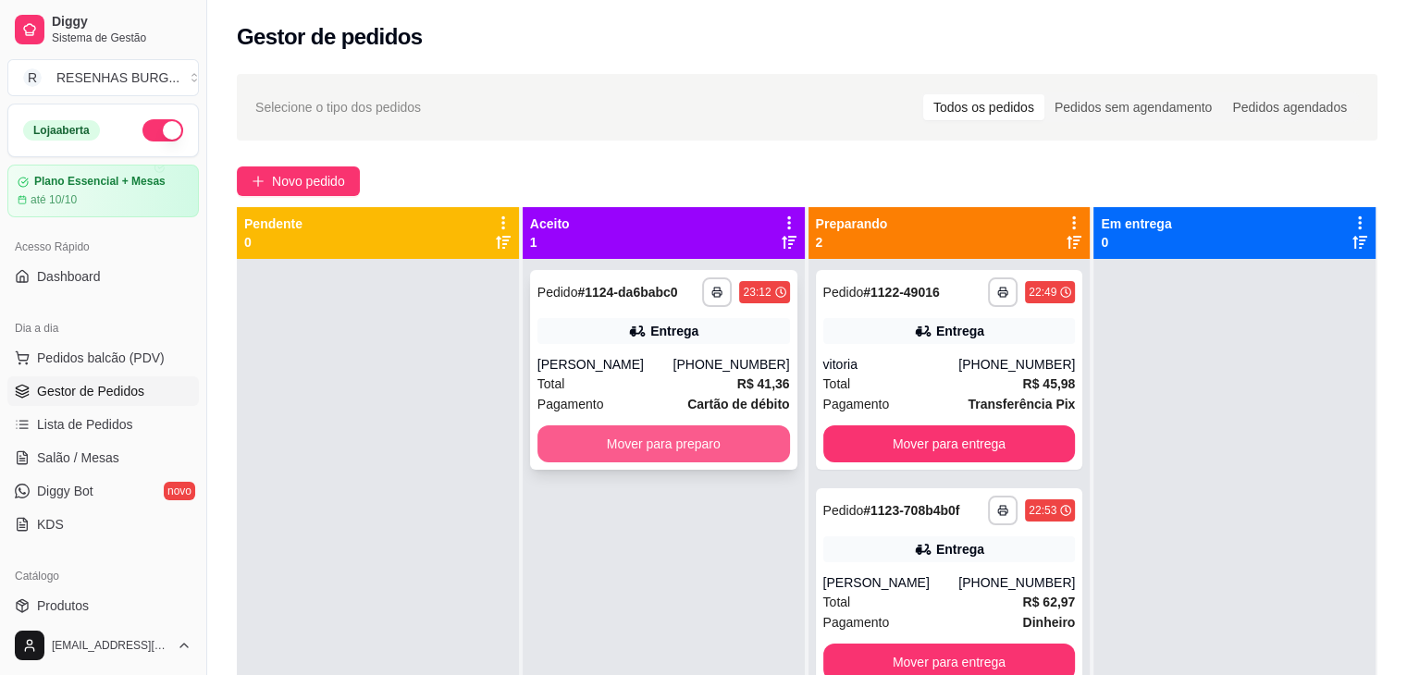
click at [624, 447] on button "Mover para preparo" at bounding box center [664, 444] width 253 height 37
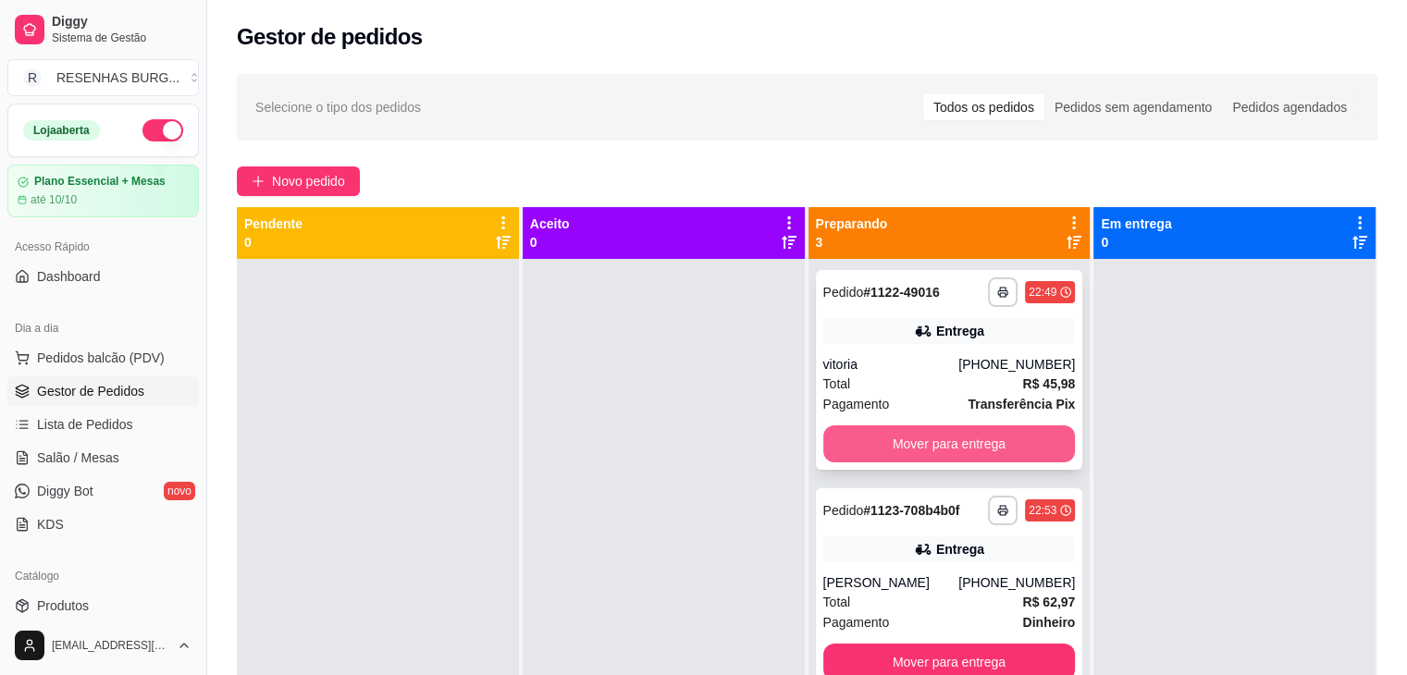
click at [995, 439] on button "Mover para entrega" at bounding box center [949, 444] width 253 height 37
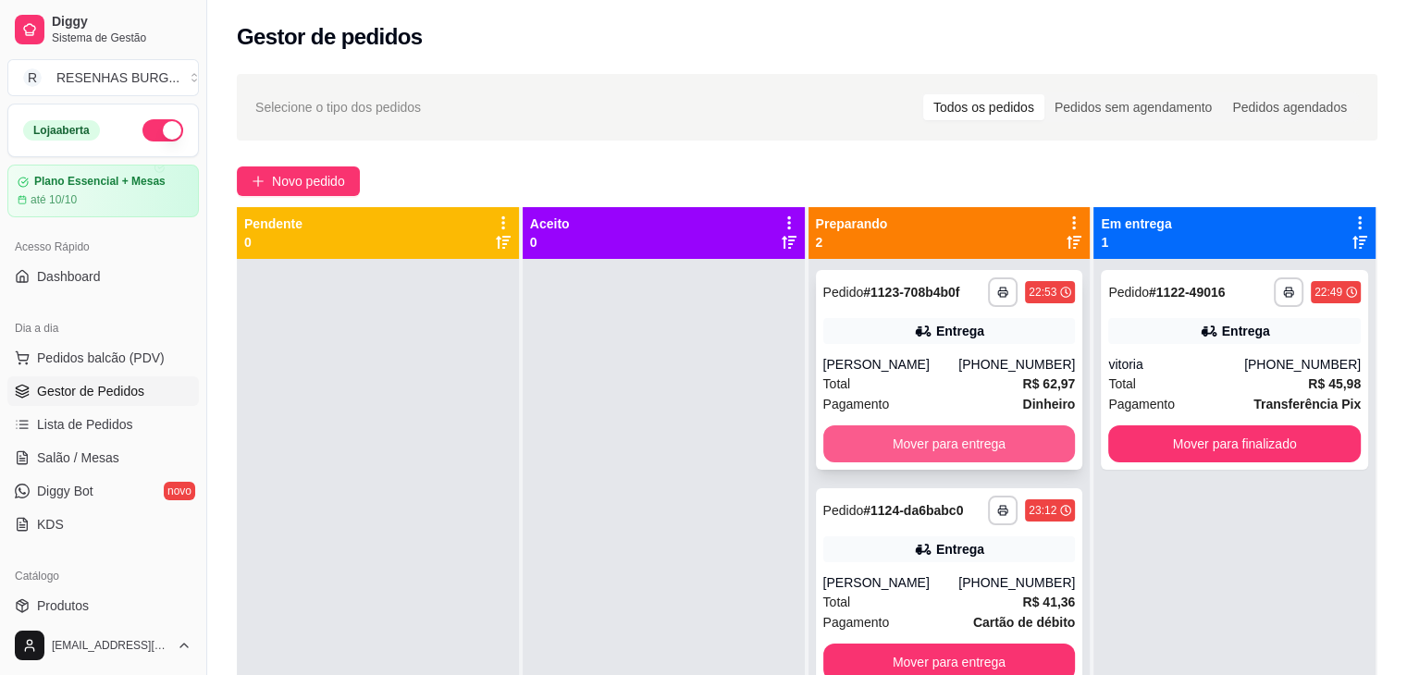
click at [994, 435] on button "Mover para entrega" at bounding box center [949, 444] width 253 height 37
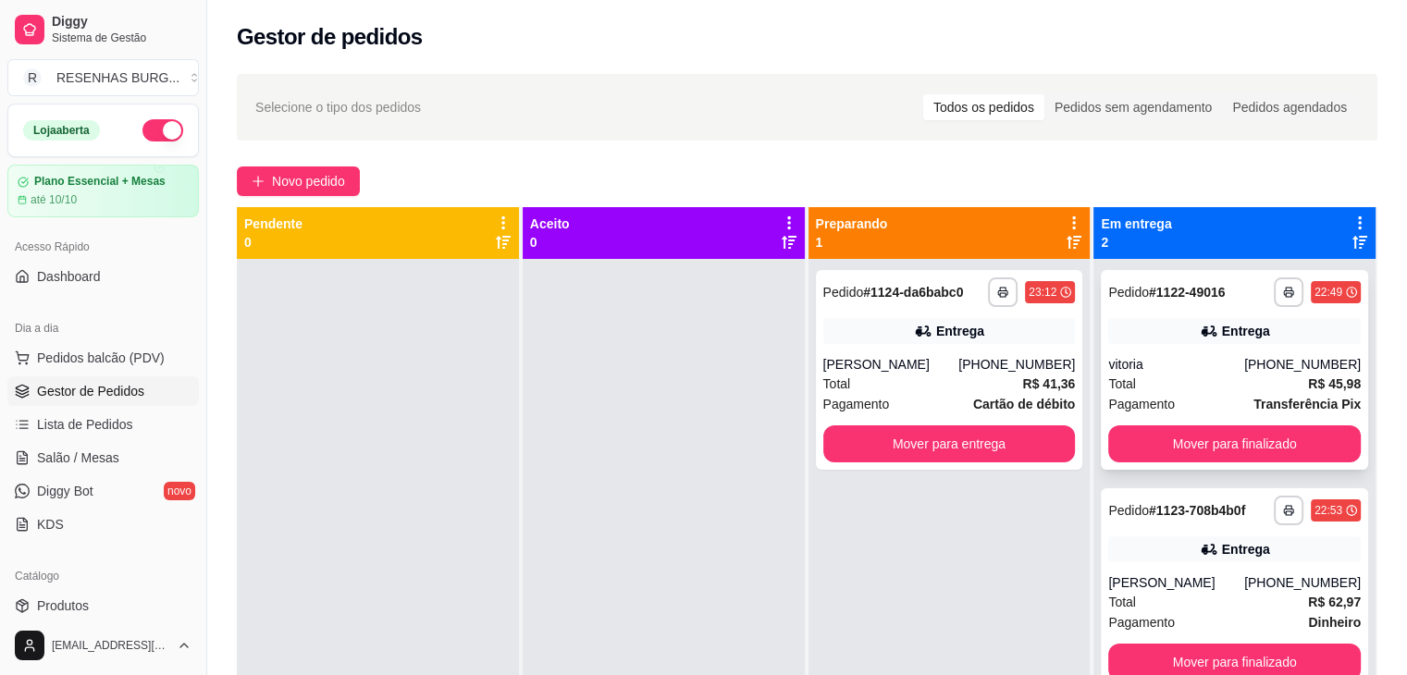
click at [1169, 354] on div "**********" at bounding box center [1234, 370] width 267 height 200
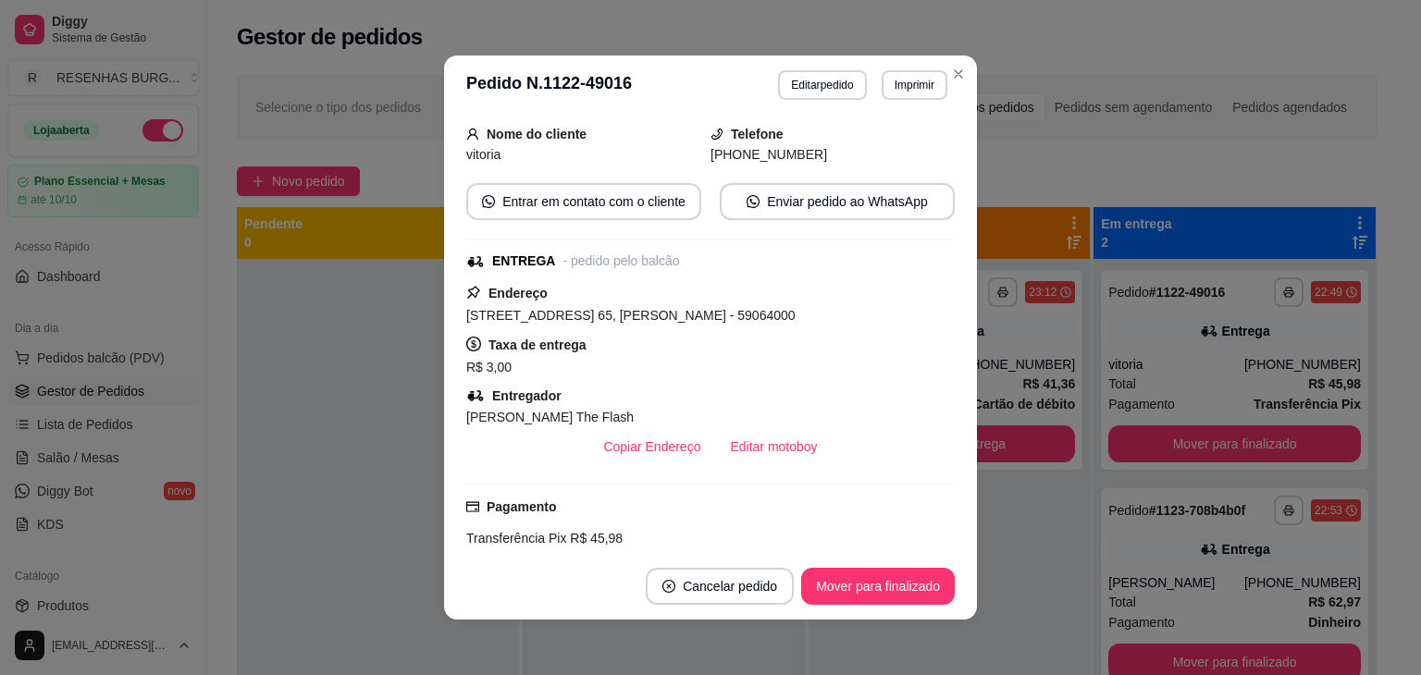
scroll to position [278, 0]
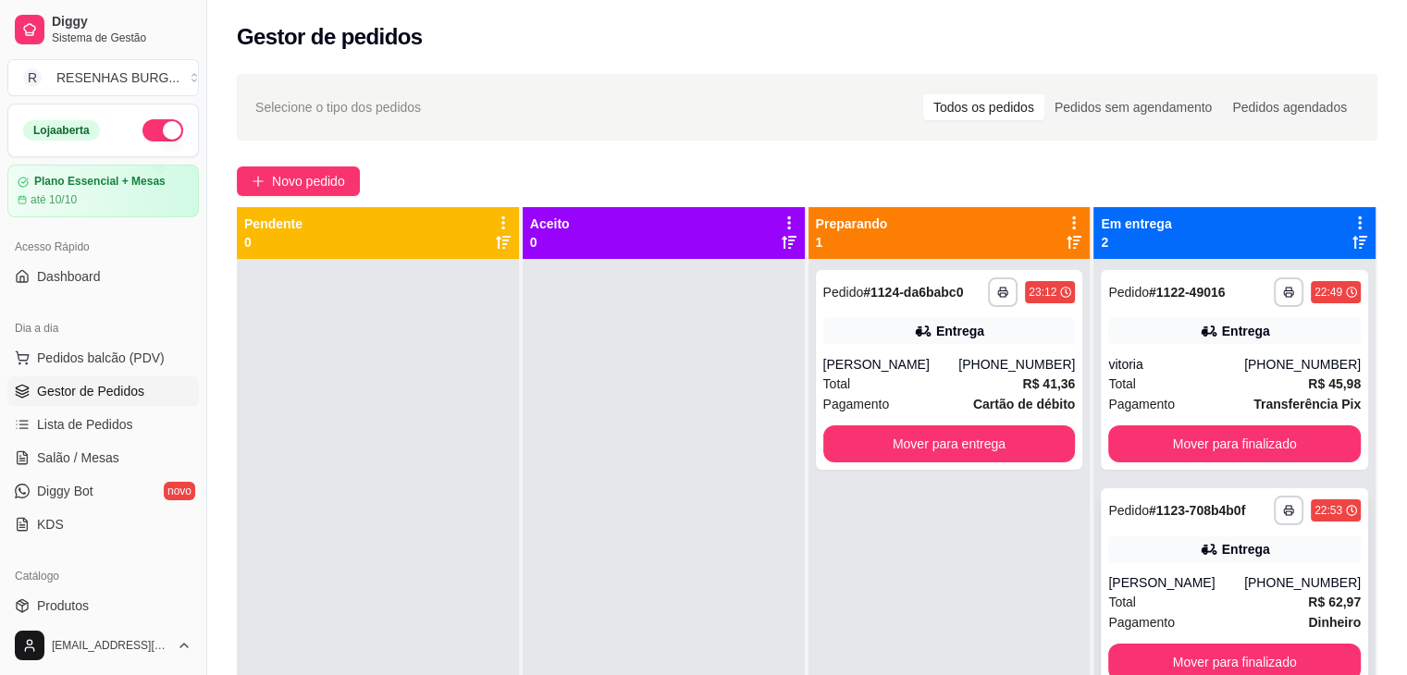
click at [1178, 577] on div "[PERSON_NAME]" at bounding box center [1176, 583] width 136 height 19
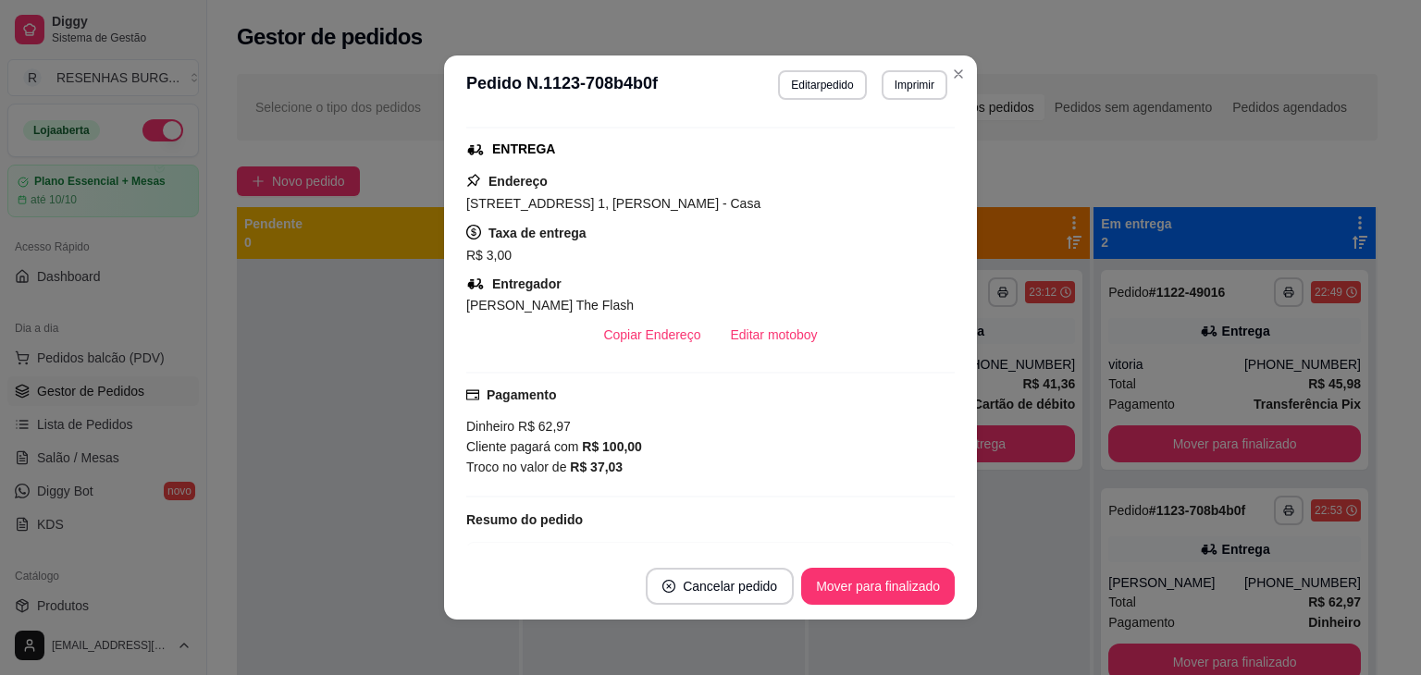
scroll to position [370, 0]
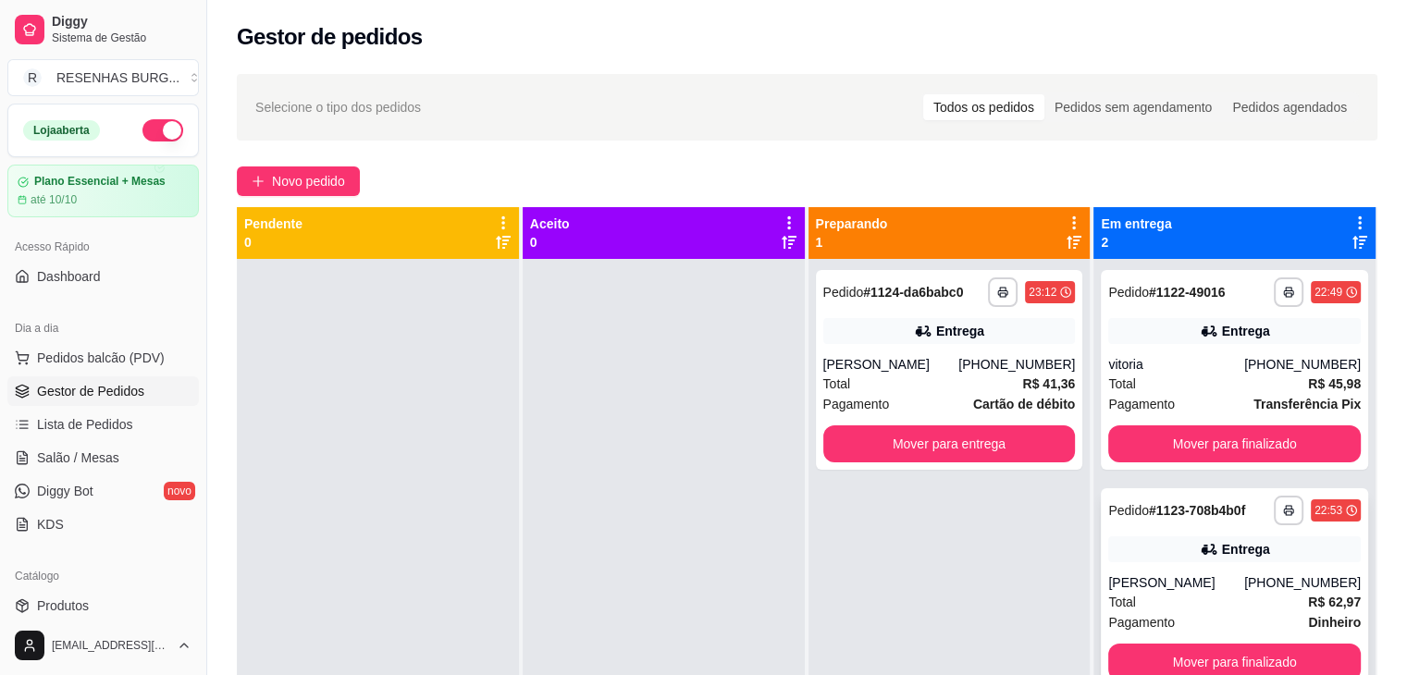
click at [1173, 559] on div "Entrega" at bounding box center [1234, 550] width 253 height 26
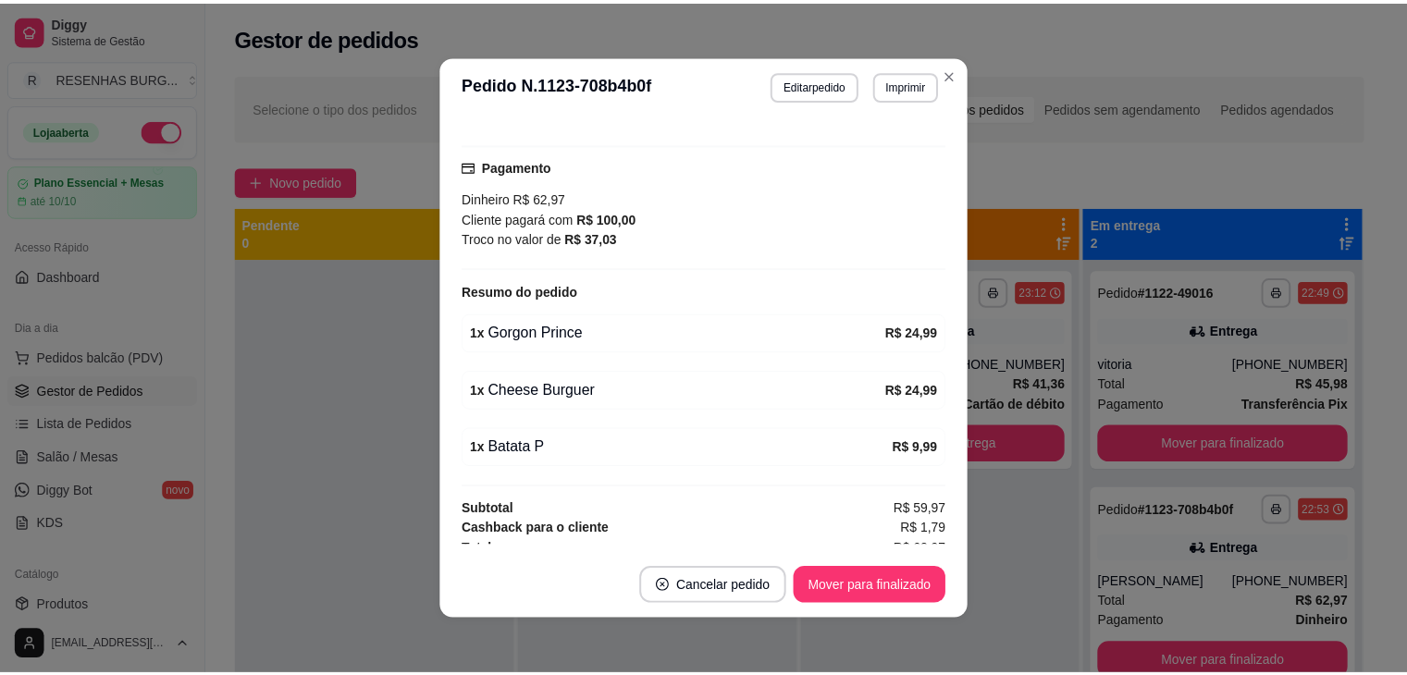
scroll to position [608, 0]
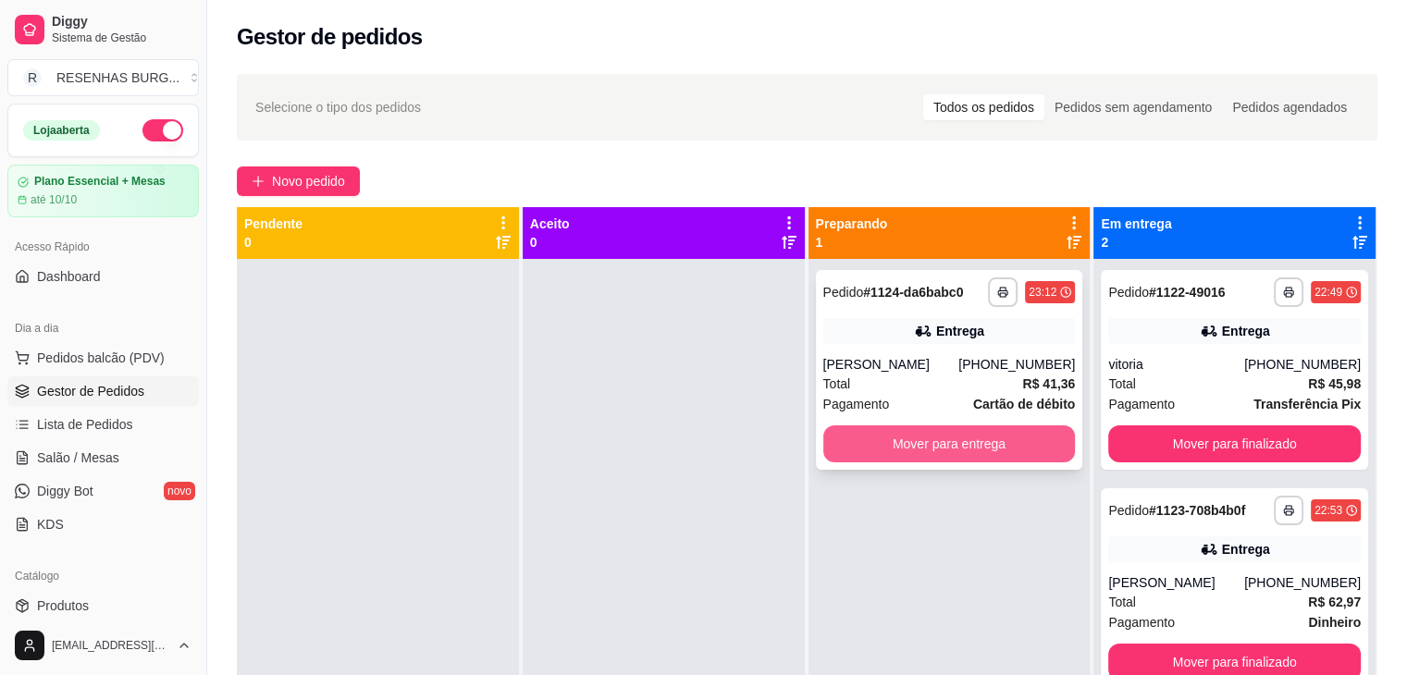
click at [933, 440] on button "Mover para entrega" at bounding box center [949, 444] width 253 height 37
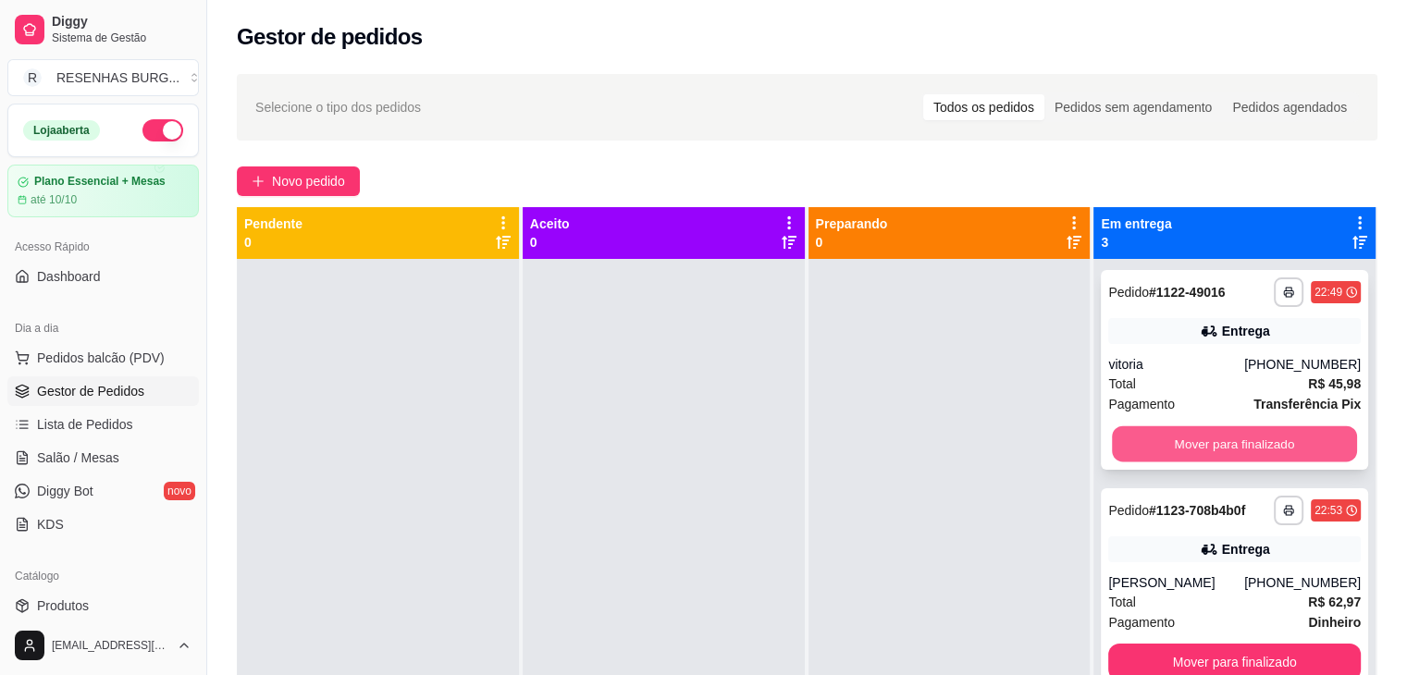
click at [1255, 448] on button "Mover para finalizado" at bounding box center [1234, 445] width 245 height 36
click at [1208, 442] on button "Mover para finalizado" at bounding box center [1234, 444] width 253 height 37
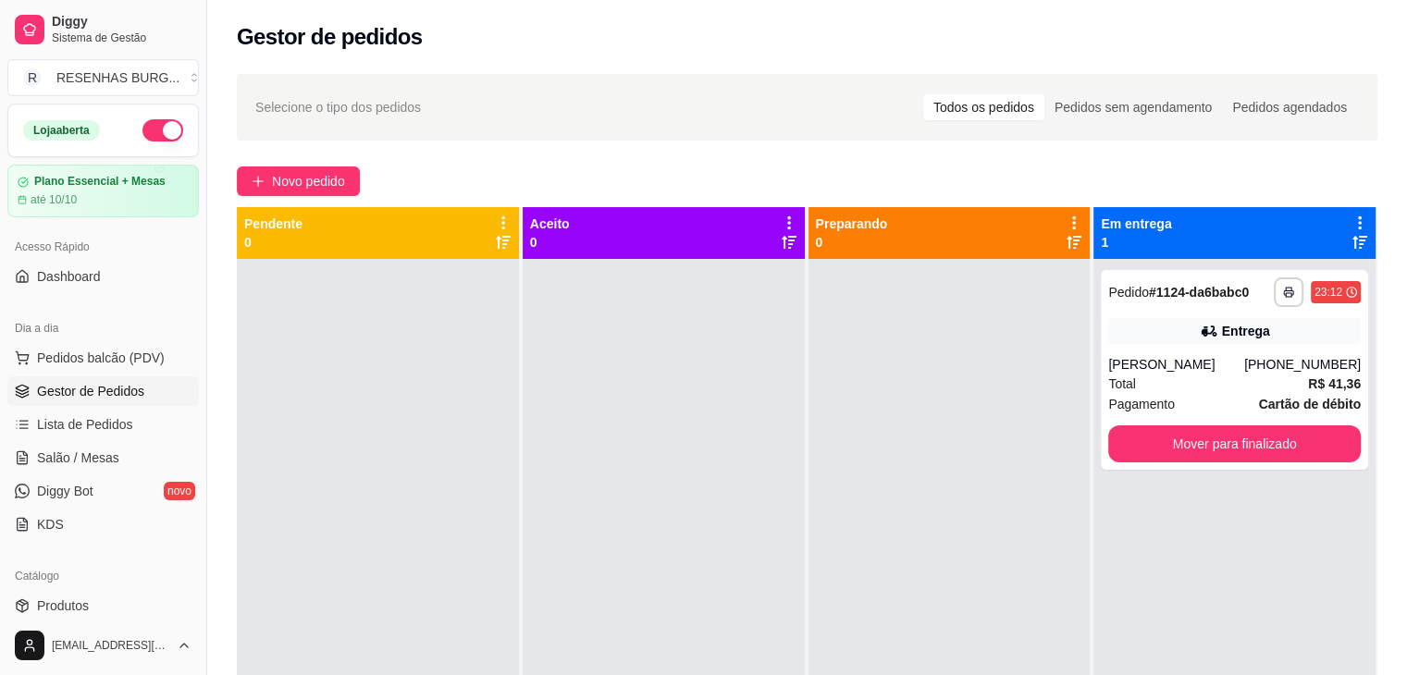
click at [142, 130] on button "button" at bounding box center [162, 130] width 41 height 22
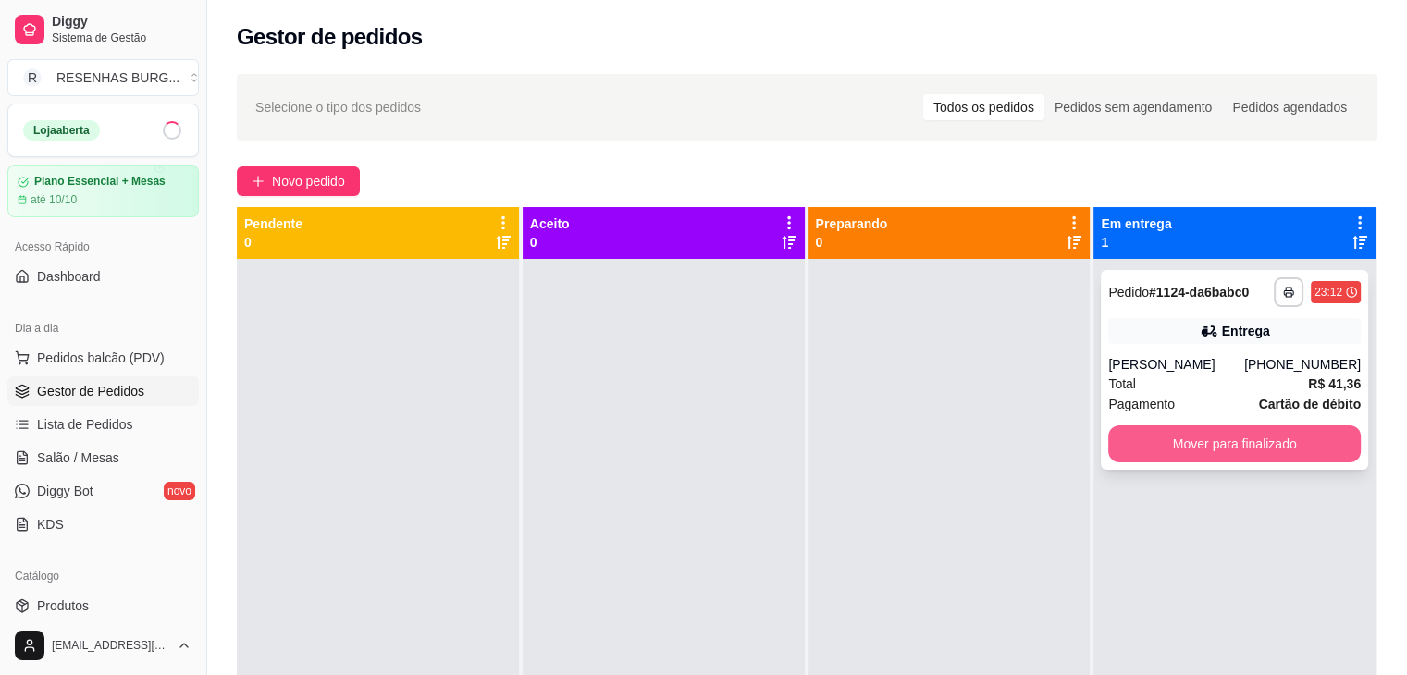
click at [1249, 445] on button "Mover para finalizado" at bounding box center [1234, 444] width 253 height 37
